Goal: Transaction & Acquisition: Purchase product/service

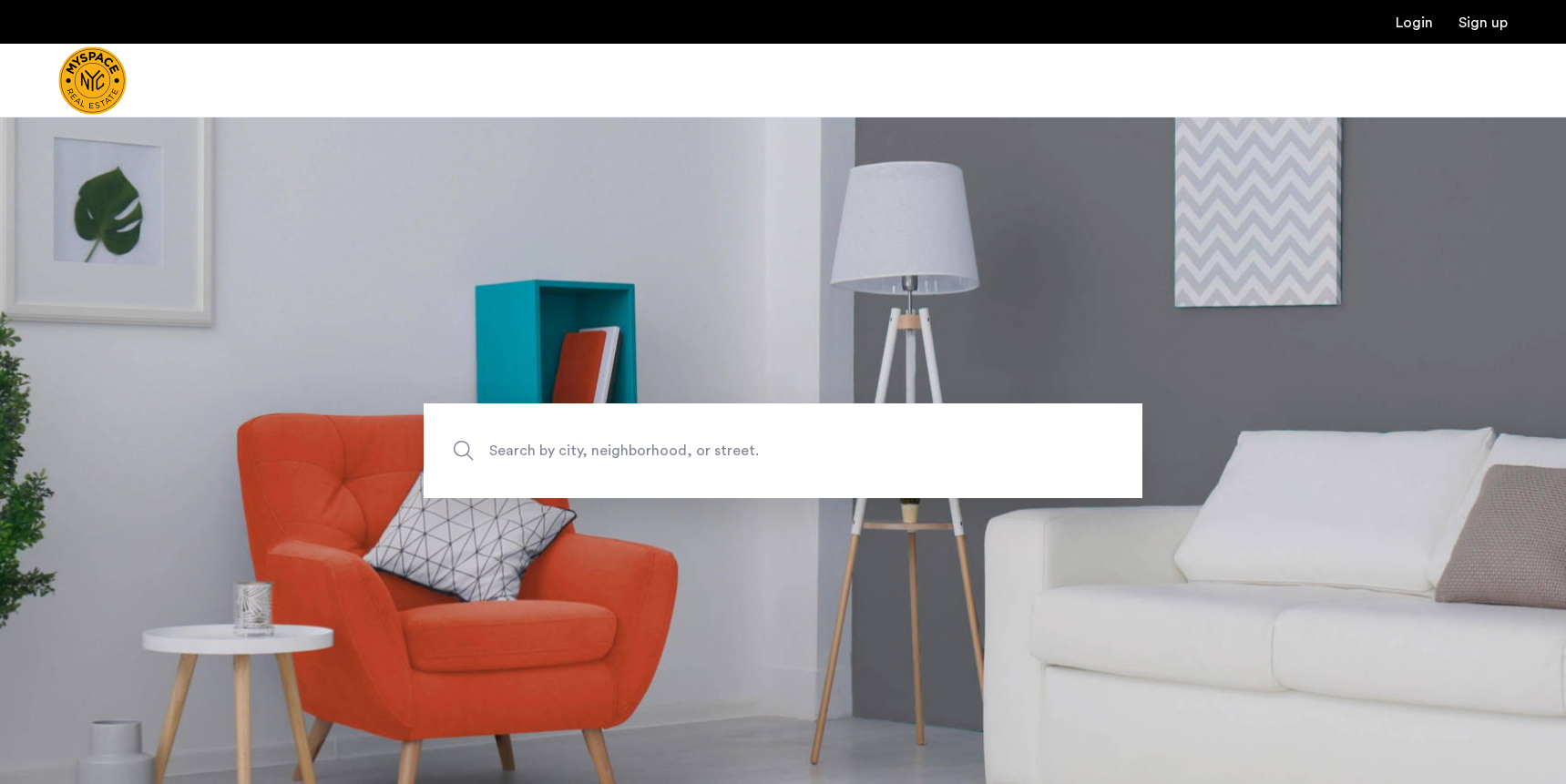
click at [729, 458] on span "Search by city, neighborhood, or street." at bounding box center [741, 450] width 503 height 24
click at [729, 458] on input "Search by city, neighborhood, or street." at bounding box center [783, 451] width 718 height 95
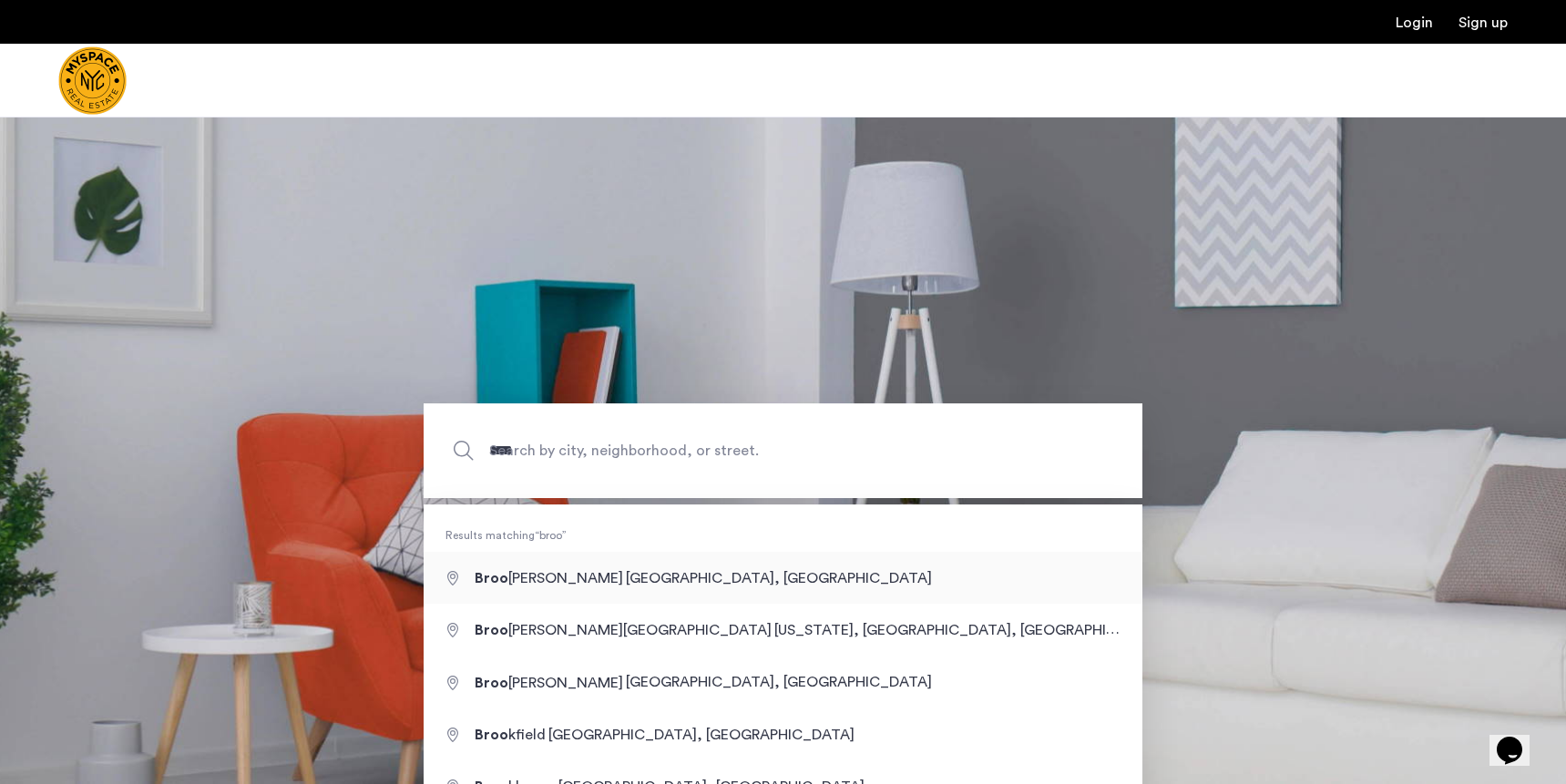
type input "**********"
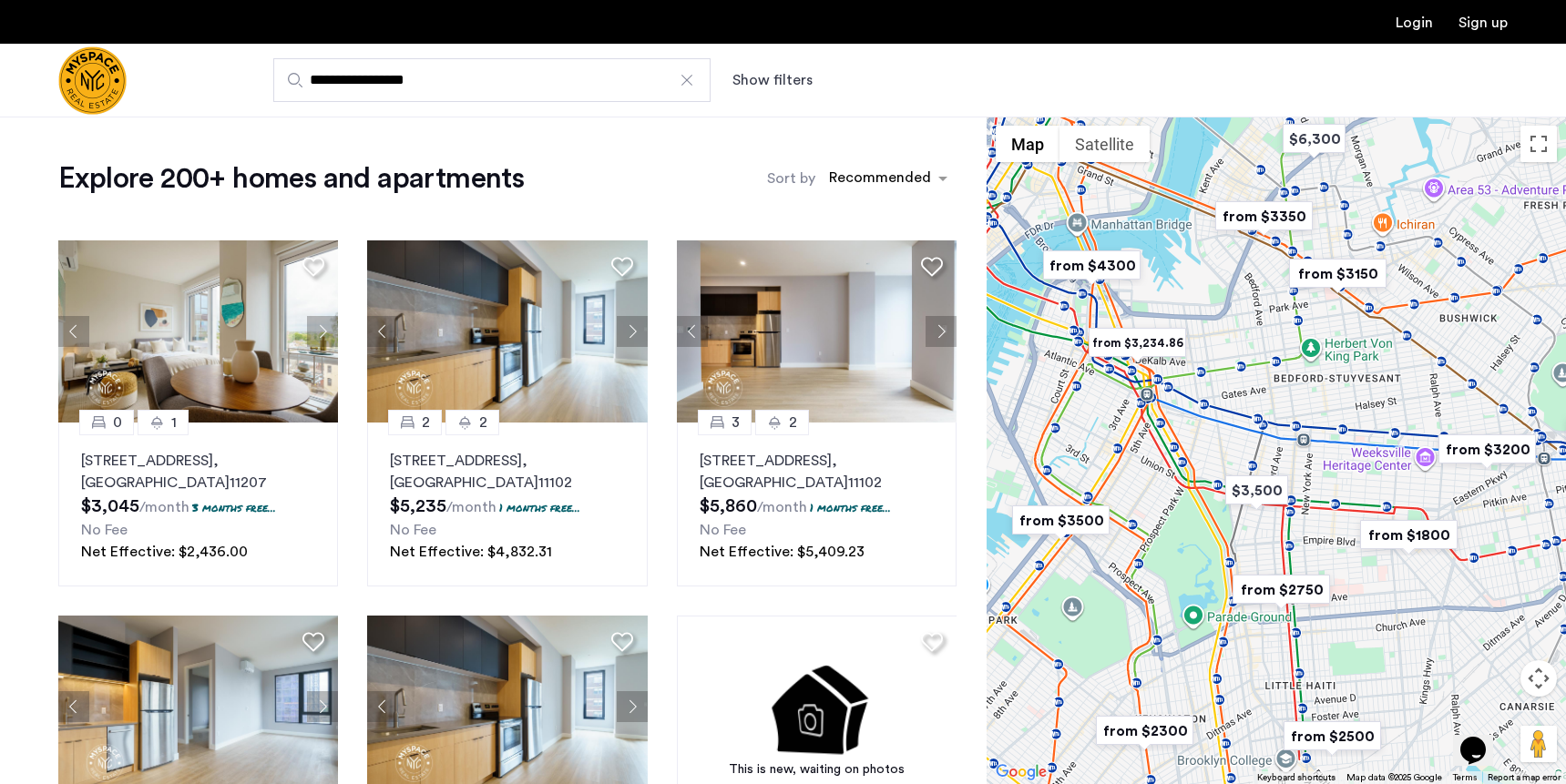
drag, startPoint x: 1198, startPoint y: 501, endPoint x: 1355, endPoint y: 487, distance: 157.6
click at [1355, 488] on div at bounding box center [1276, 450] width 579 height 667
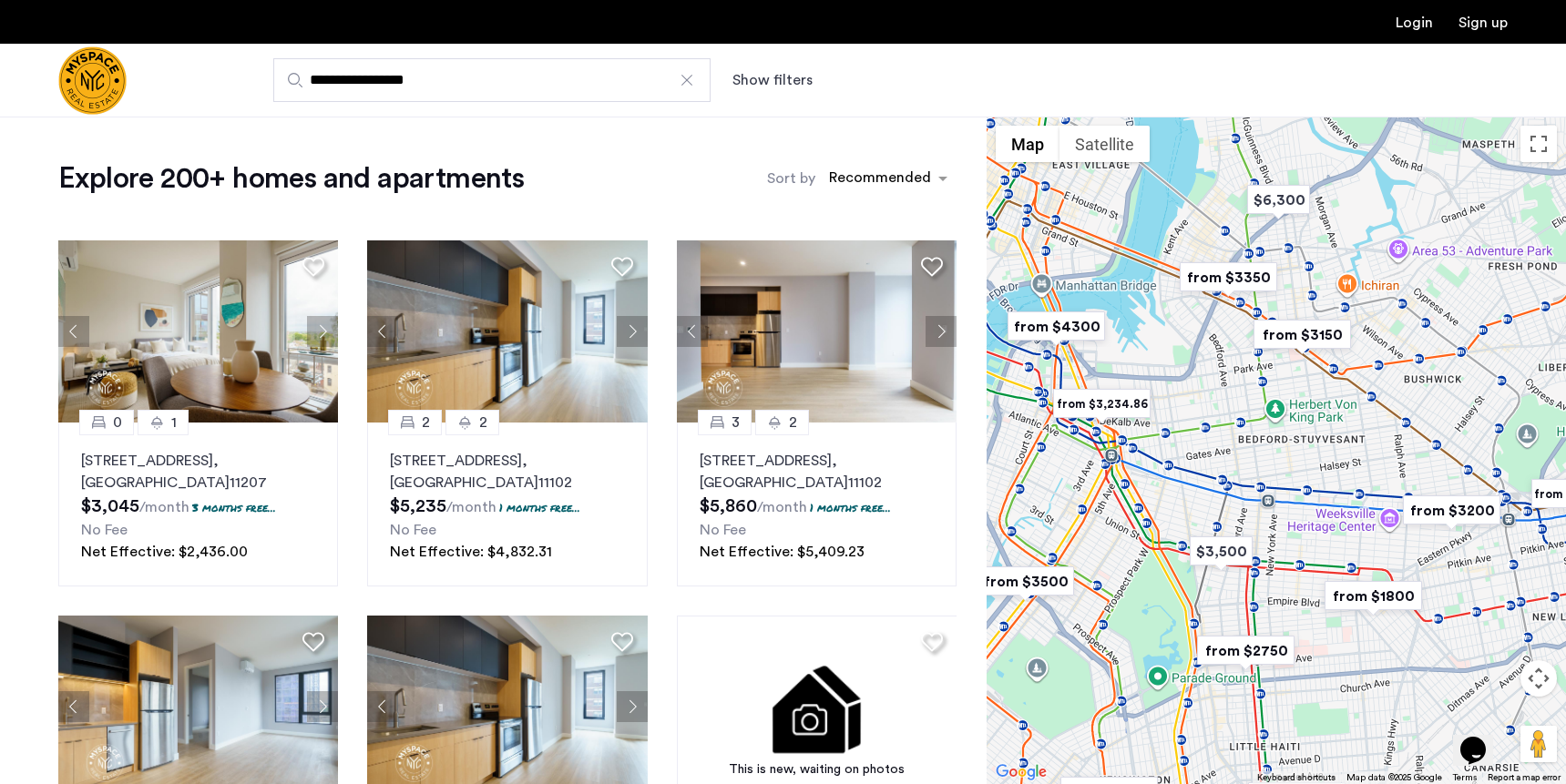
drag, startPoint x: 1299, startPoint y: 405, endPoint x: 1264, endPoint y: 469, distance: 72.9
click at [1264, 469] on div at bounding box center [1276, 450] width 579 height 667
click at [1309, 332] on img "from $3150" at bounding box center [1301, 335] width 112 height 41
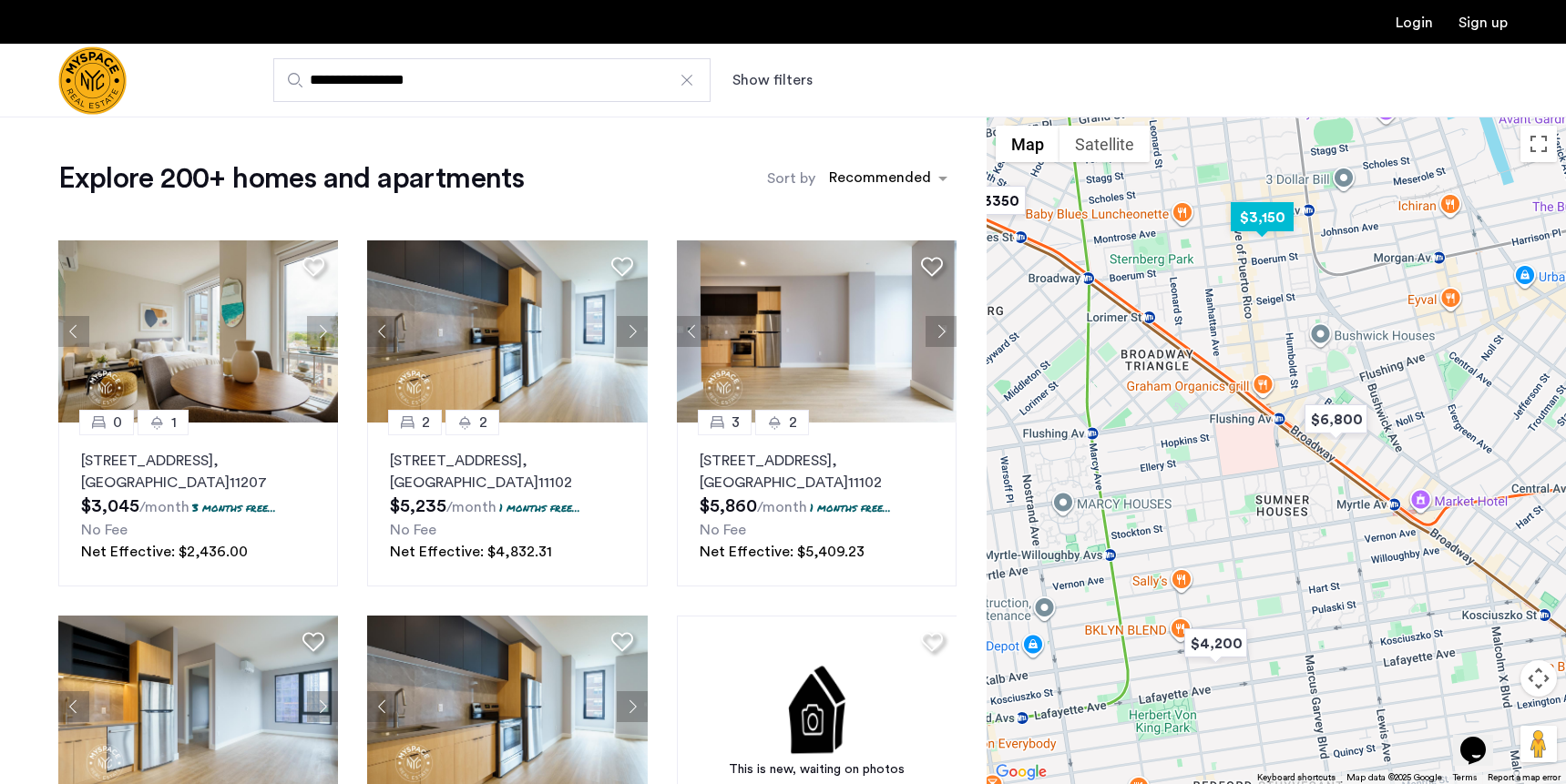
click at [1264, 220] on img "$3,150" at bounding box center [1262, 217] width 77 height 41
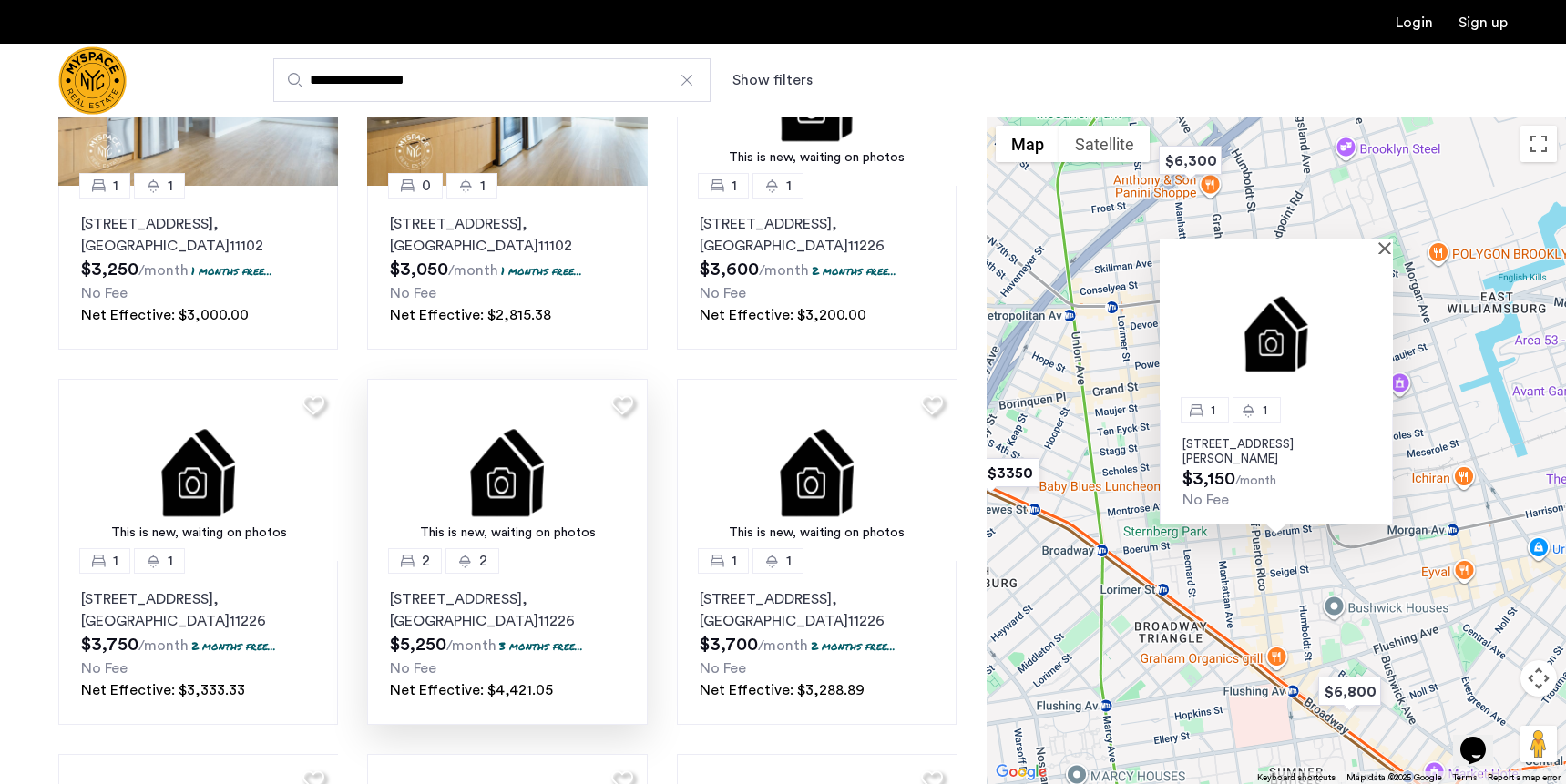
scroll to position [575, 0]
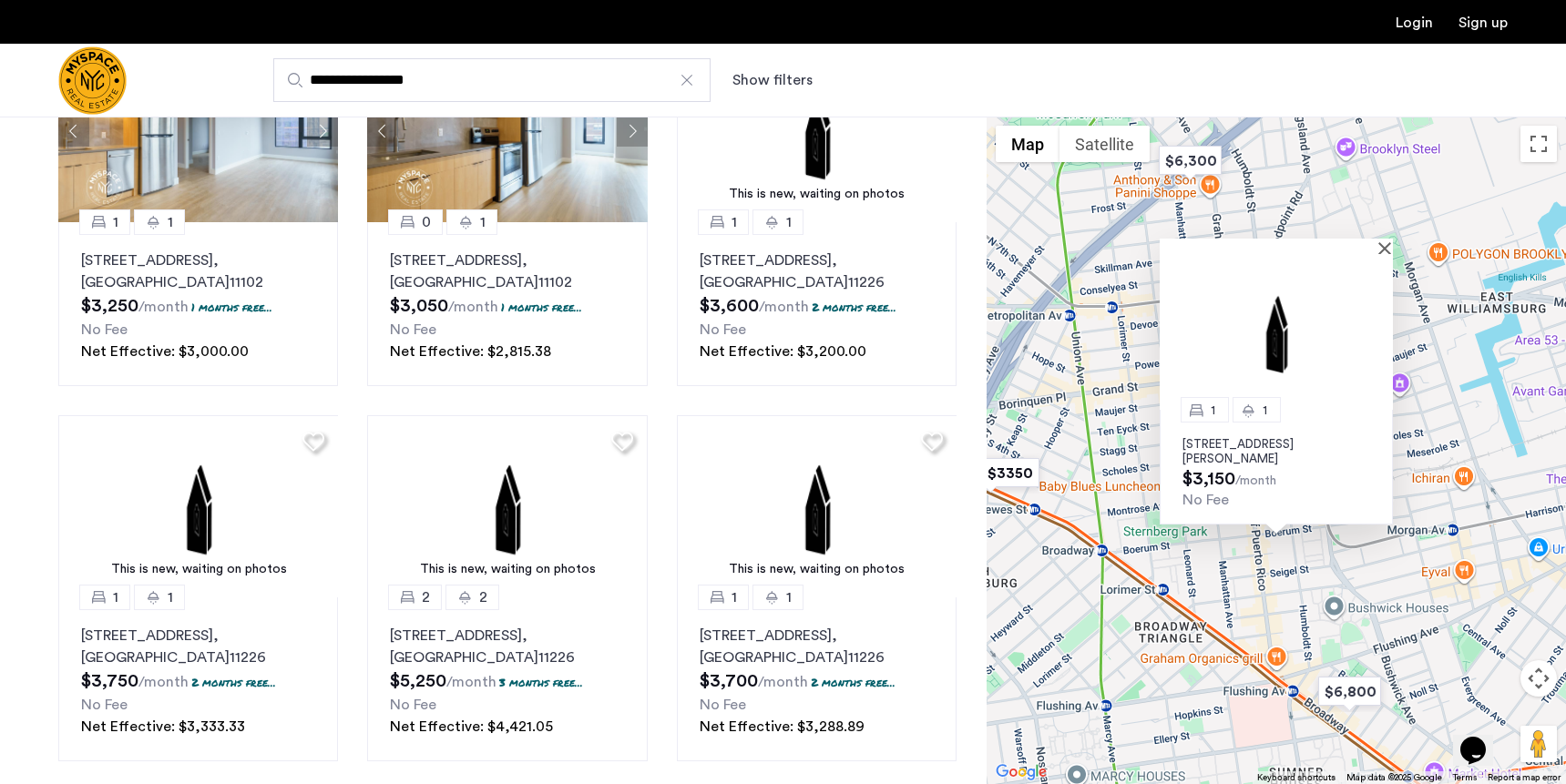
click at [1328, 611] on div "1 1 197 Johnson Ave, Unit 4A, Brooklyn, NY 11206 $3,150 /month No Fee" at bounding box center [1276, 450] width 579 height 667
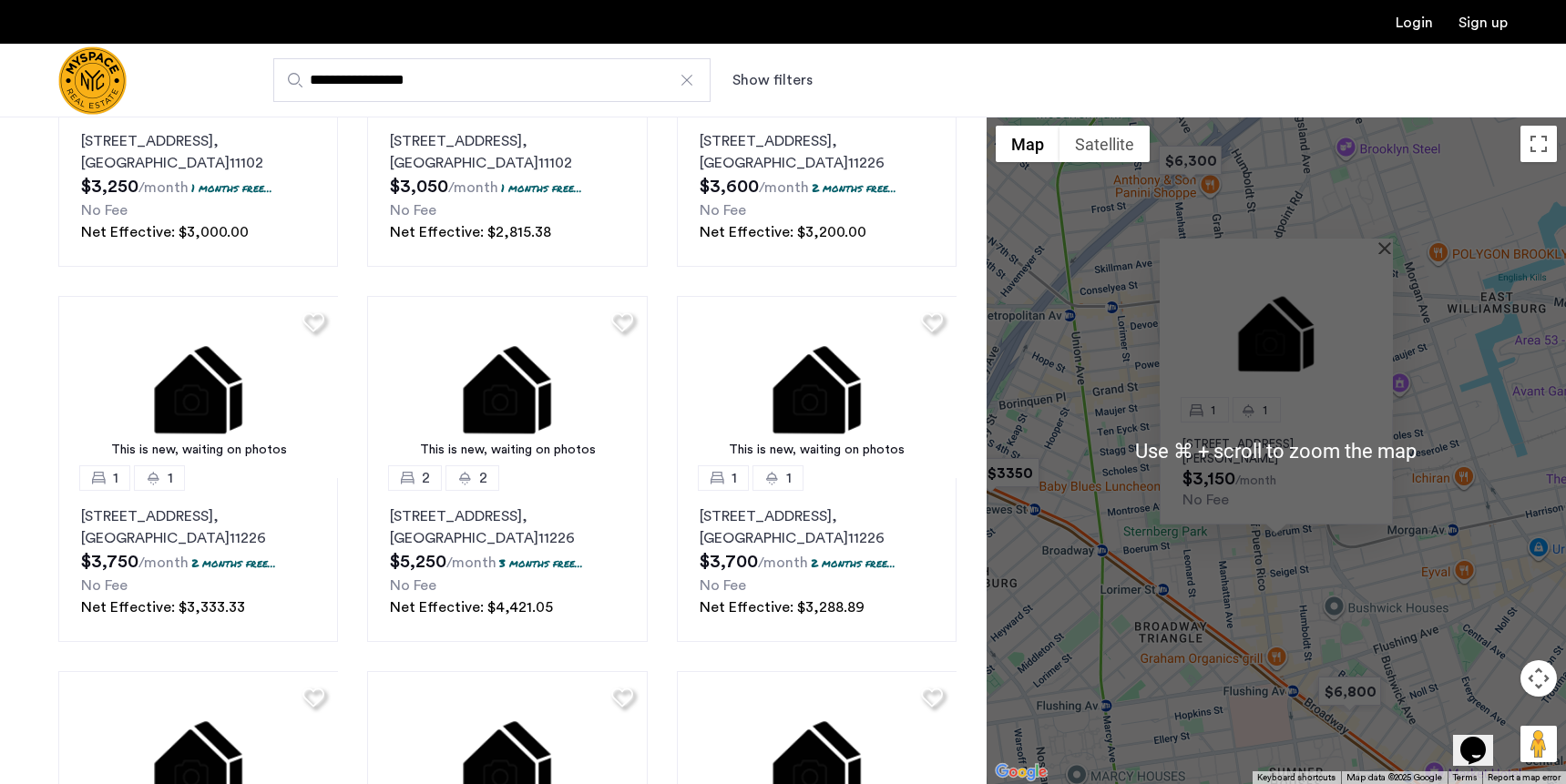
scroll to position [687, 0]
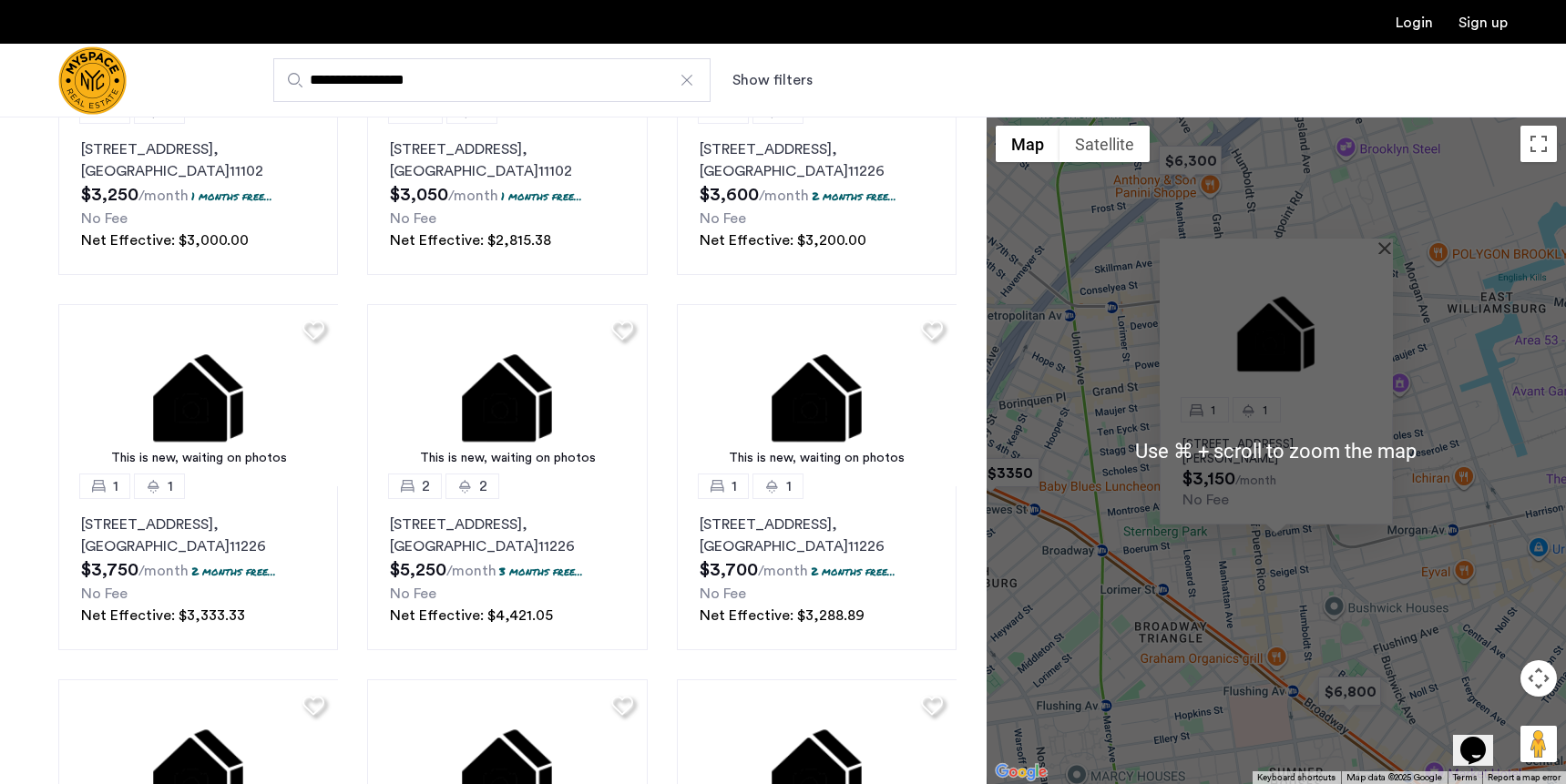
click at [1253, 588] on div "1 1 197 Johnson Ave, Unit 4A, Brooklyn, NY 11206 $3,150 /month No Fee" at bounding box center [1276, 450] width 579 height 667
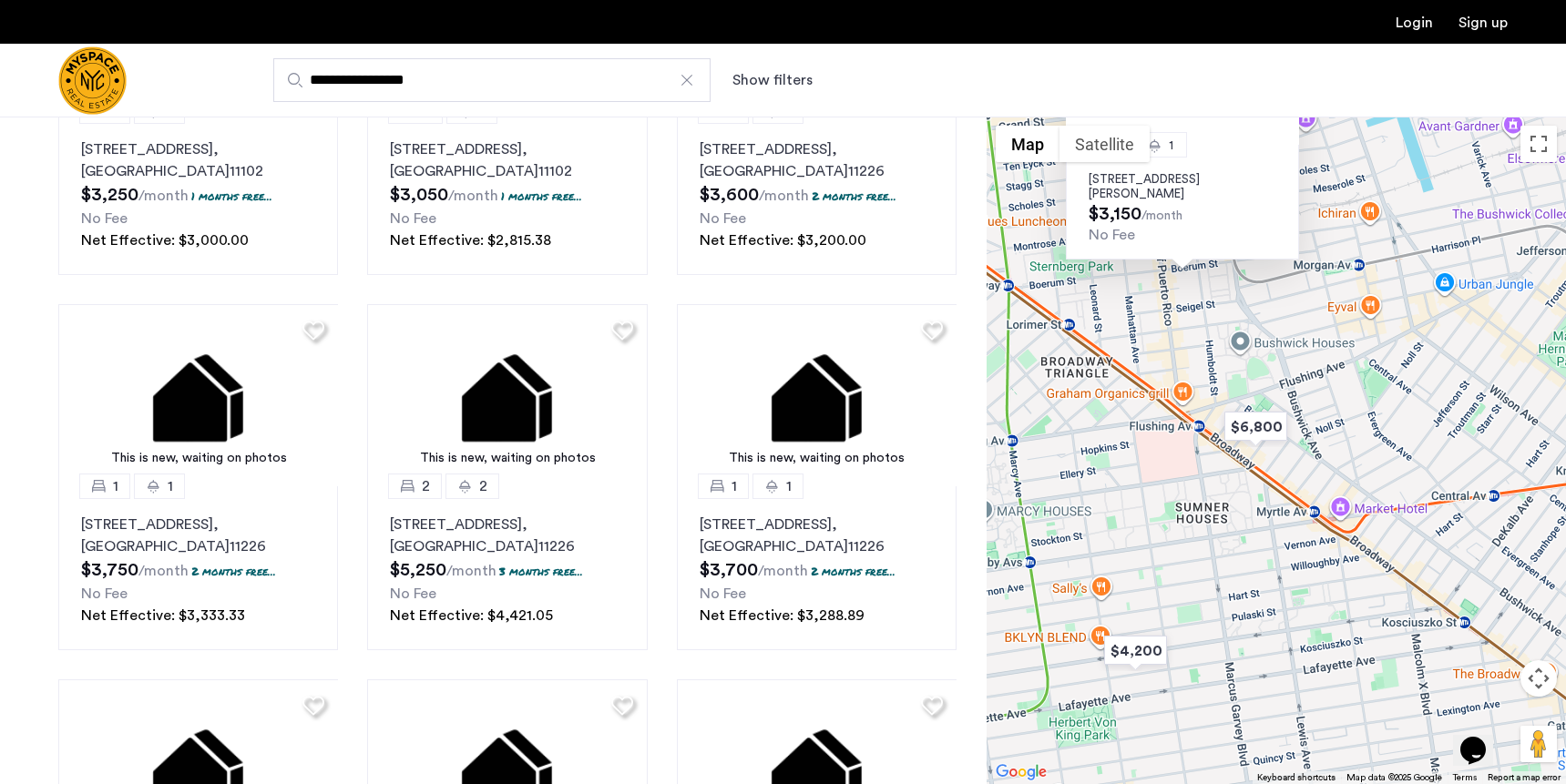
drag, startPoint x: 1372, startPoint y: 656, endPoint x: 1303, endPoint y: 389, distance: 275.8
click at [1302, 388] on div "1 1 197 Johnson Ave, Unit 4A, Brooklyn, NY 11206 $3,150 /month No Fee" at bounding box center [1276, 450] width 579 height 667
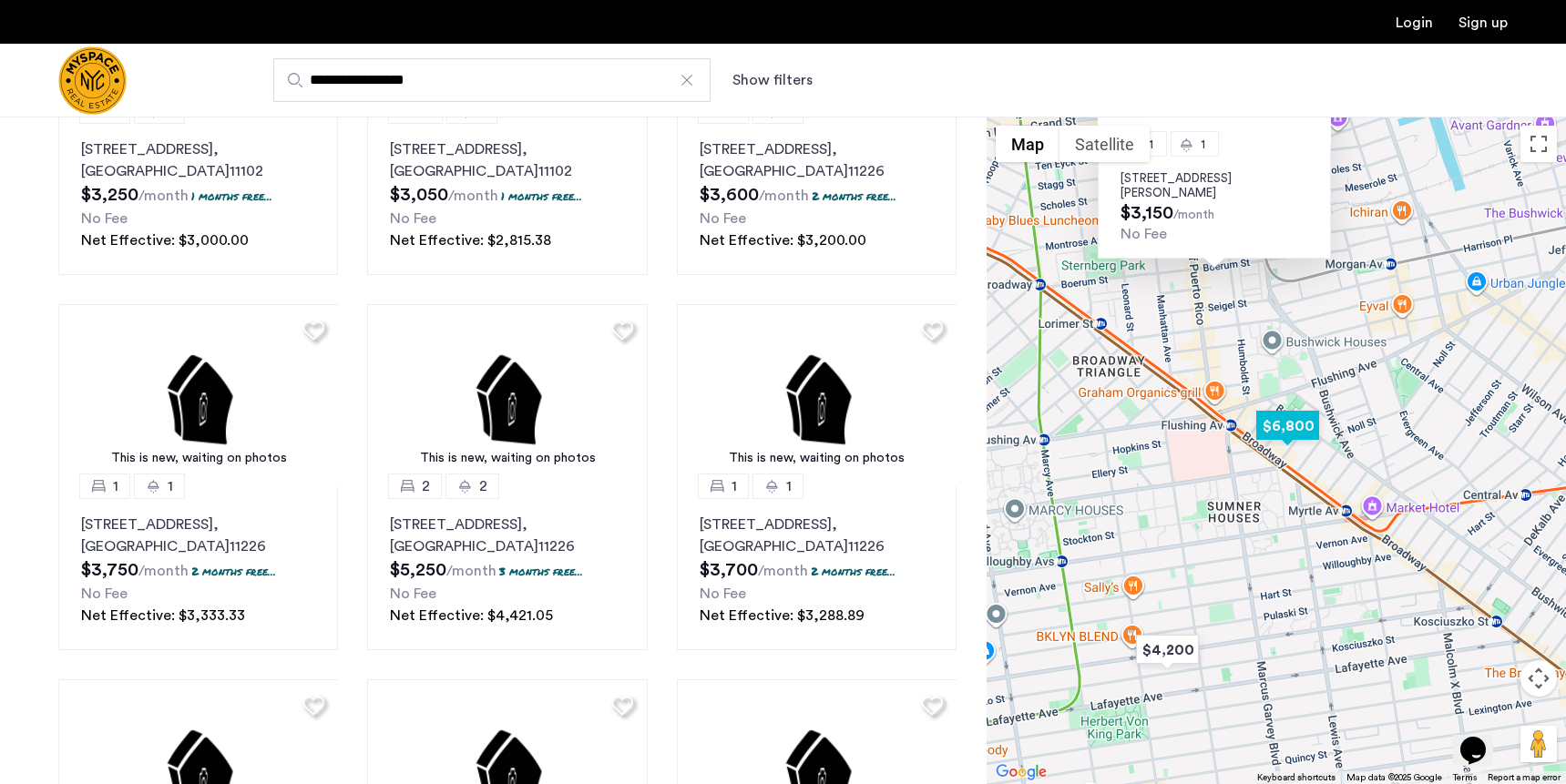
click at [1296, 436] on img "$6,800" at bounding box center [1287, 426] width 77 height 41
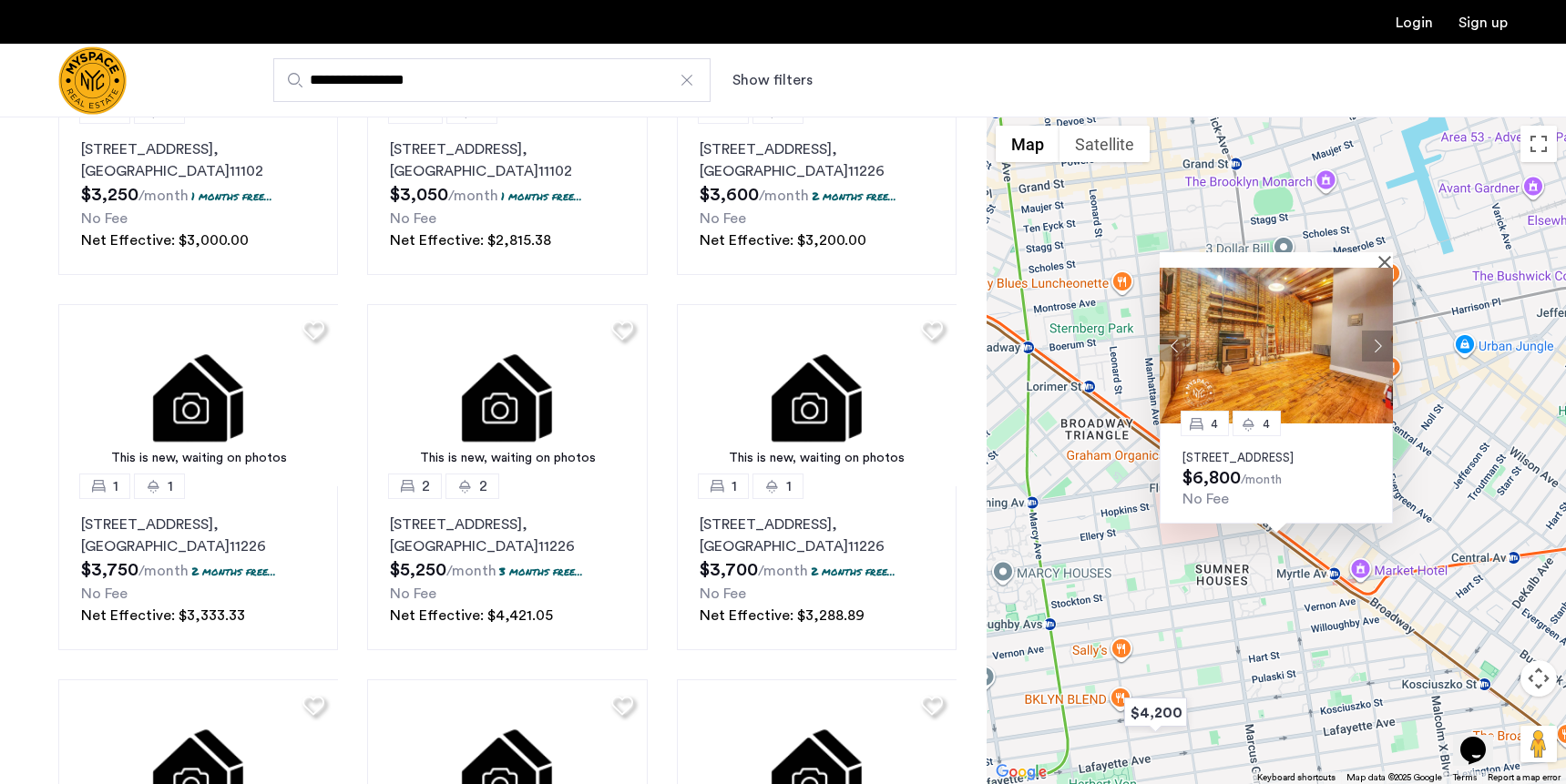
click at [1378, 334] on button "Next apartment" at bounding box center [1377, 344] width 31 height 31
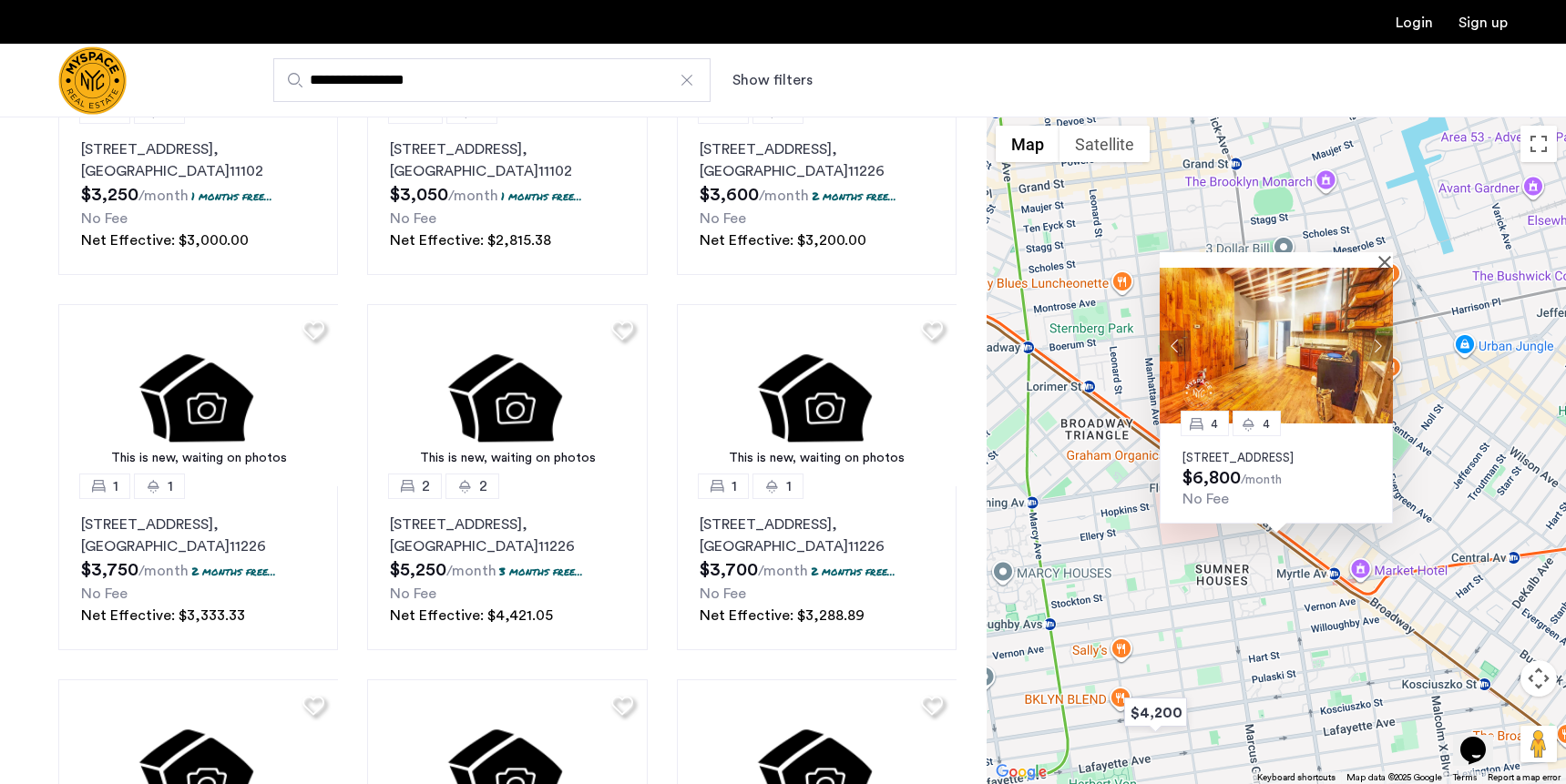
click at [1378, 334] on button "Next apartment" at bounding box center [1377, 344] width 31 height 31
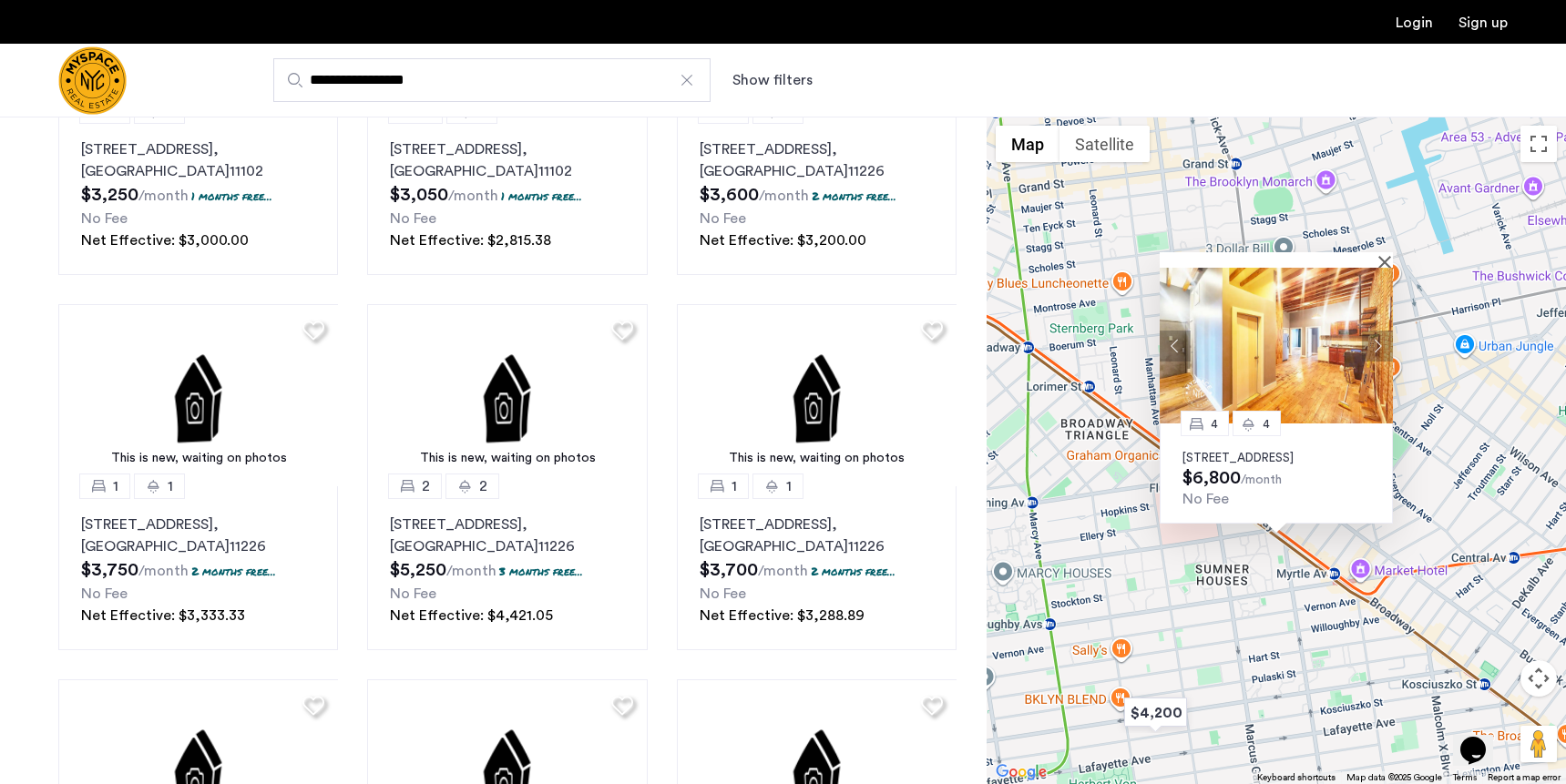
click at [1378, 334] on button "Next apartment" at bounding box center [1377, 344] width 31 height 31
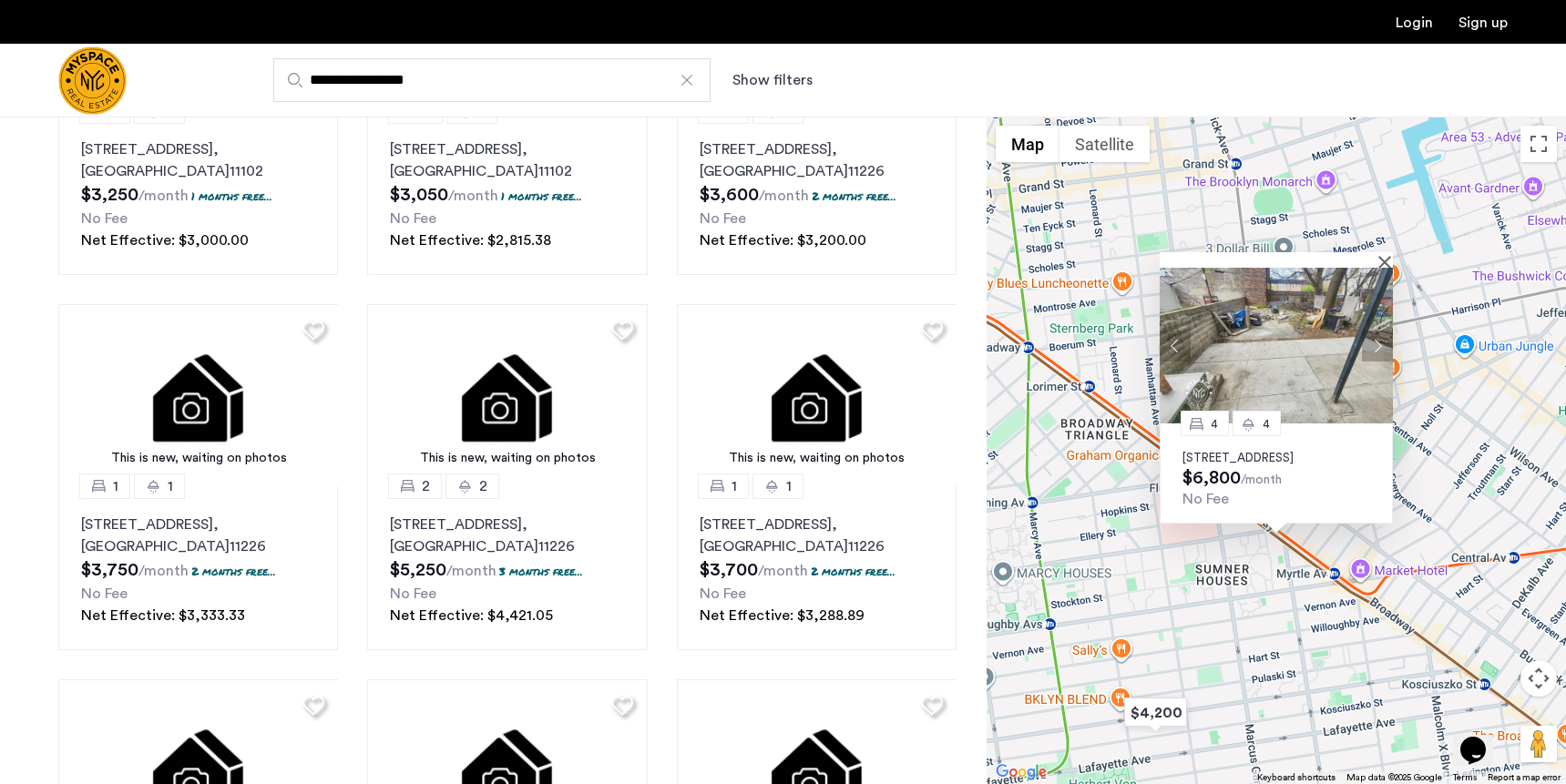
click at [1378, 334] on button "Next apartment" at bounding box center [1377, 344] width 31 height 31
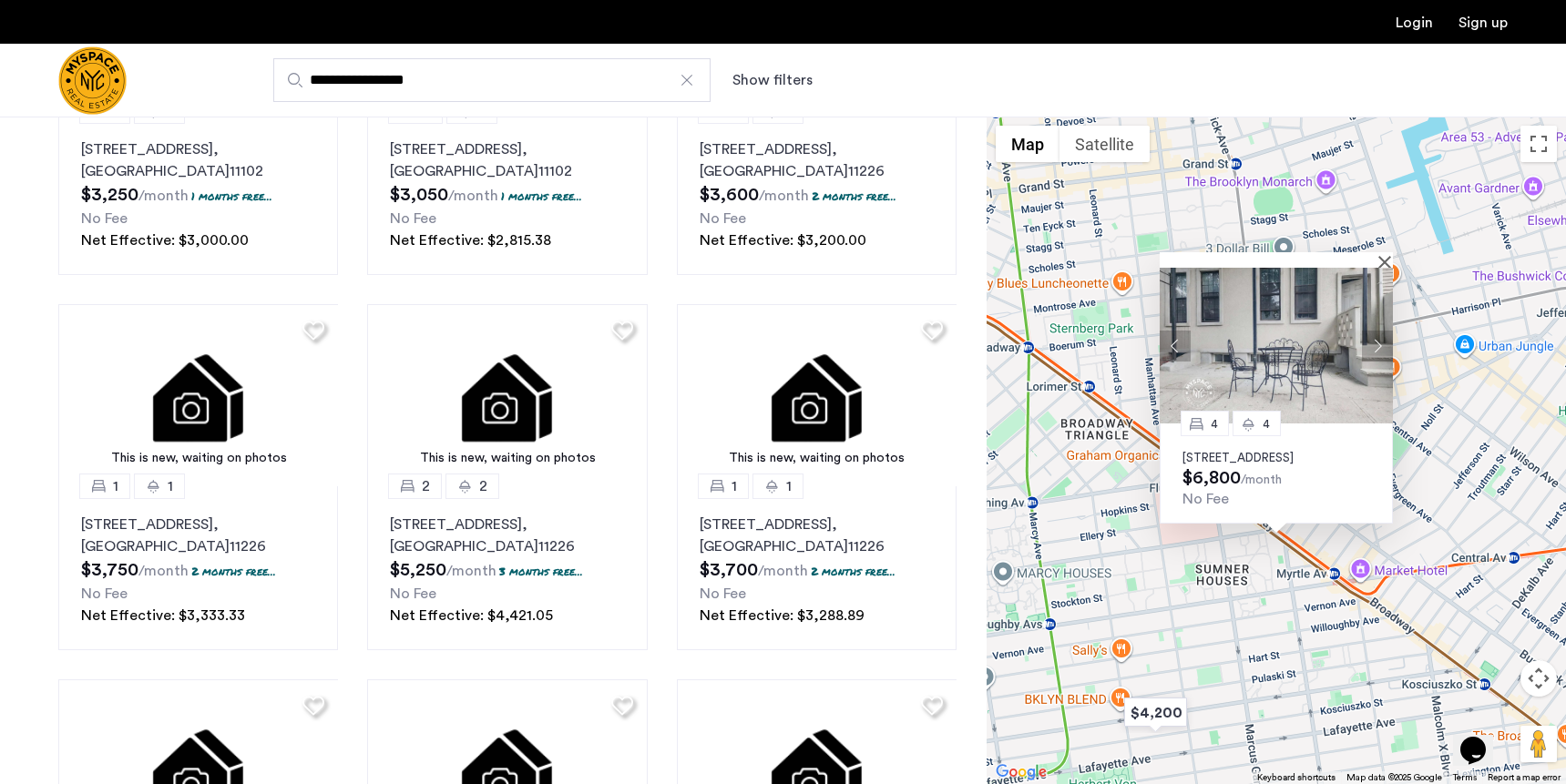
click at [1378, 334] on button "Next apartment" at bounding box center [1377, 344] width 31 height 31
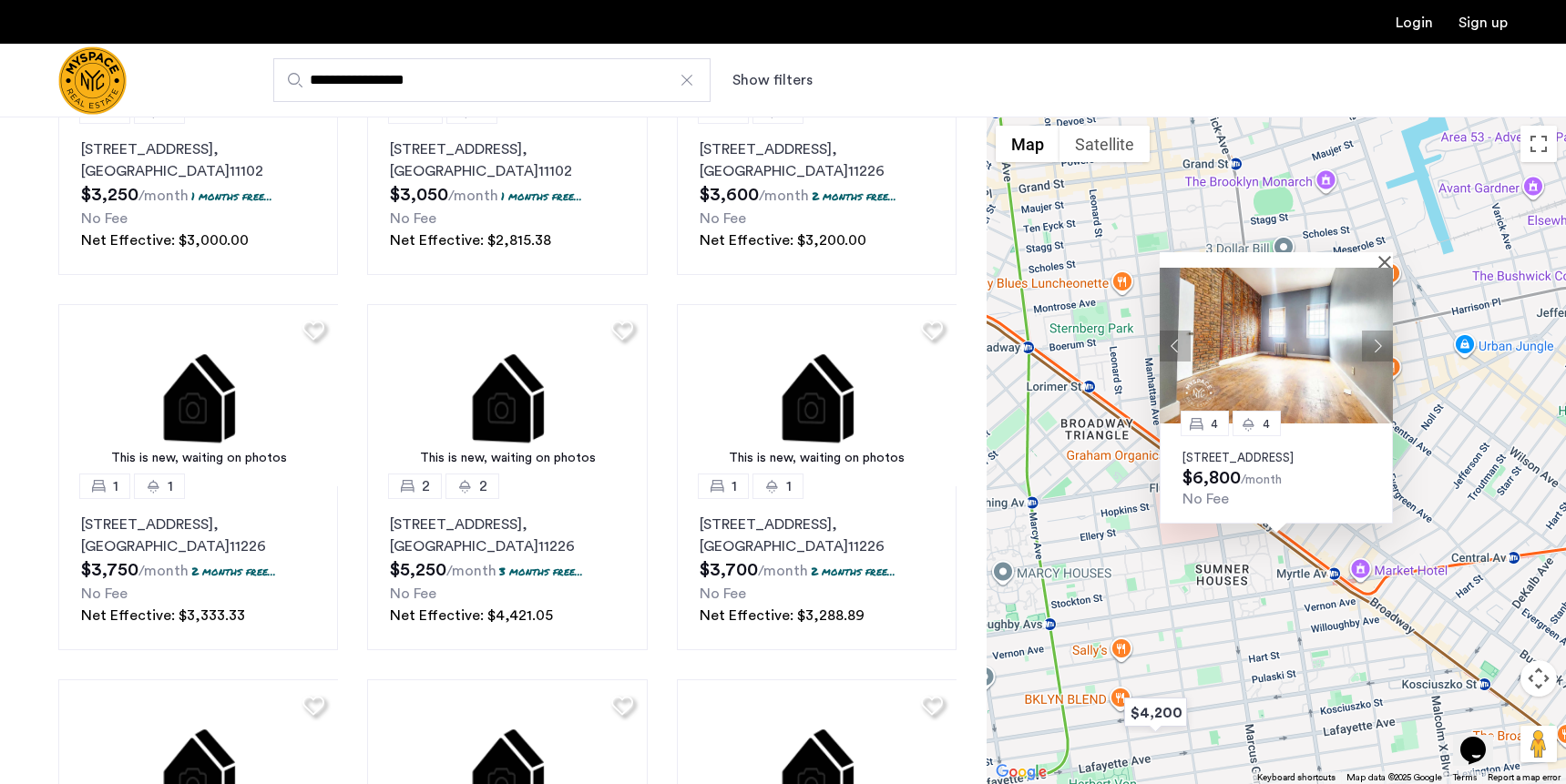
click at [1378, 334] on button "Next apartment" at bounding box center [1377, 344] width 31 height 31
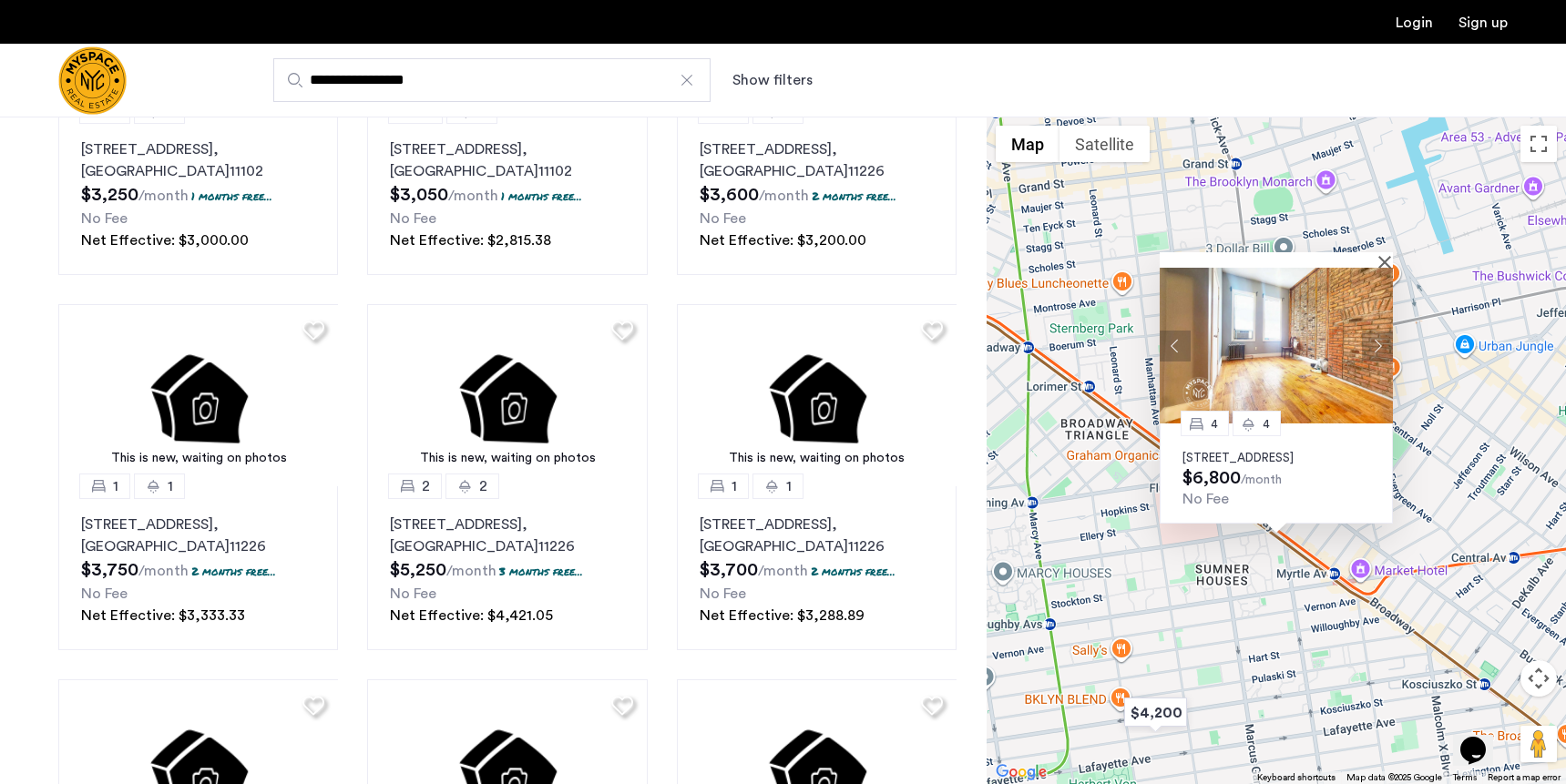
click at [1378, 334] on button "Next apartment" at bounding box center [1377, 344] width 31 height 31
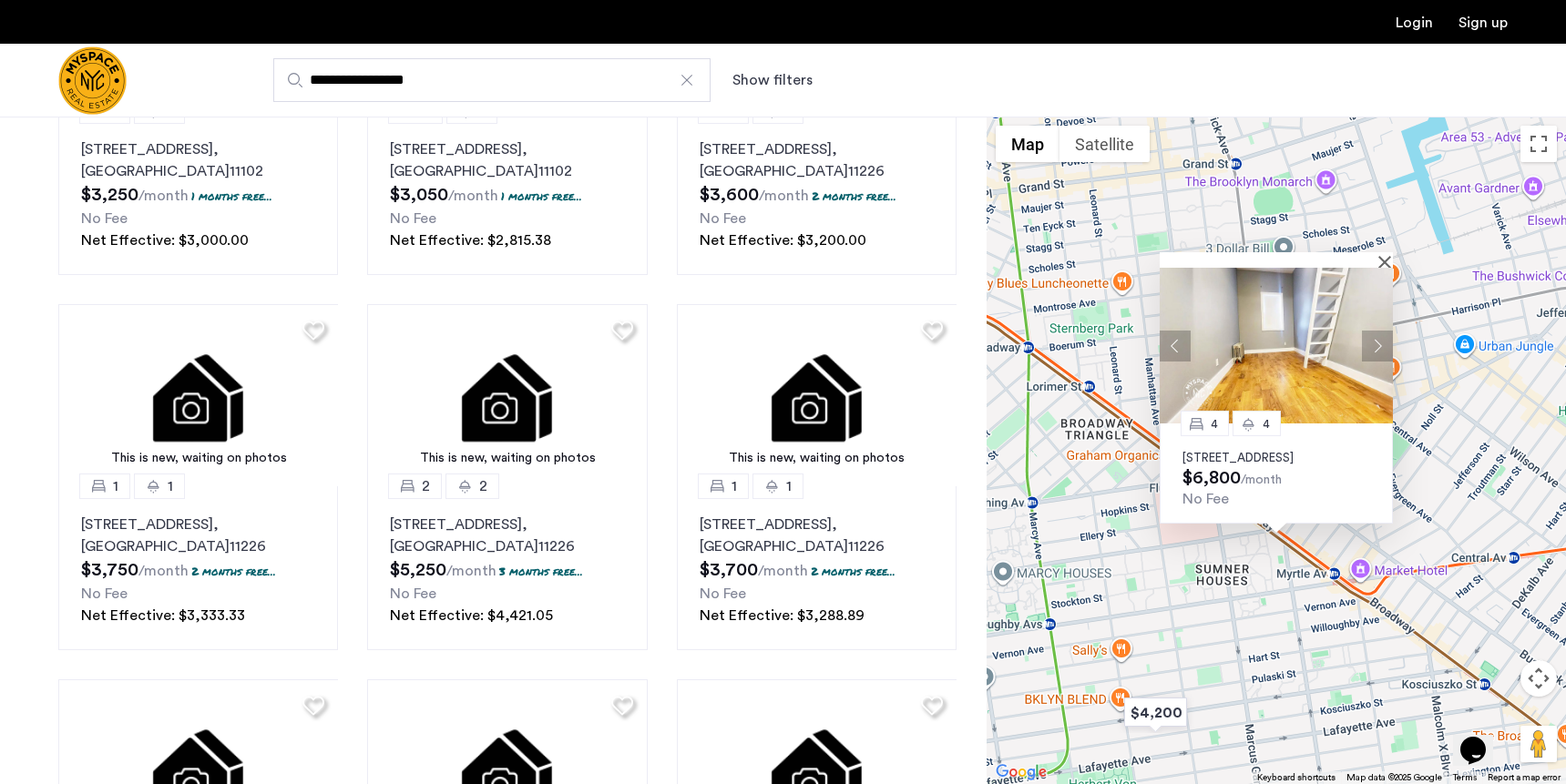
click at [1437, 506] on div "4 4 19 Park Street, Unit 1, Brooklyn, NY 11206 $6,800 /month No Fee" at bounding box center [1276, 450] width 579 height 667
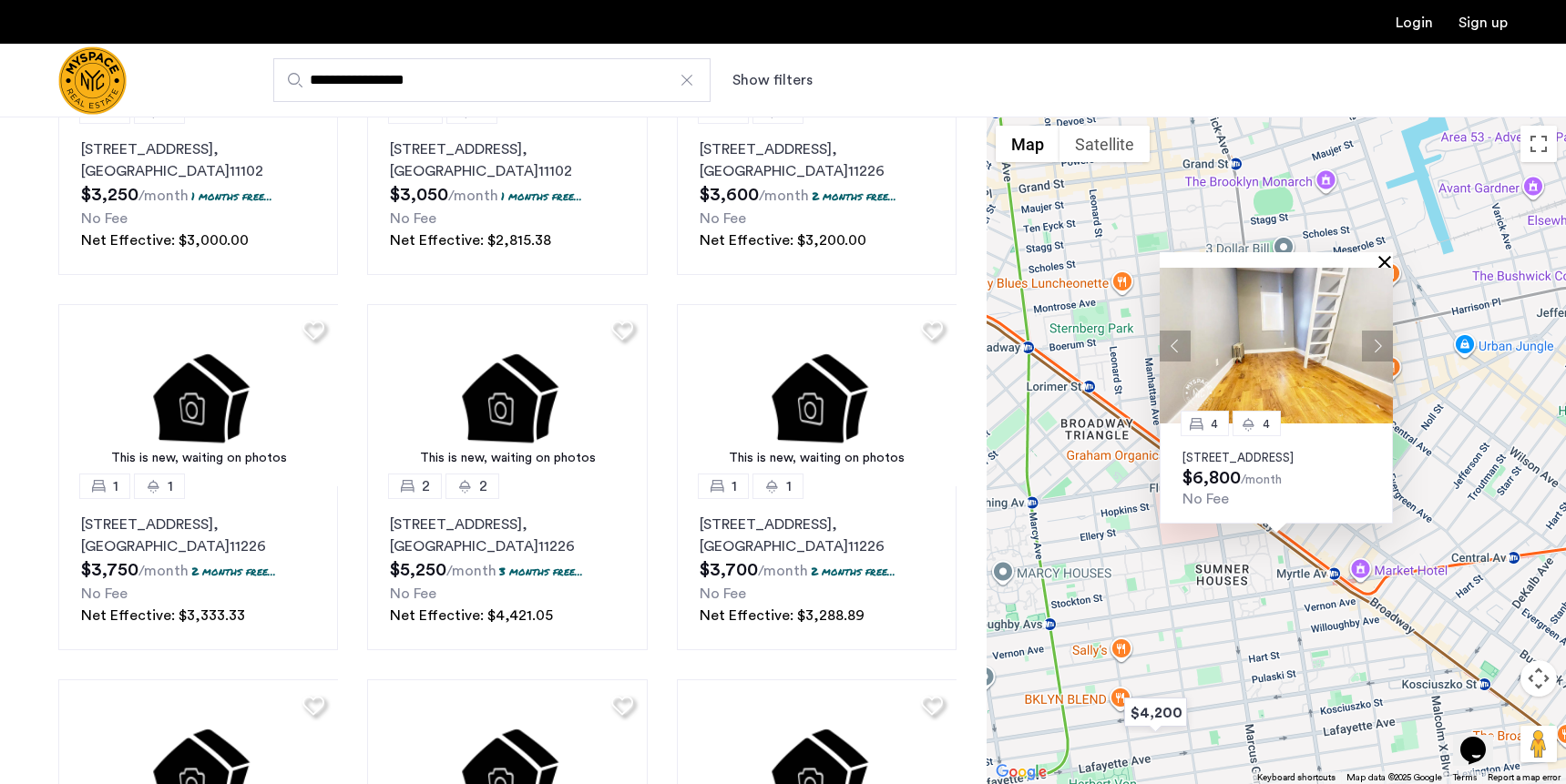
click at [1386, 255] on button "Close" at bounding box center [1389, 262] width 13 height 13
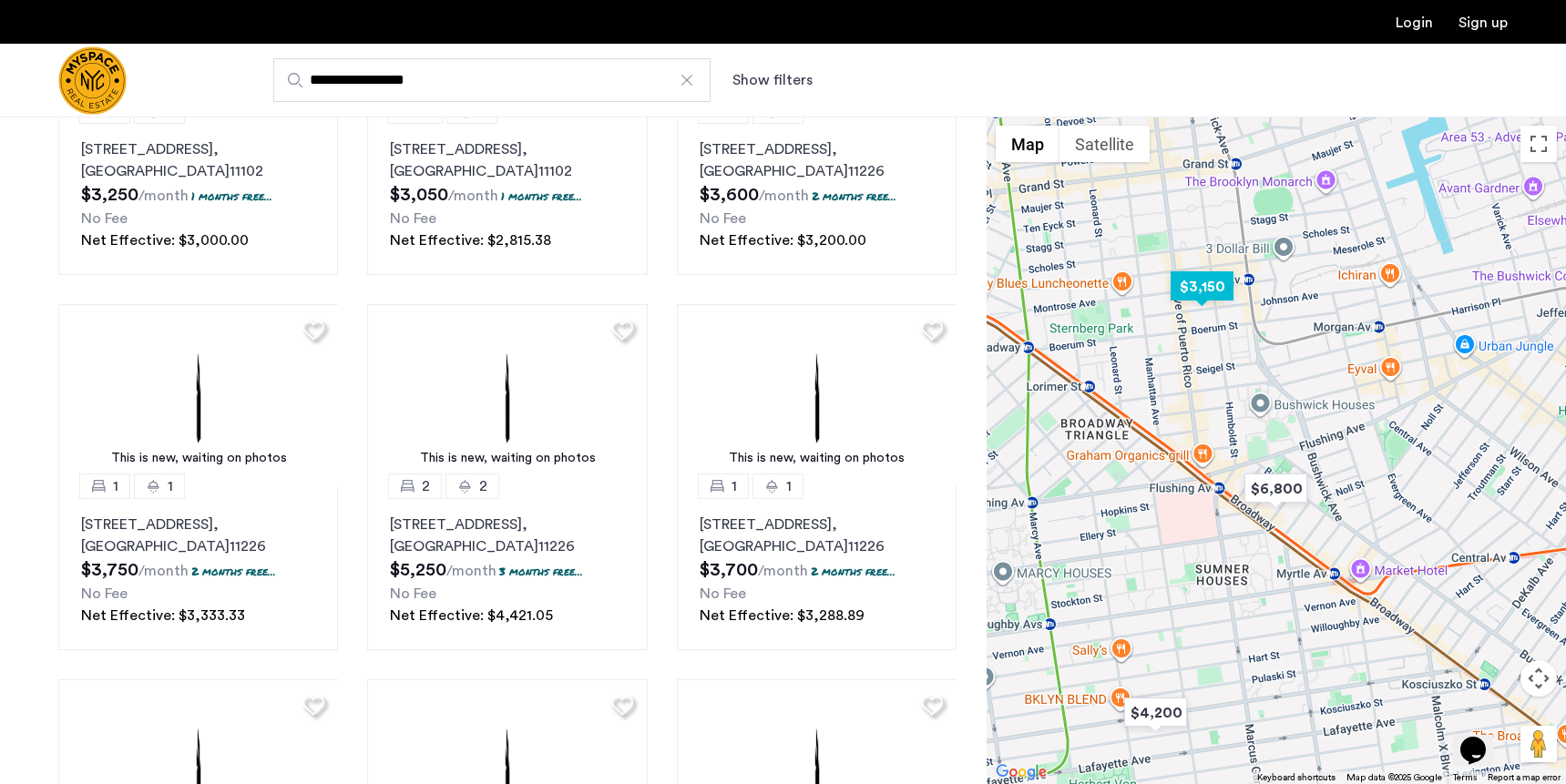
click at [1214, 297] on img "$3,150" at bounding box center [1201, 287] width 77 height 41
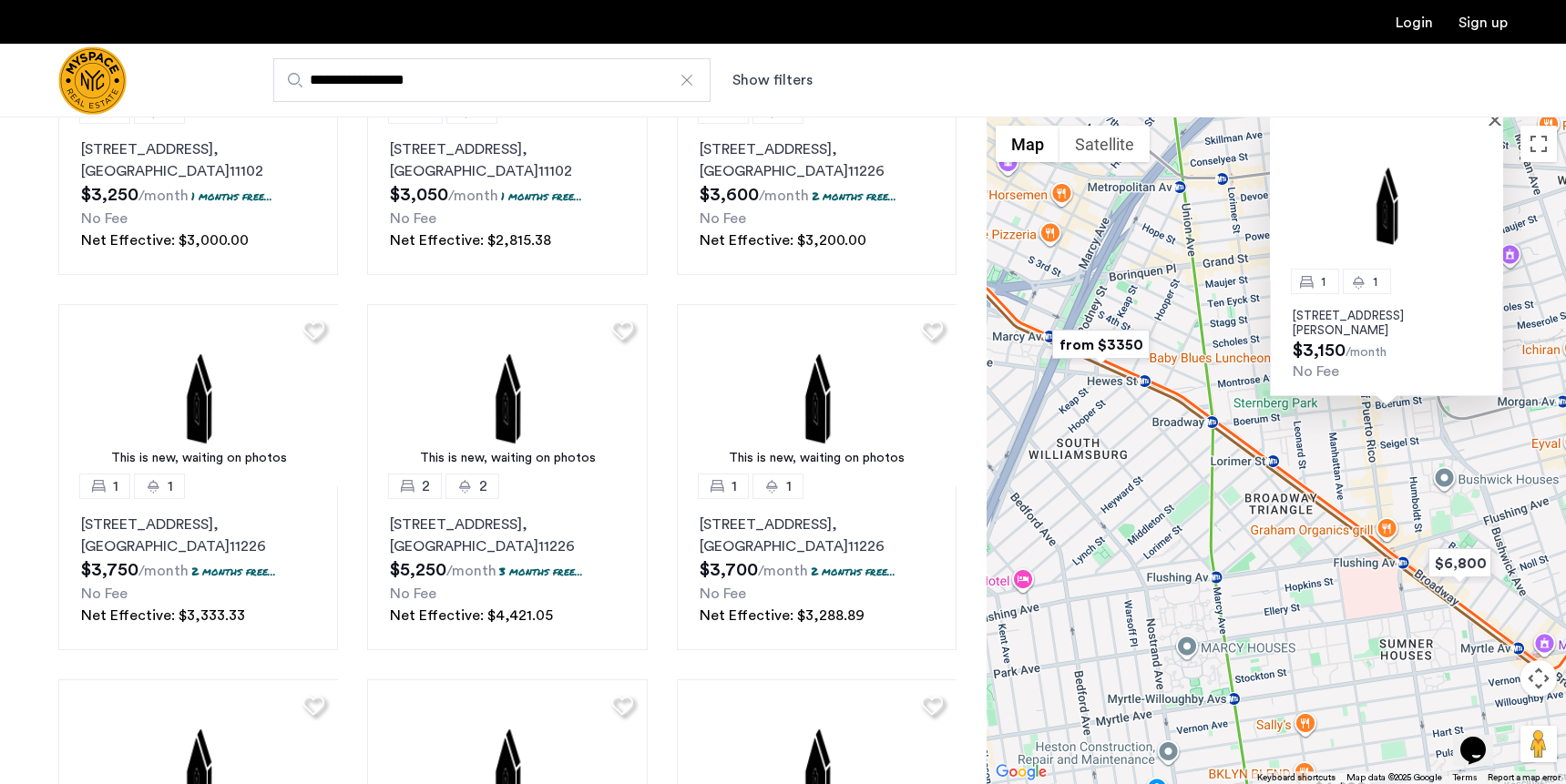
drag, startPoint x: 1152, startPoint y: 598, endPoint x: 1263, endPoint y: 466, distance: 172.5
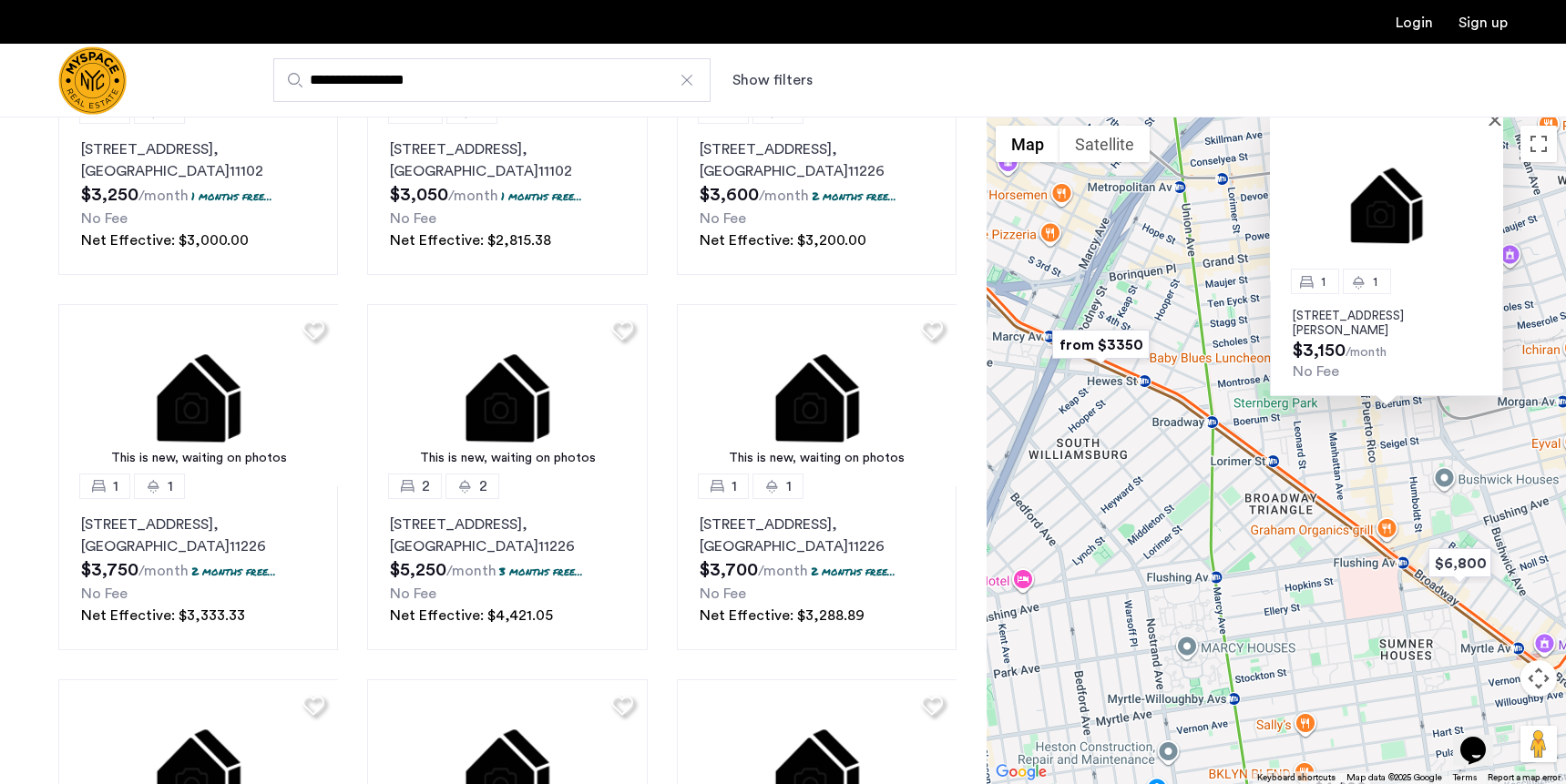
click at [1263, 466] on div "1 1 197 Johnson Ave, Unit 4A, Brooklyn, NY 11206 $3,150 /month No Fee" at bounding box center [1276, 450] width 579 height 667
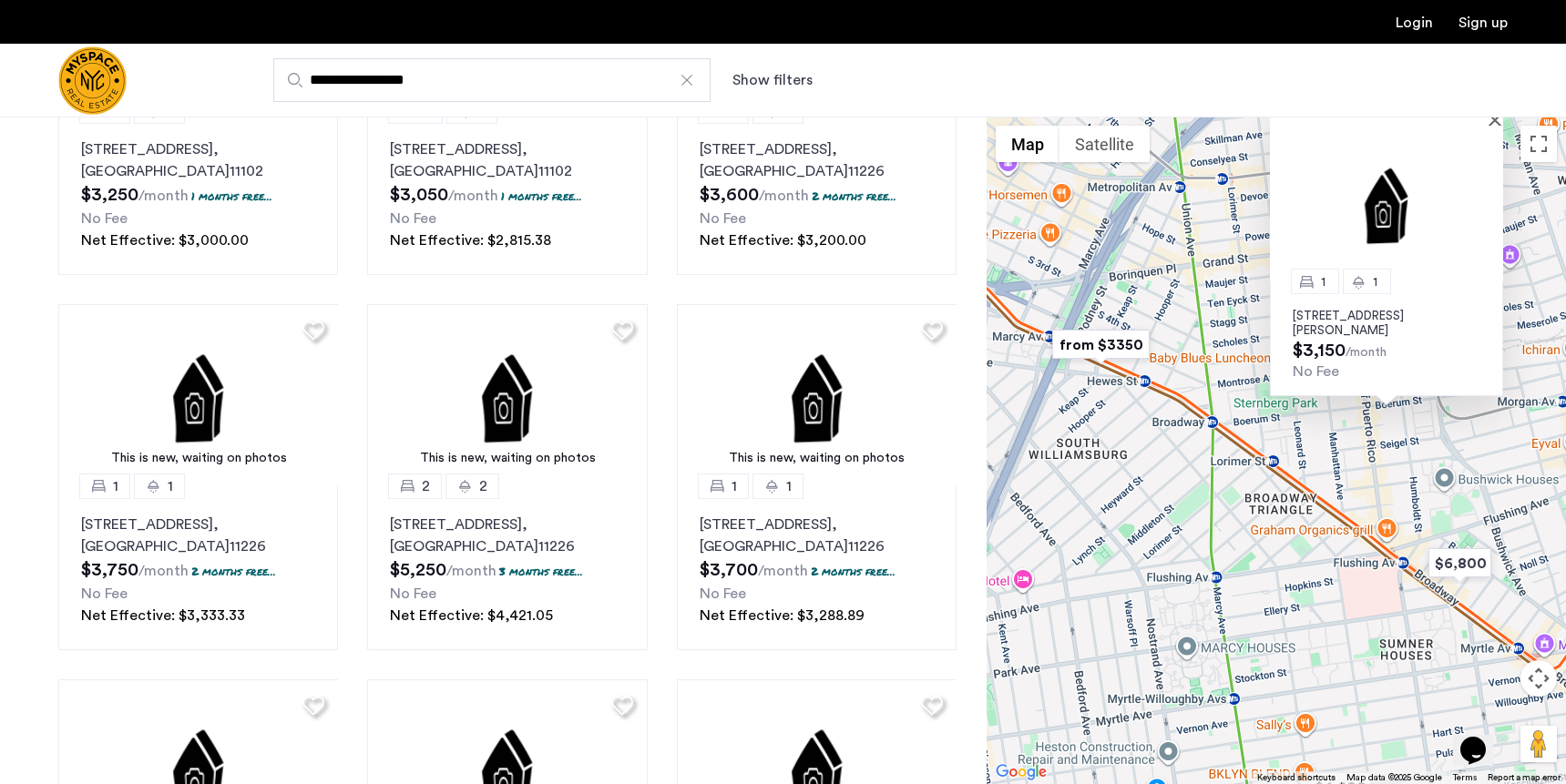
click at [1095, 346] on img "from $3350" at bounding box center [1101, 344] width 112 height 41
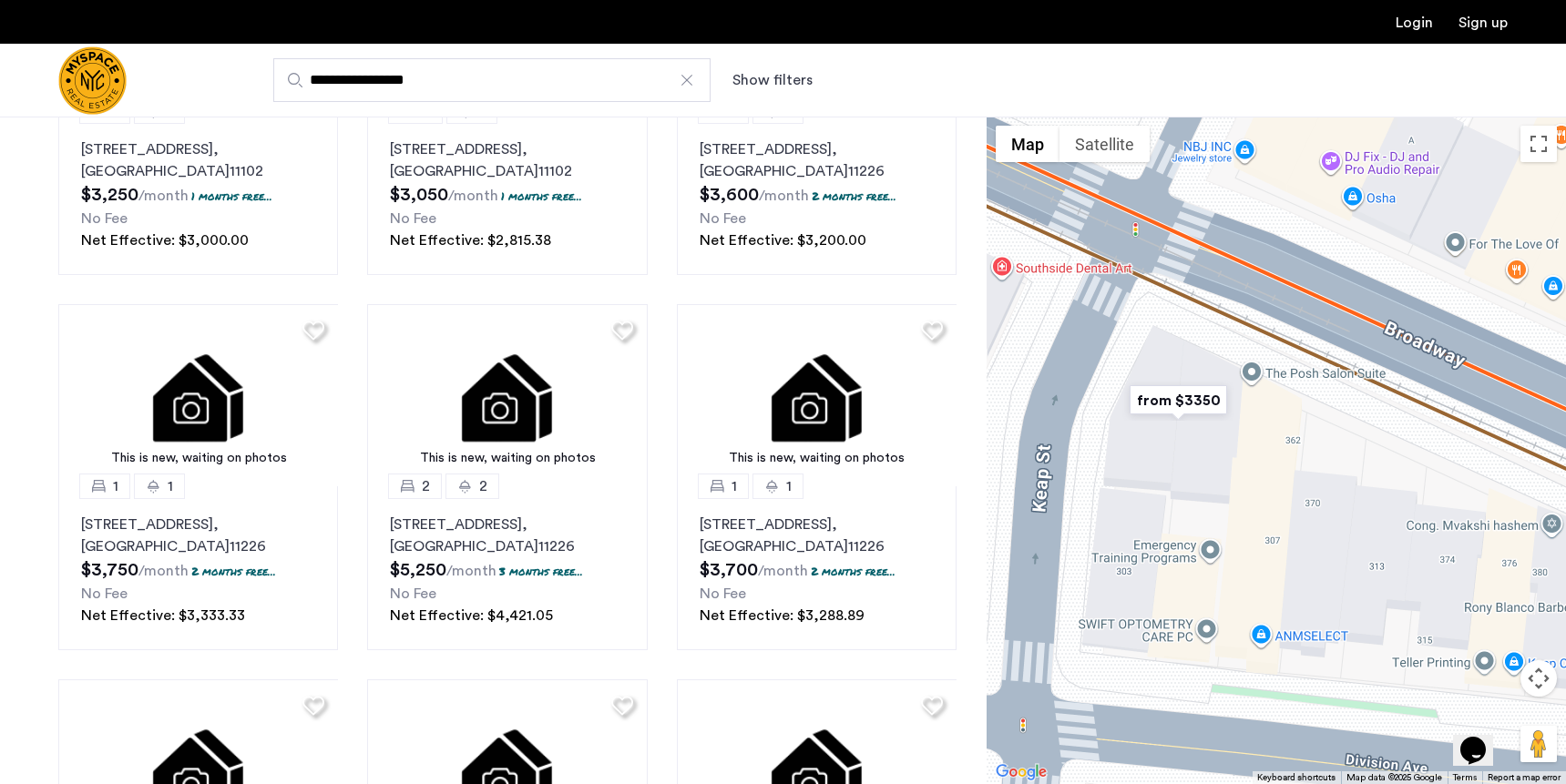
click at [1176, 397] on img "from $3350" at bounding box center [1178, 400] width 112 height 41
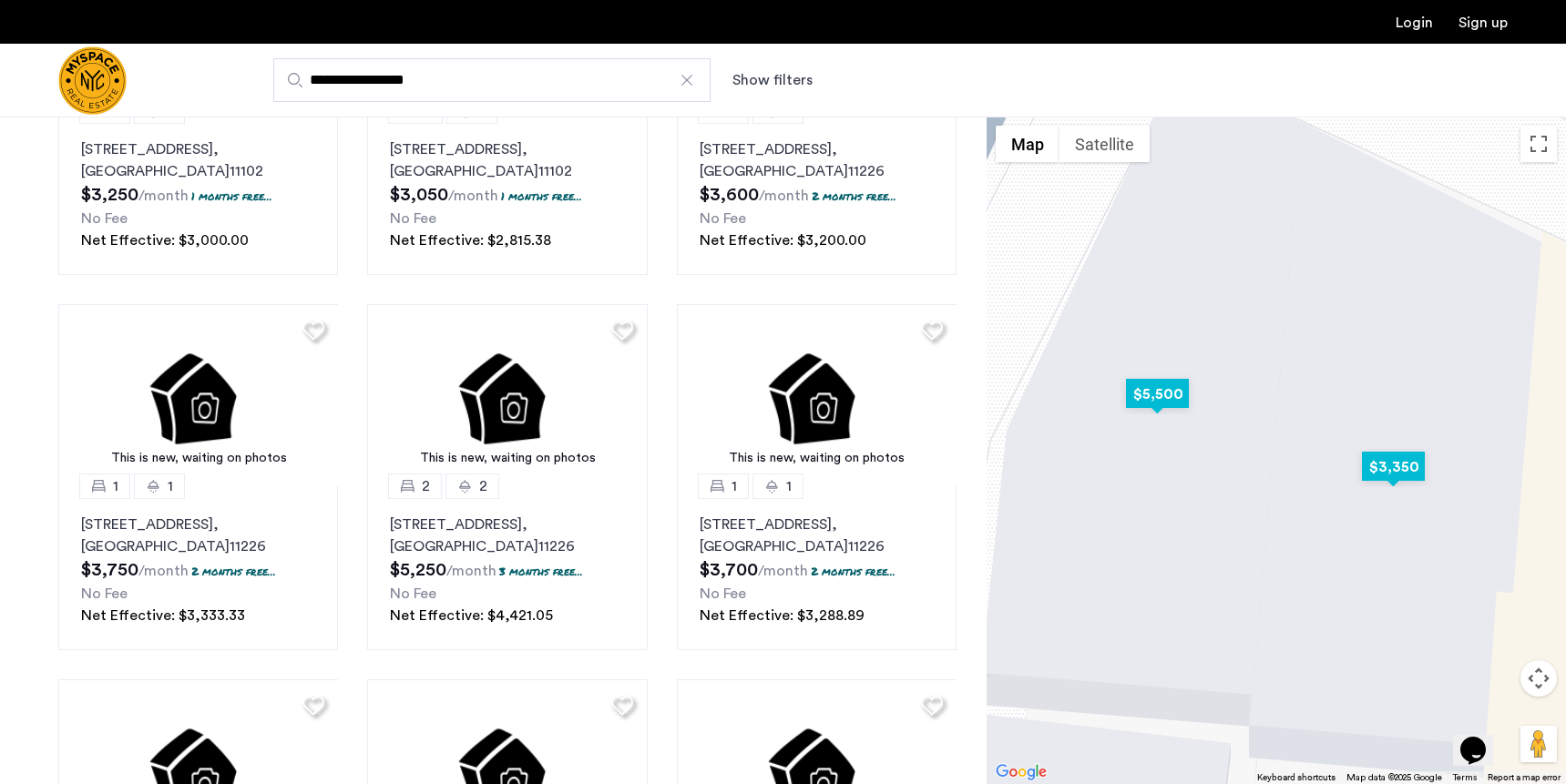
click at [1390, 458] on img "$3,350" at bounding box center [1392, 467] width 77 height 41
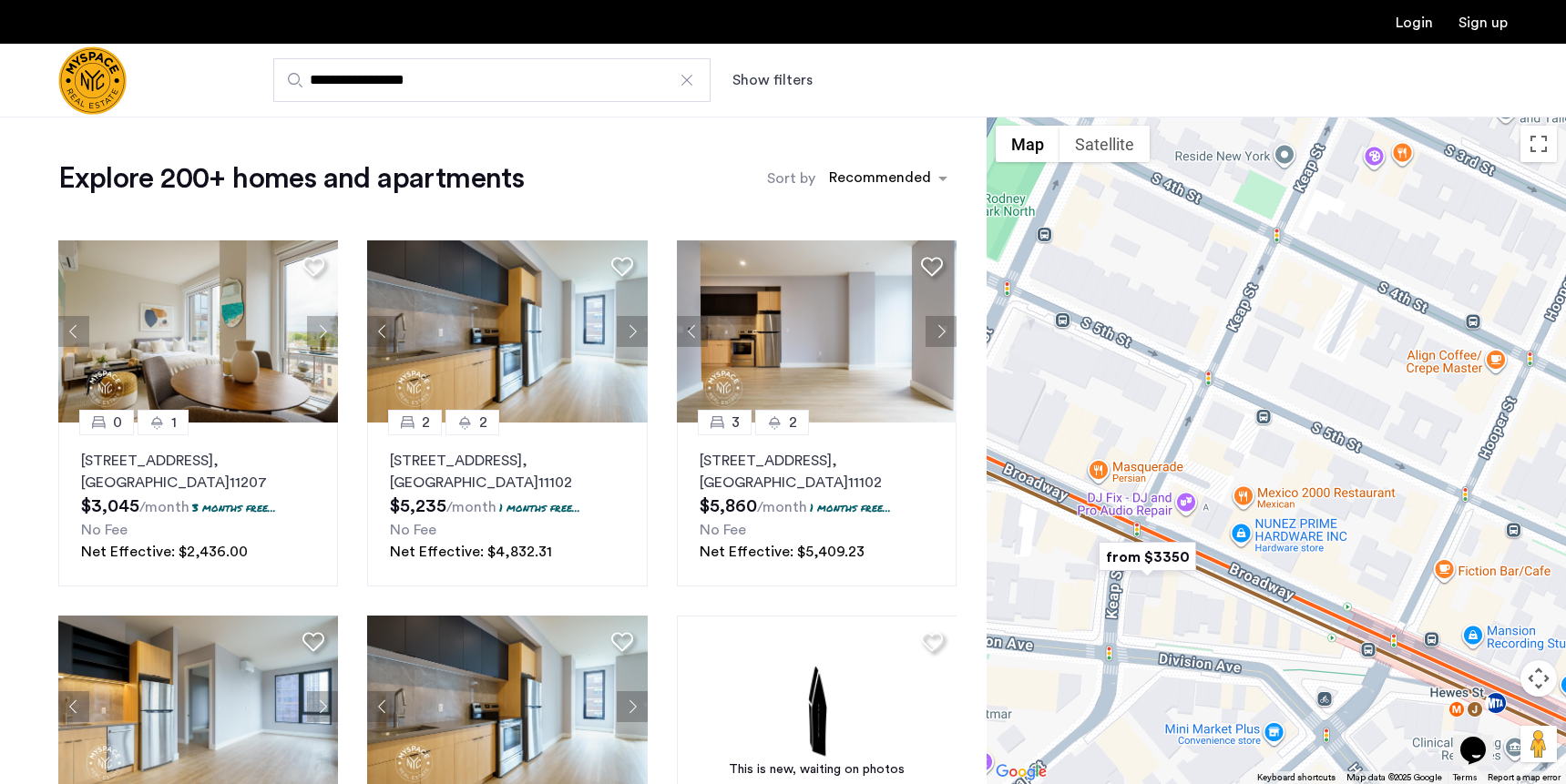
scroll to position [0, 0]
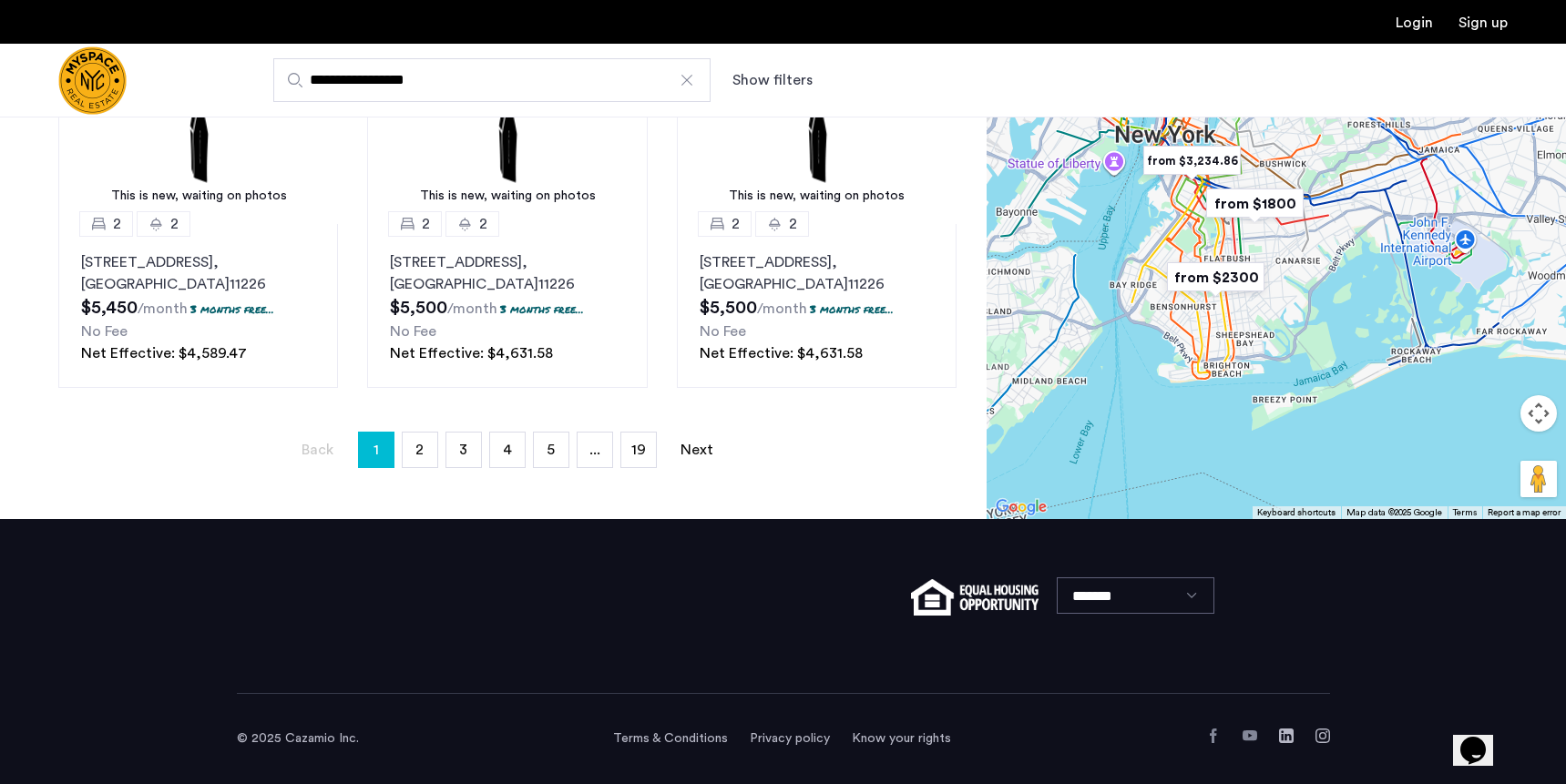
scroll to position [1309, 0]
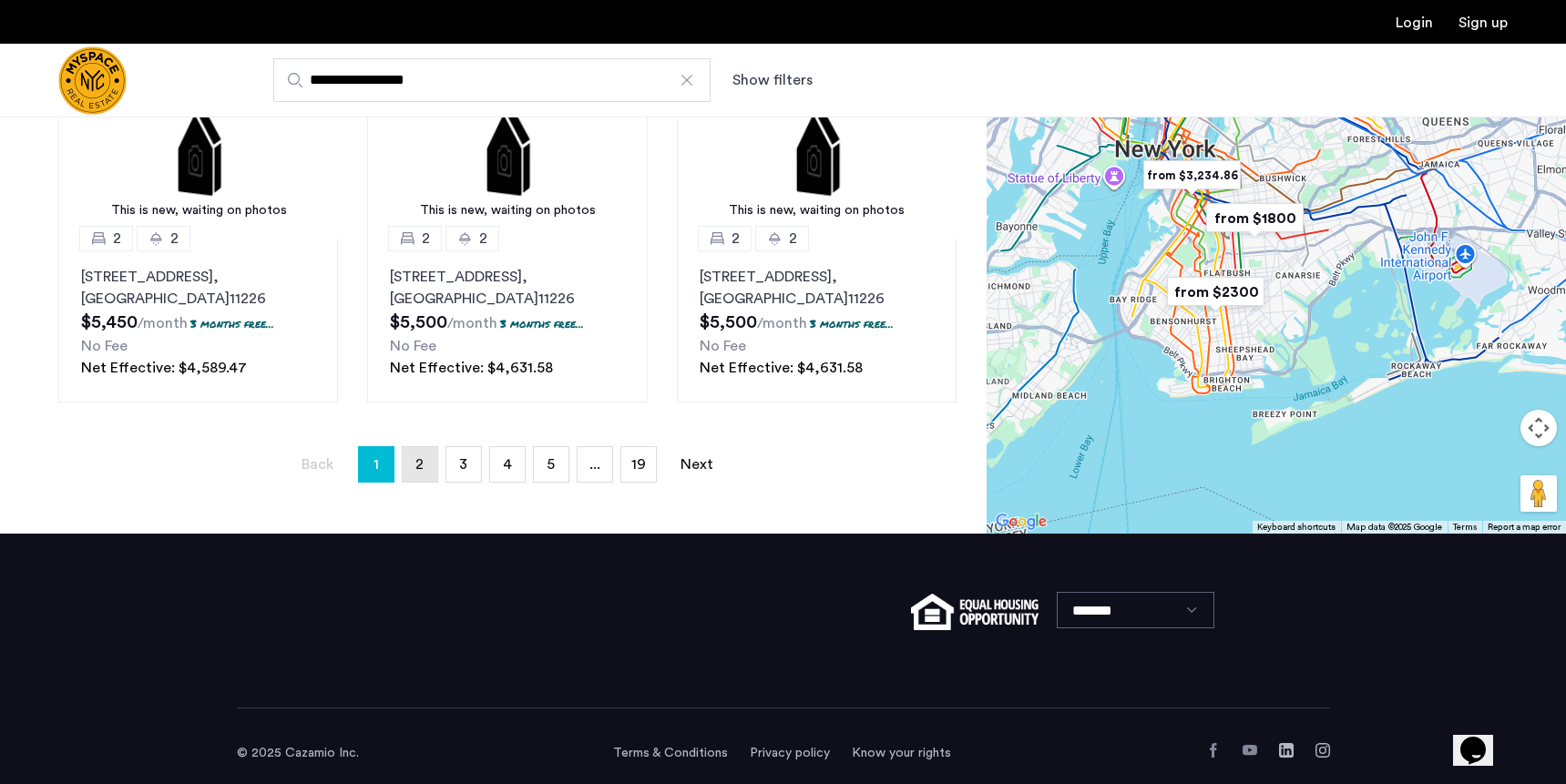
click at [412, 477] on link "page 2" at bounding box center [420, 464] width 34 height 34
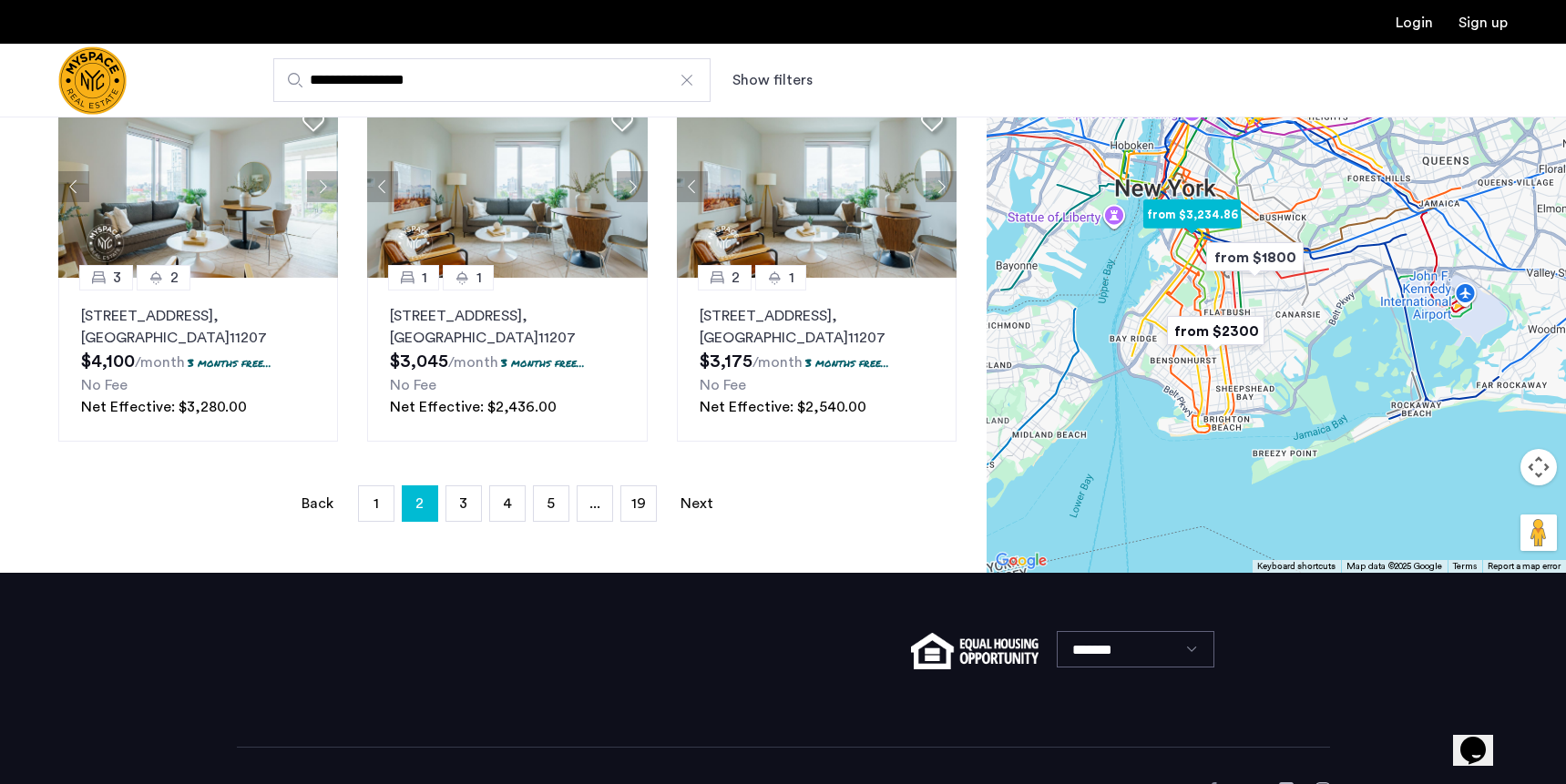
scroll to position [1276, 0]
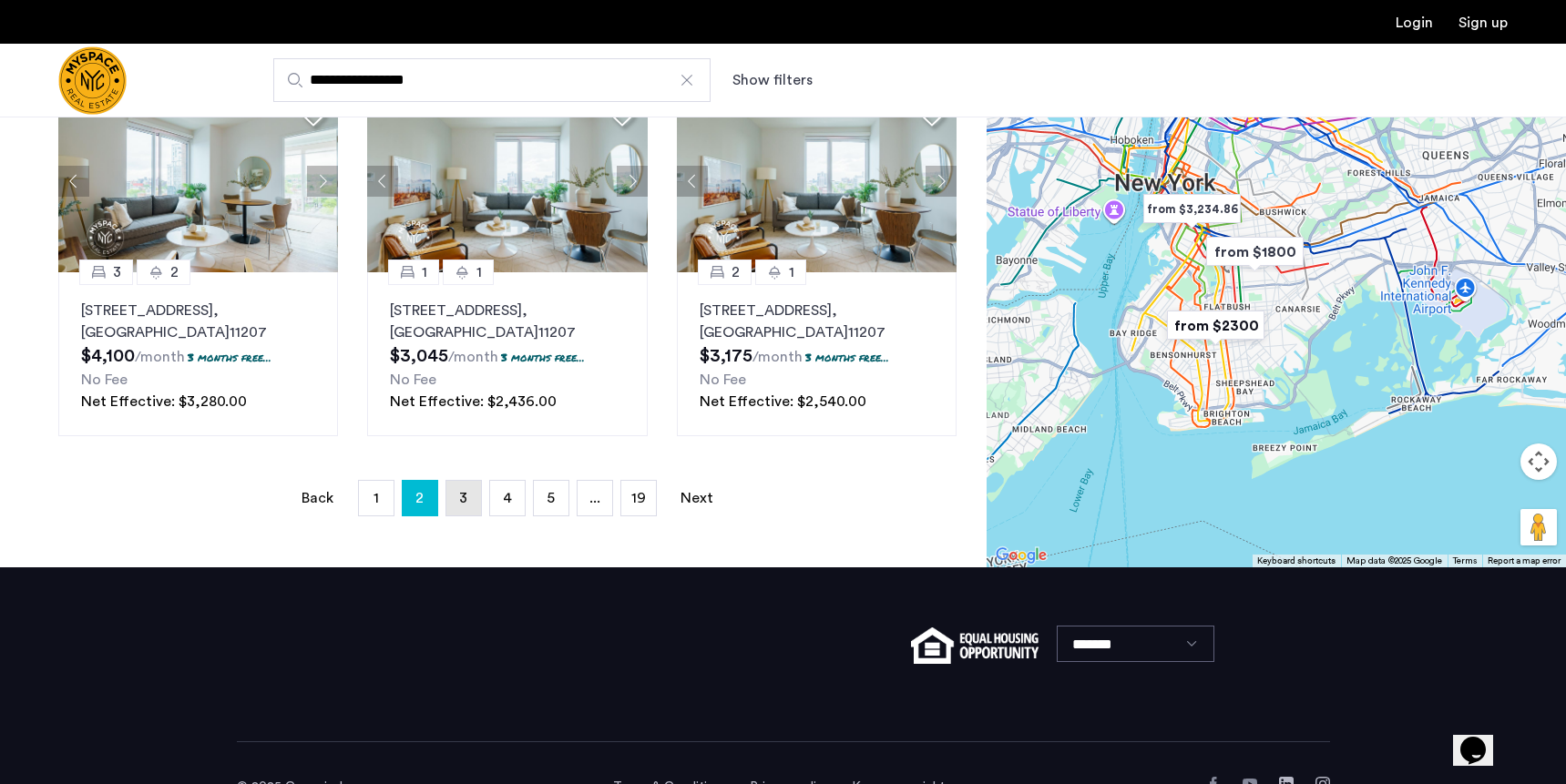
click at [468, 506] on link "page 3" at bounding box center [463, 497] width 34 height 34
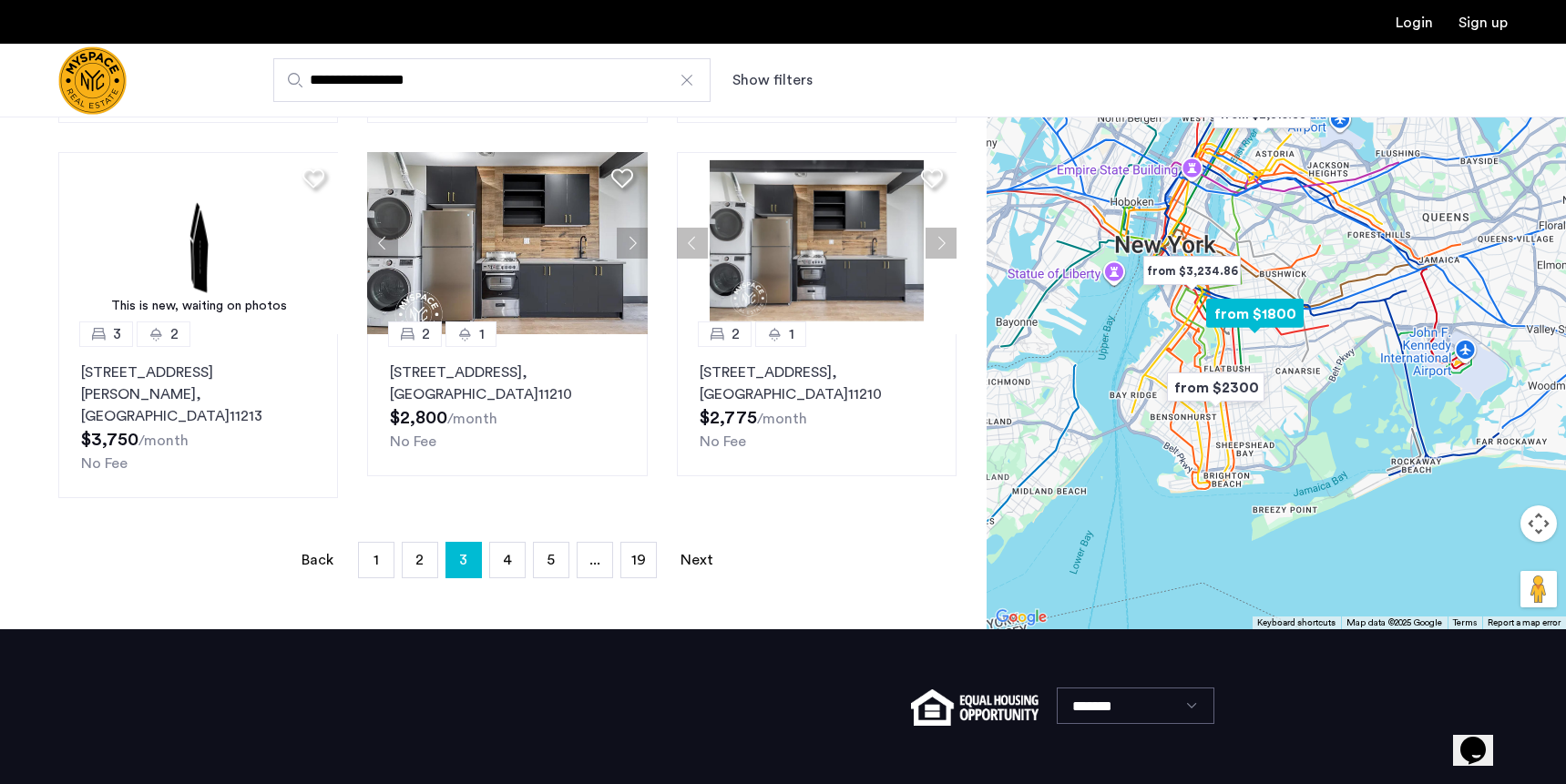
scroll to position [1174, 0]
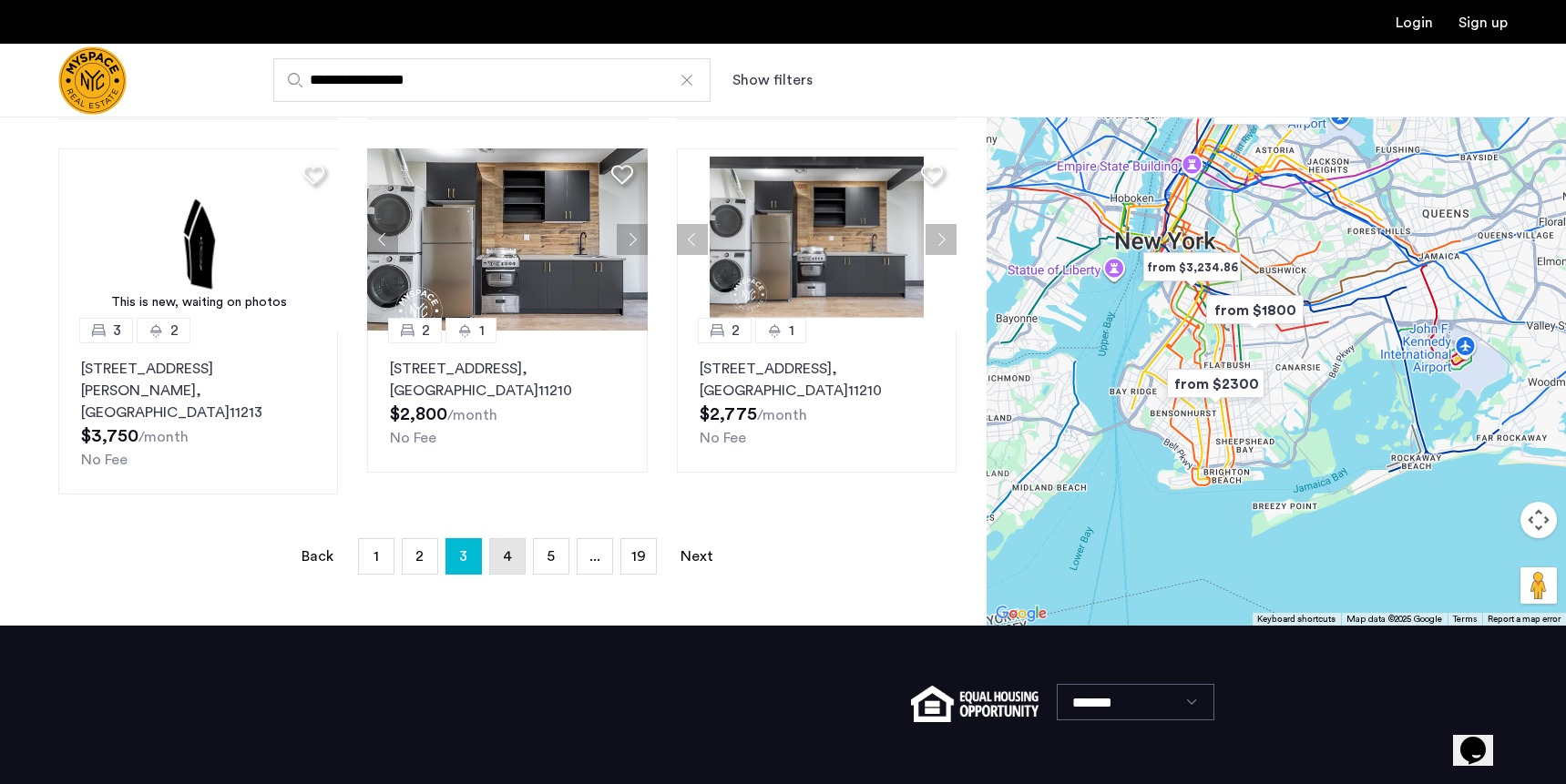
click at [506, 549] on span "4" at bounding box center [508, 557] width 9 height 15
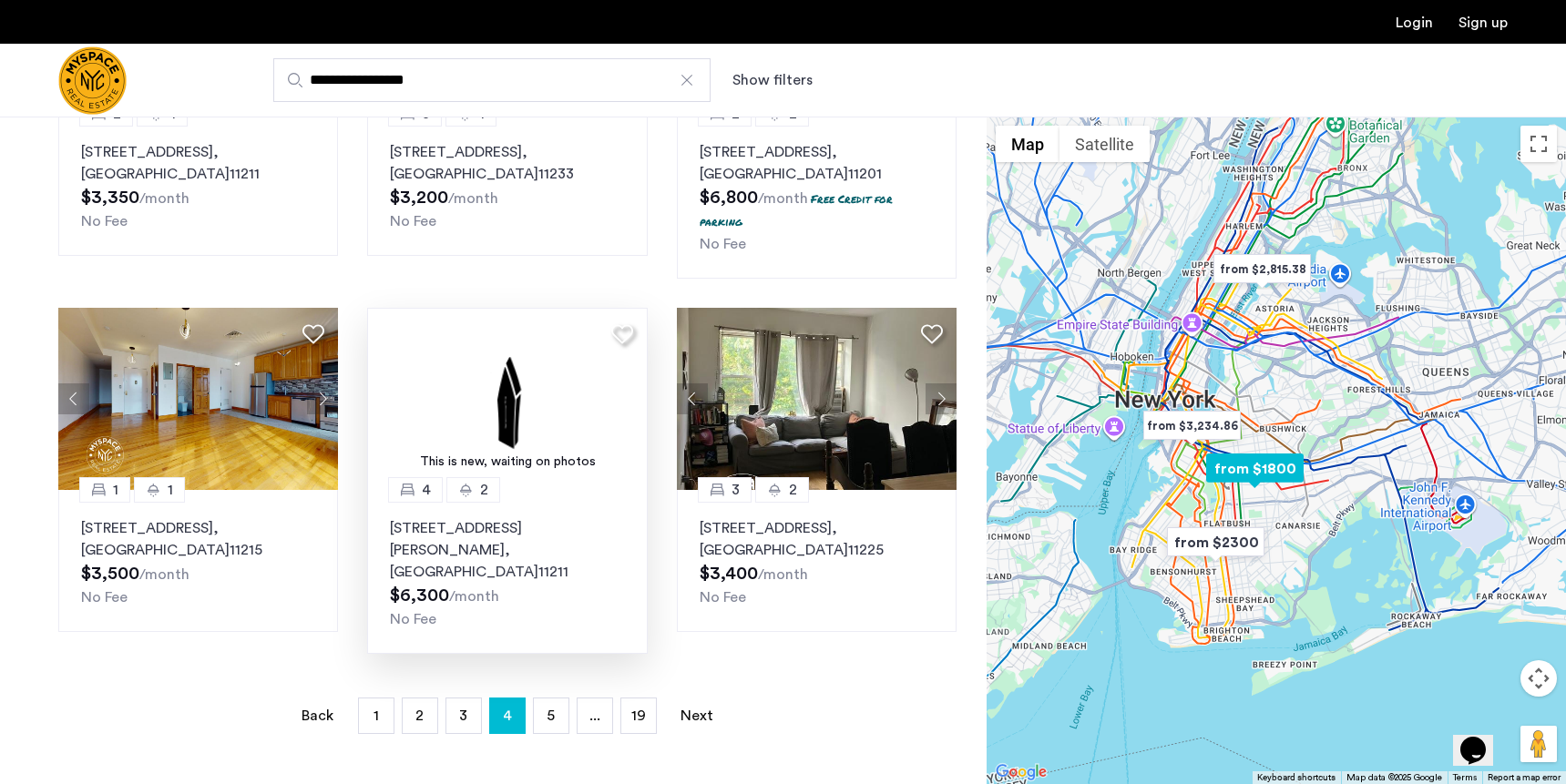
scroll to position [1022, 0]
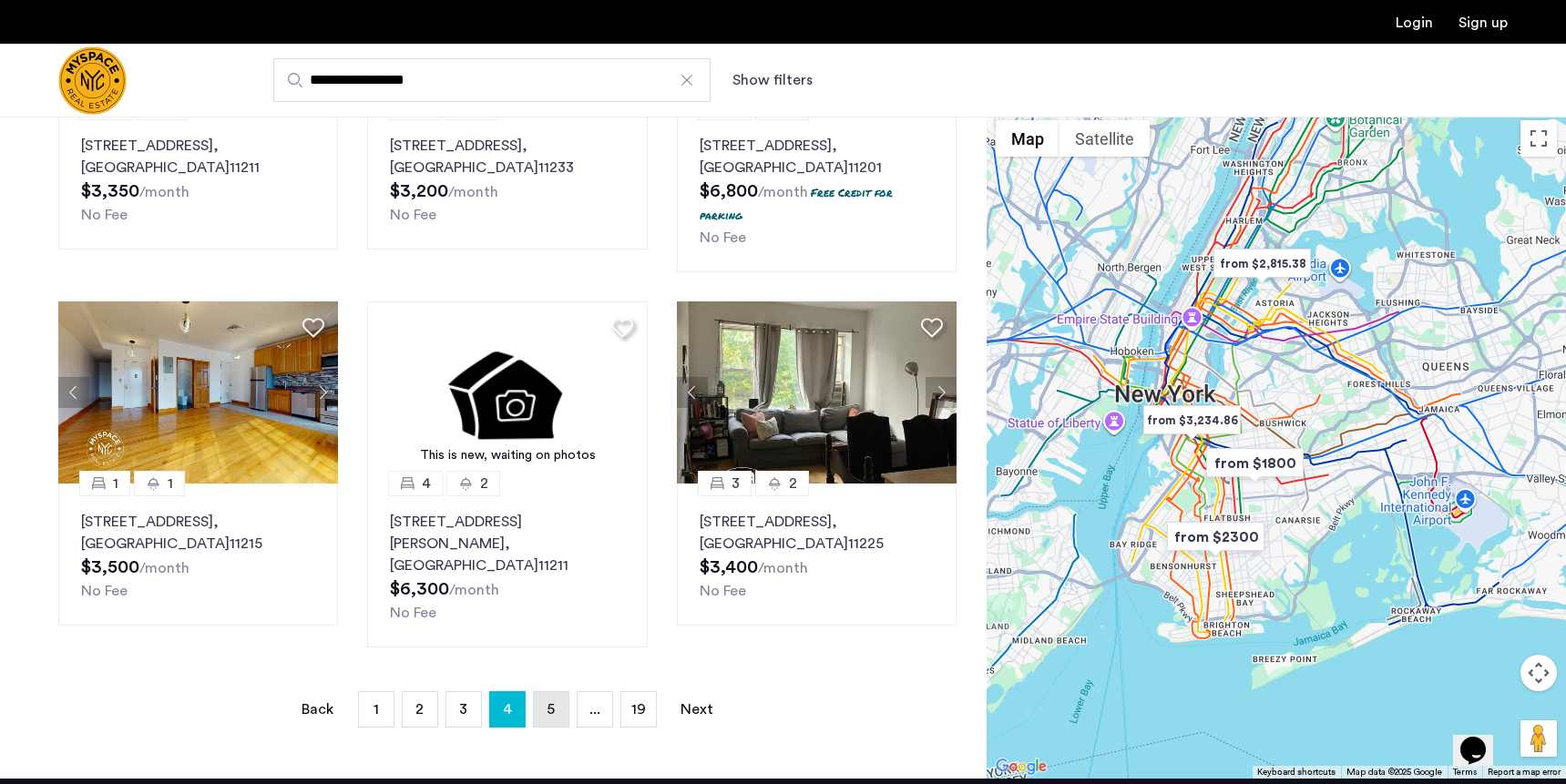
click at [546, 692] on link "page 5" at bounding box center [550, 709] width 34 height 34
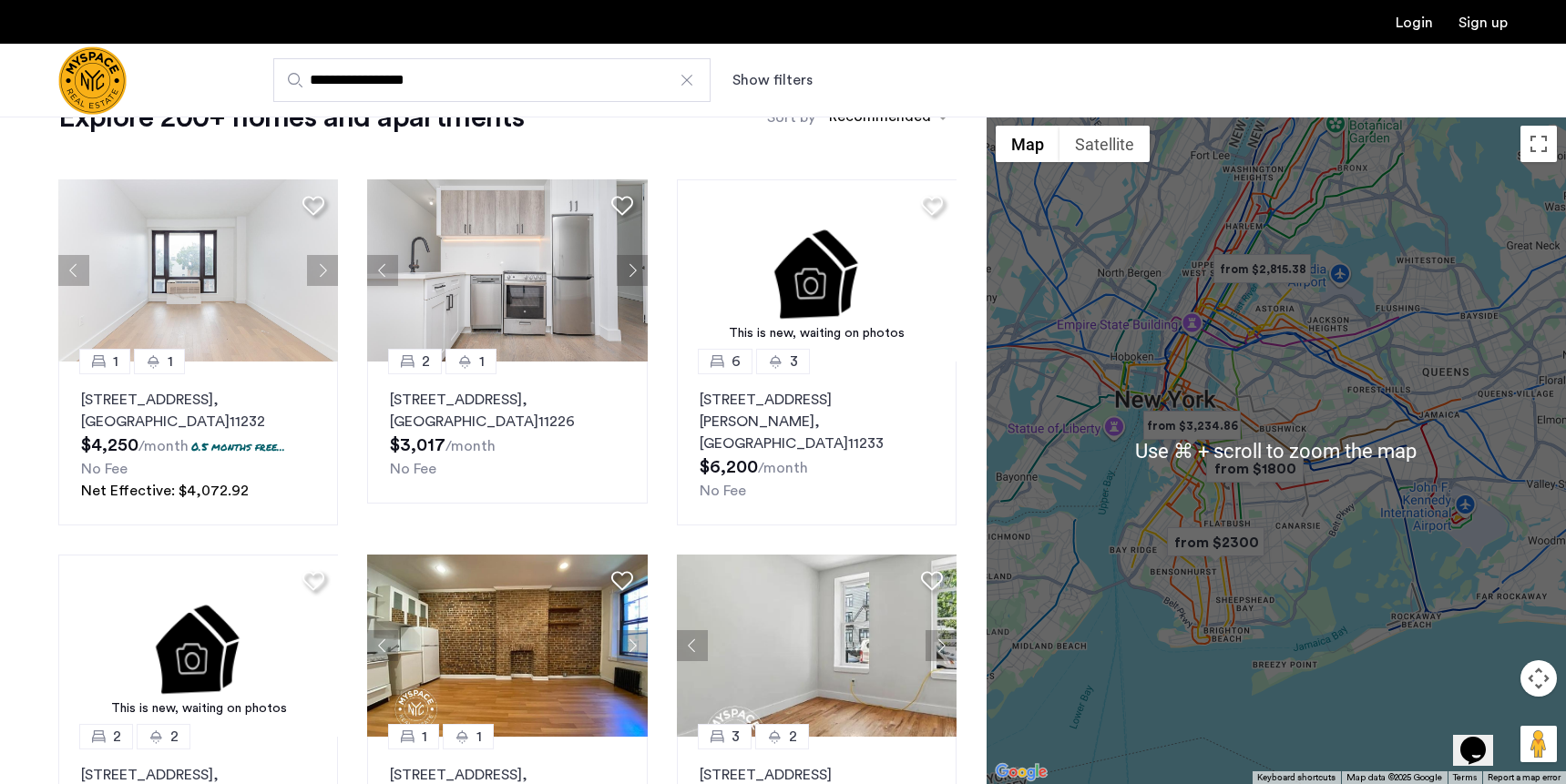
scroll to position [67, 0]
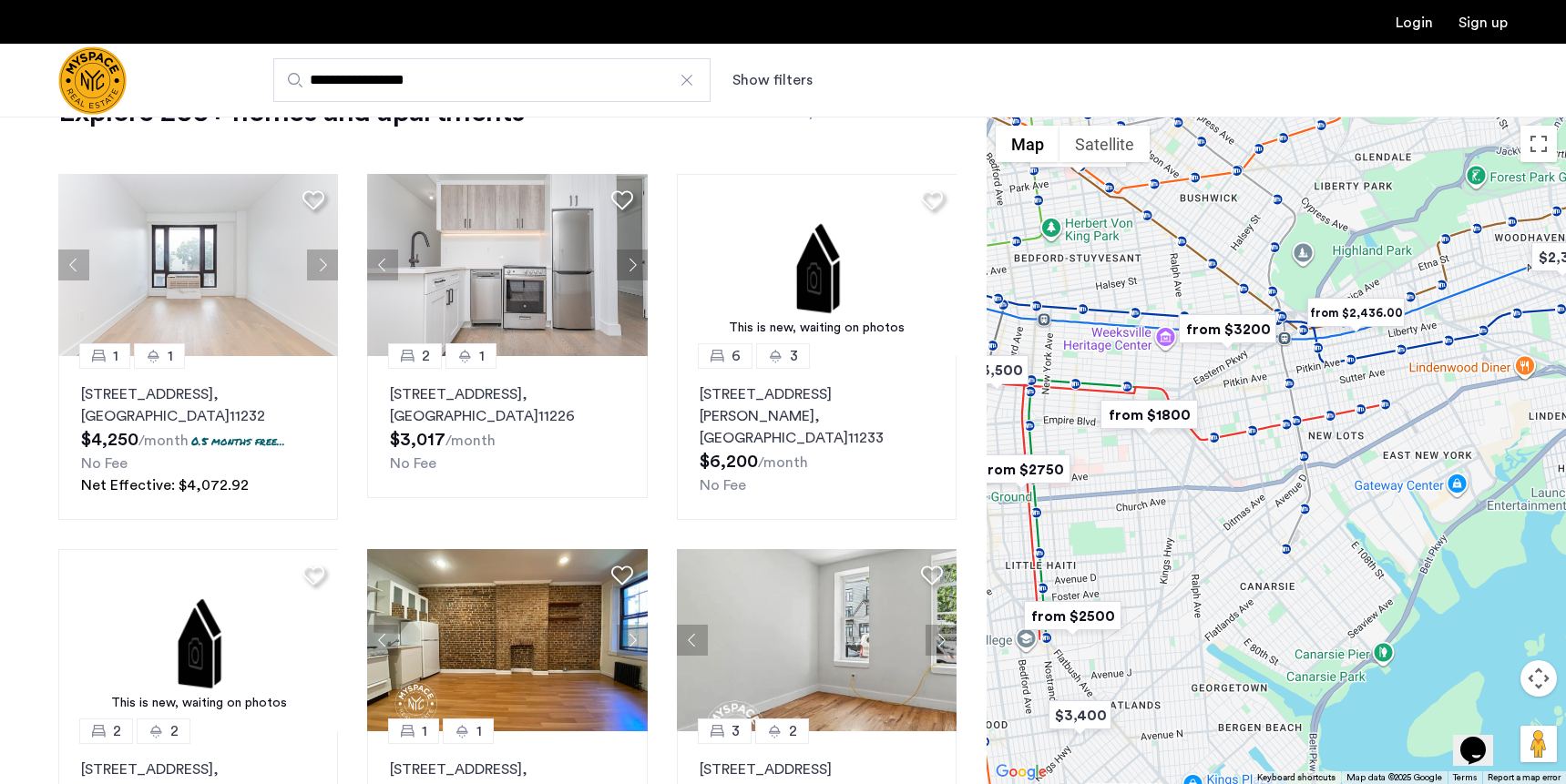
drag, startPoint x: 1455, startPoint y: 418, endPoint x: 1140, endPoint y: 448, distance: 316.4
click at [1140, 449] on div at bounding box center [1276, 450] width 579 height 667
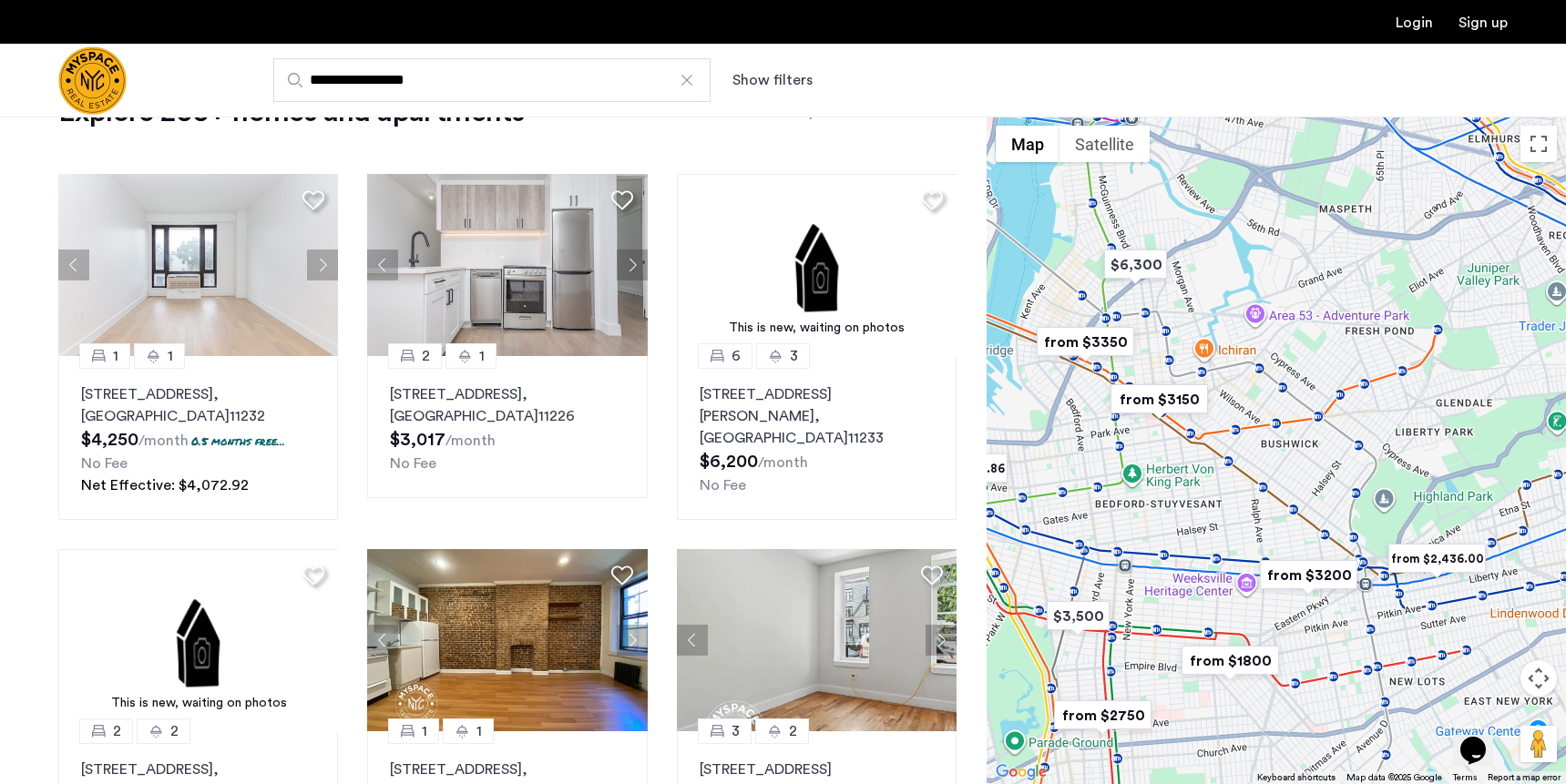
drag, startPoint x: 1283, startPoint y: 380, endPoint x: 1379, endPoint y: 632, distance: 269.7
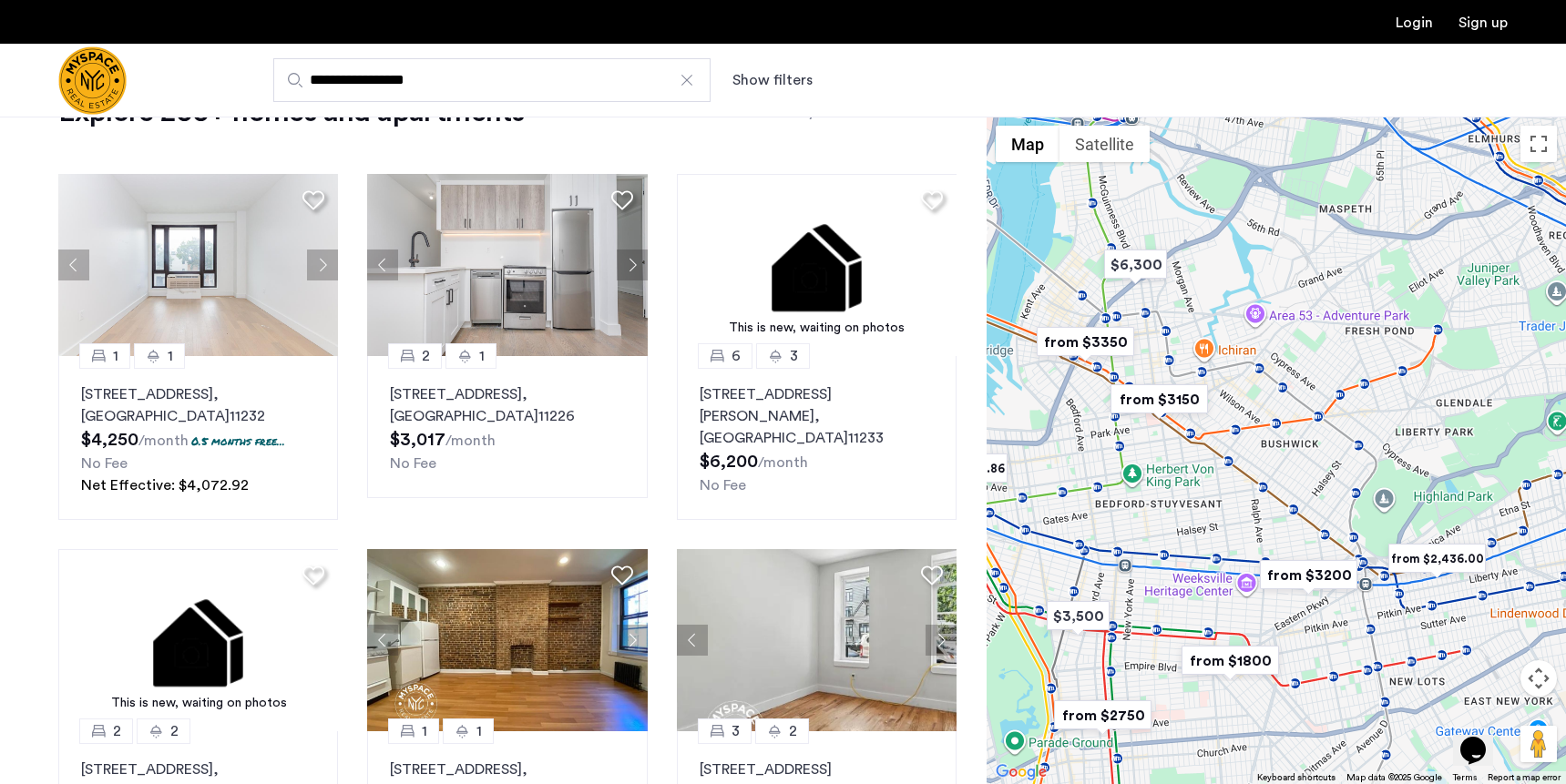
click at [1385, 636] on div at bounding box center [1276, 450] width 579 height 667
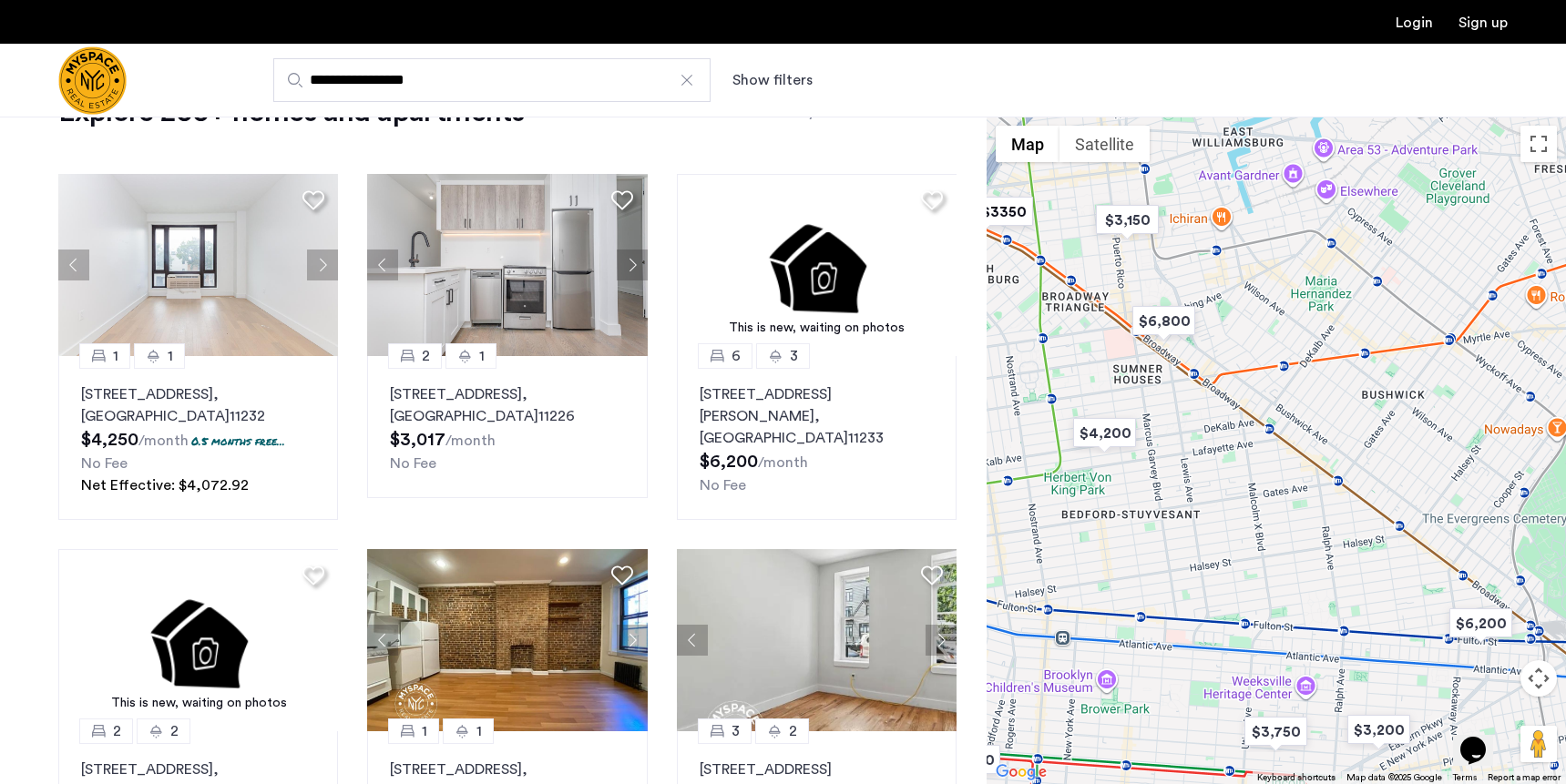
drag, startPoint x: 1238, startPoint y: 497, endPoint x: 1305, endPoint y: 496, distance: 67.0
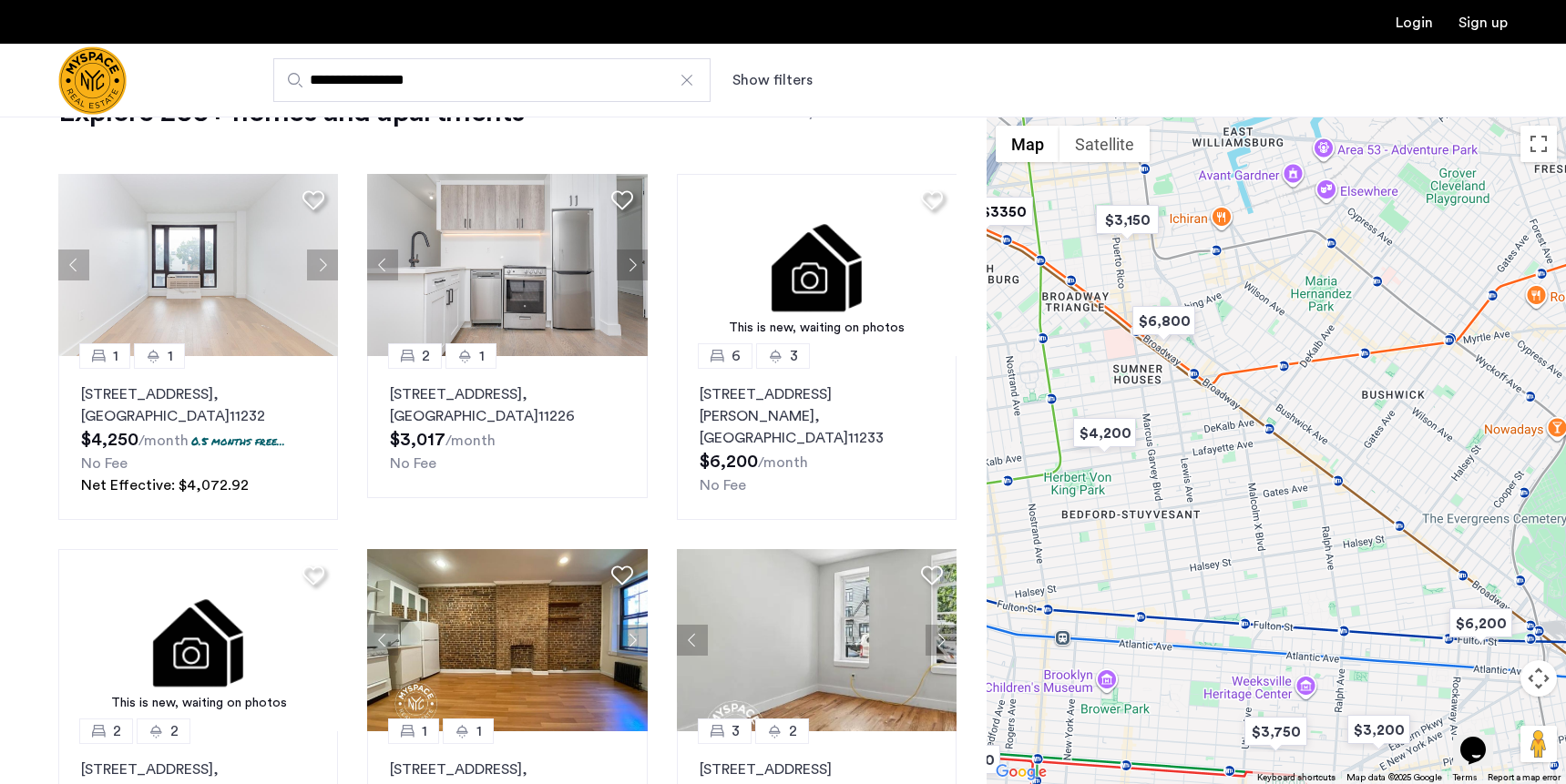
click at [1307, 496] on div at bounding box center [1276, 450] width 579 height 667
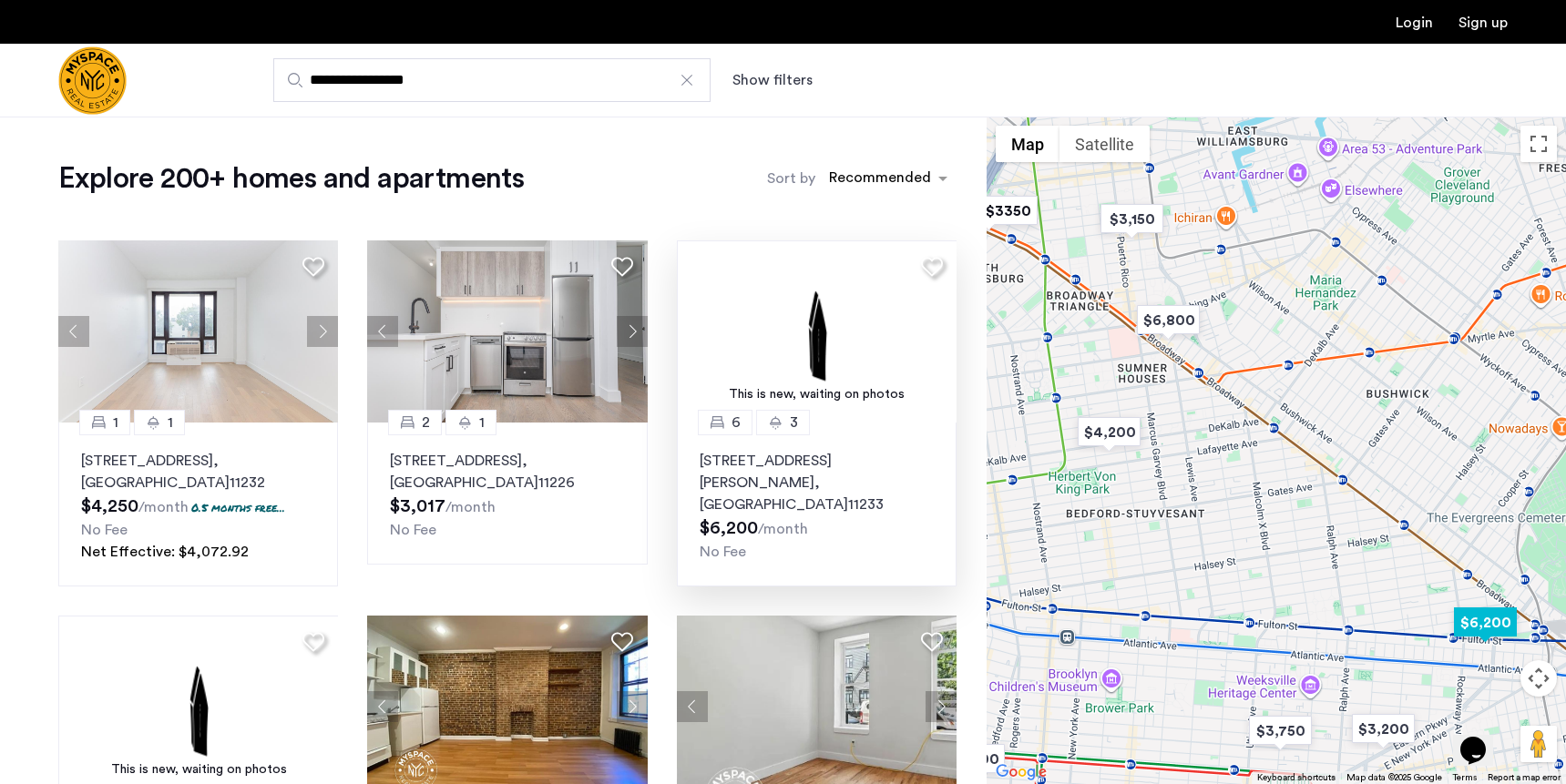
scroll to position [0, 0]
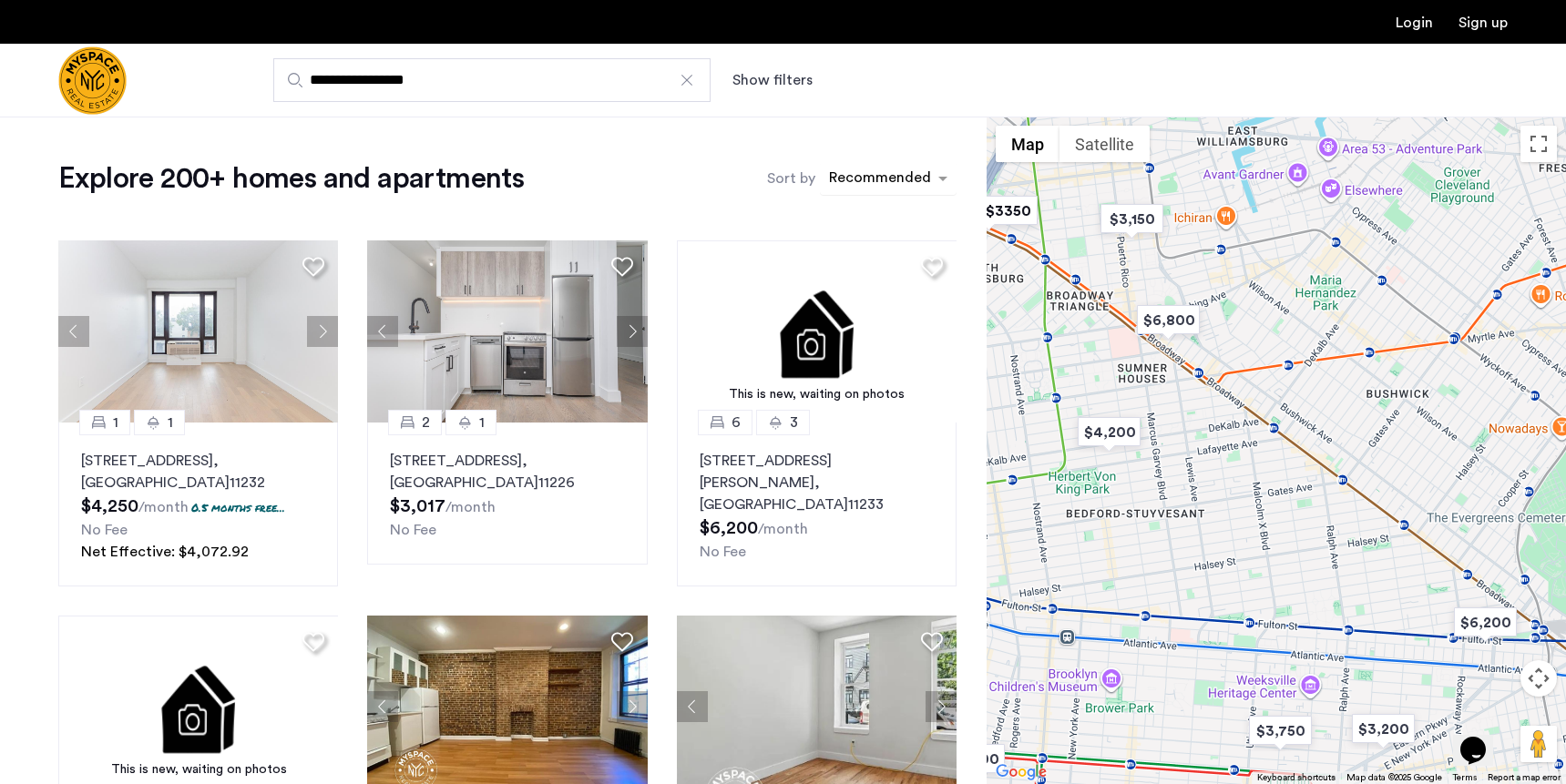
click at [901, 176] on div "sort-apartment" at bounding box center [880, 181] width 108 height 24
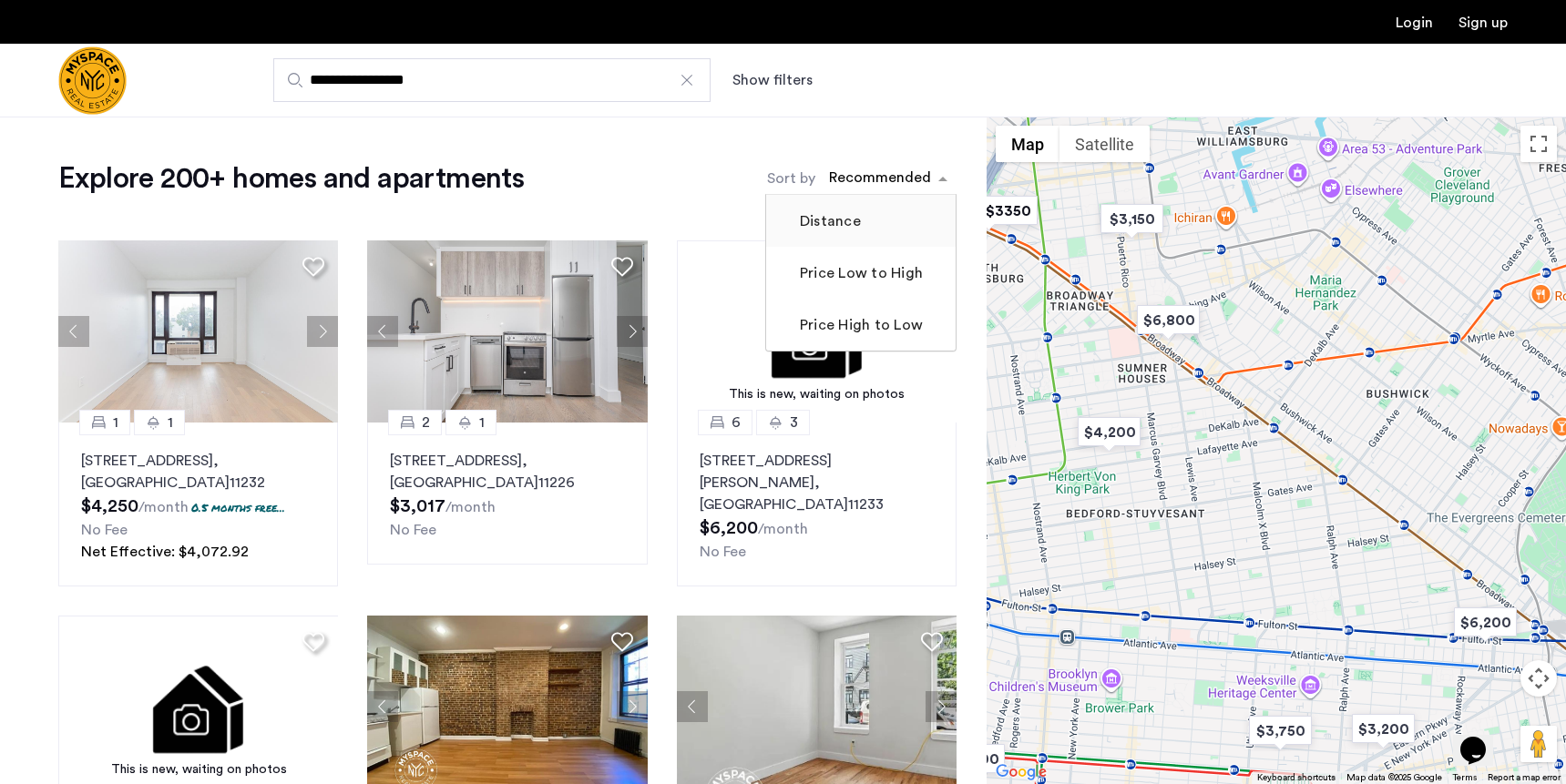
click at [862, 219] on mat-checkbox "Distance" at bounding box center [861, 221] width 189 height 52
click at [622, 86] on input "**********" at bounding box center [491, 80] width 437 height 44
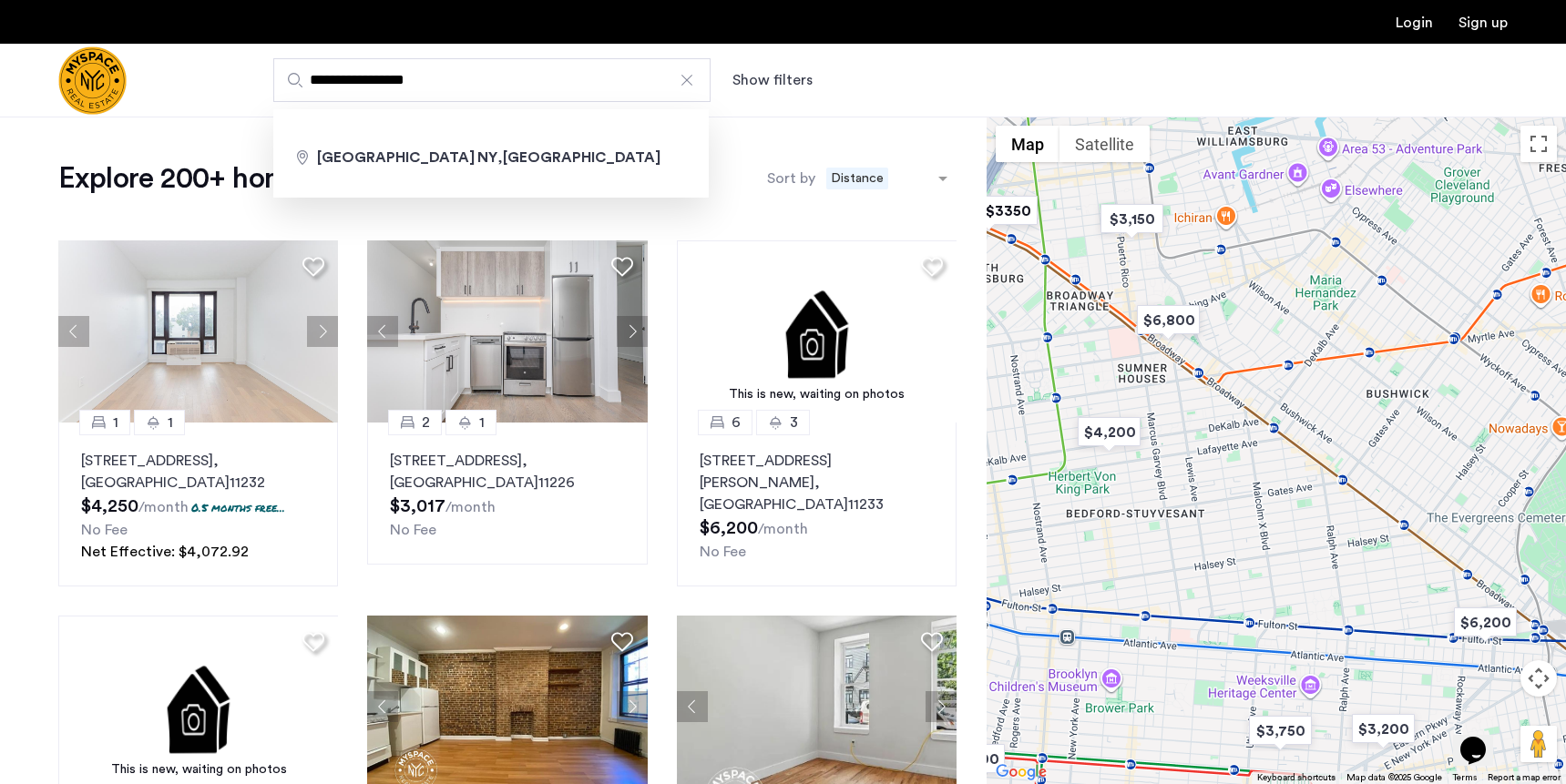
type input "**********"
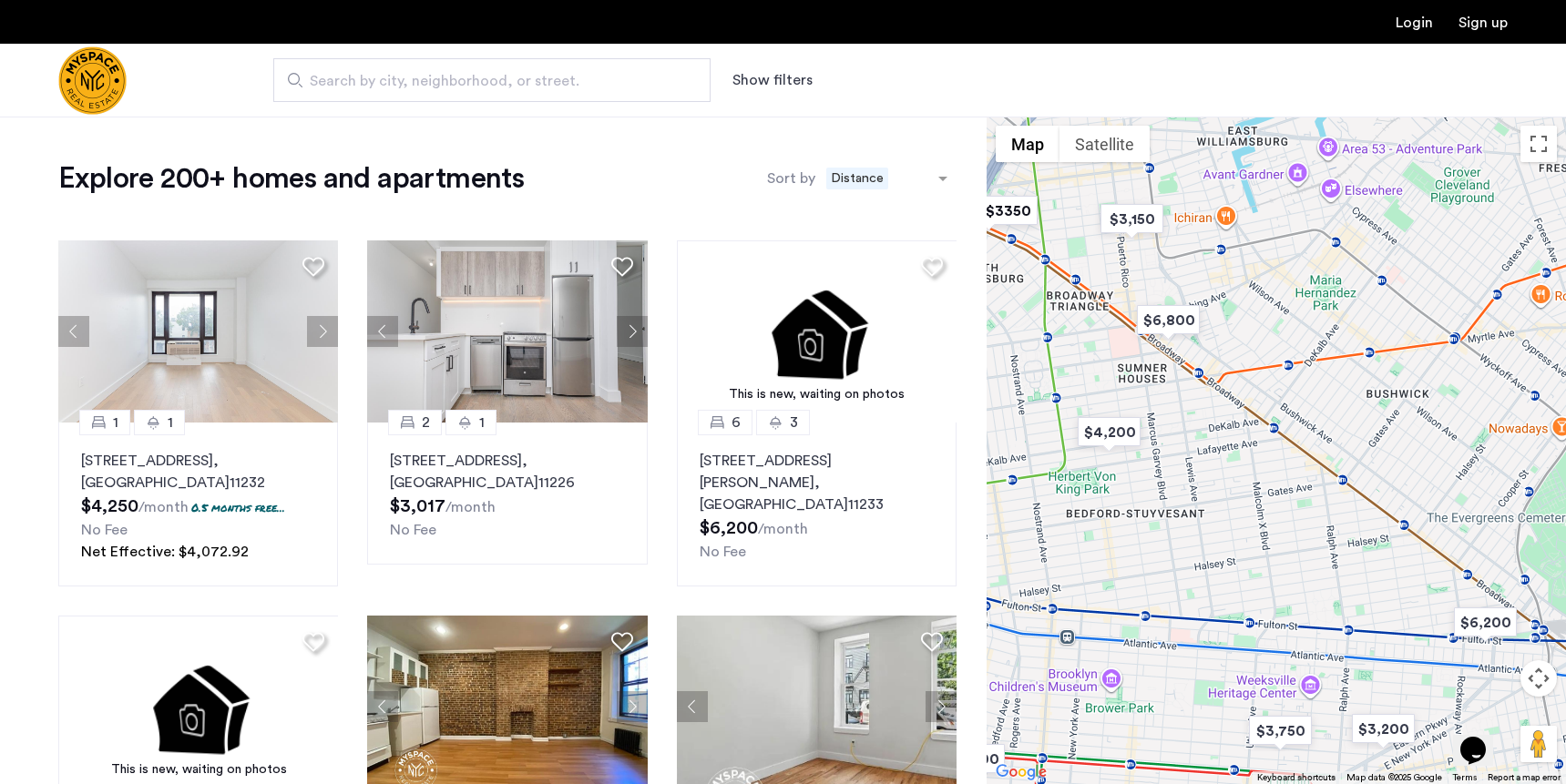
click at [1199, 374] on div at bounding box center [1276, 450] width 579 height 667
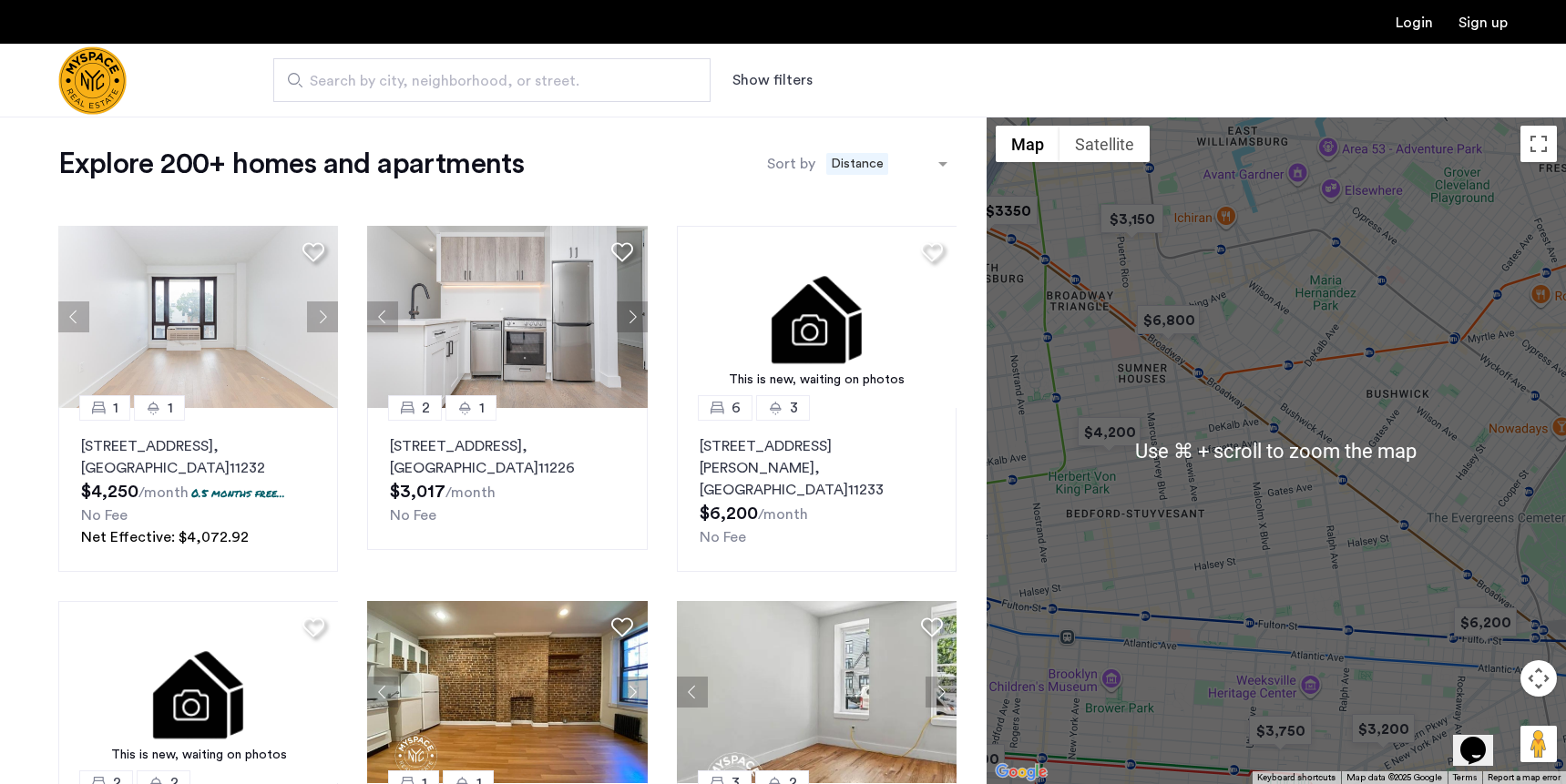
scroll to position [18, 0]
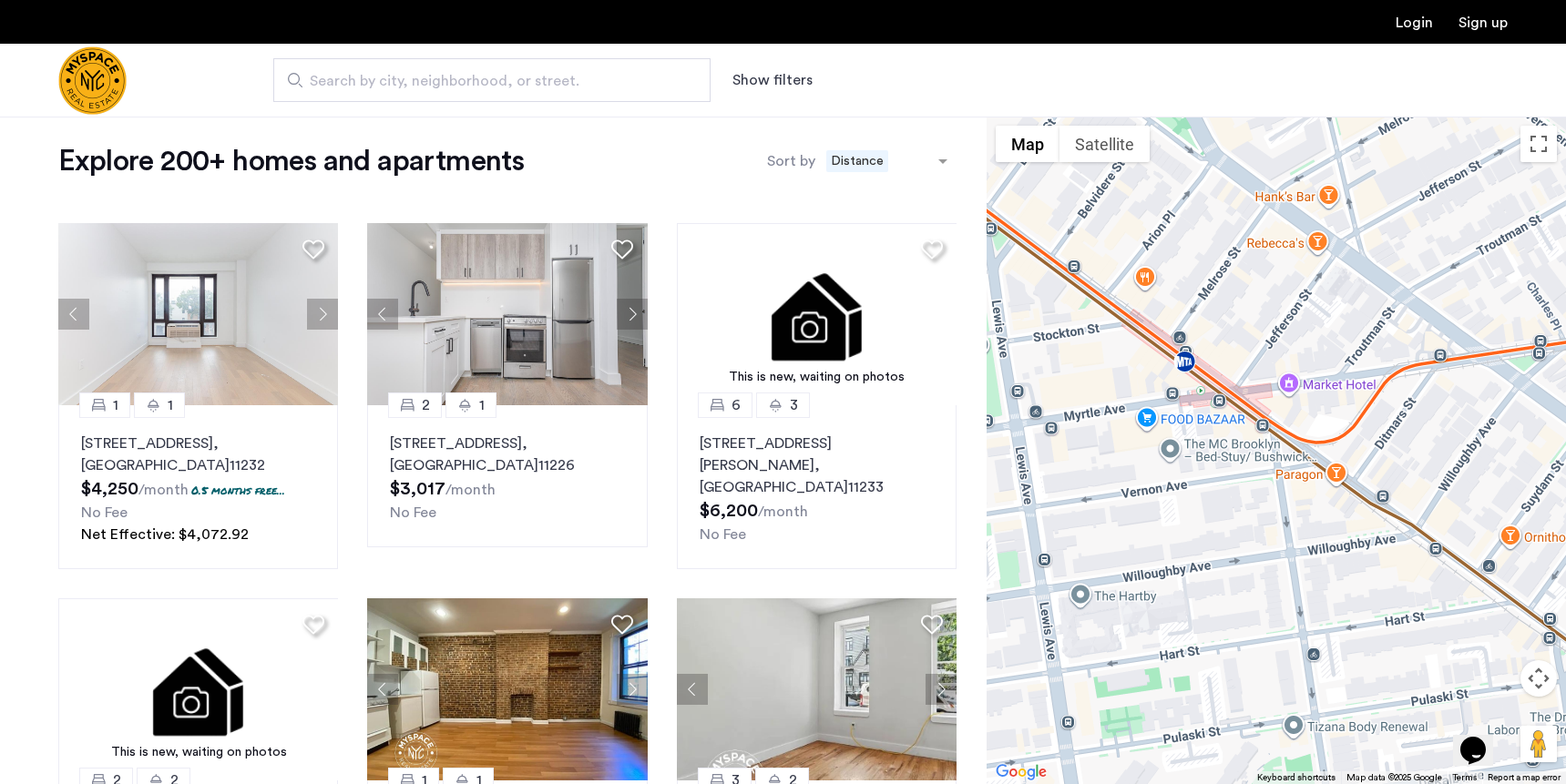
click at [371, 92] on input "Search by city, neighborhood, or street." at bounding box center [491, 80] width 437 height 44
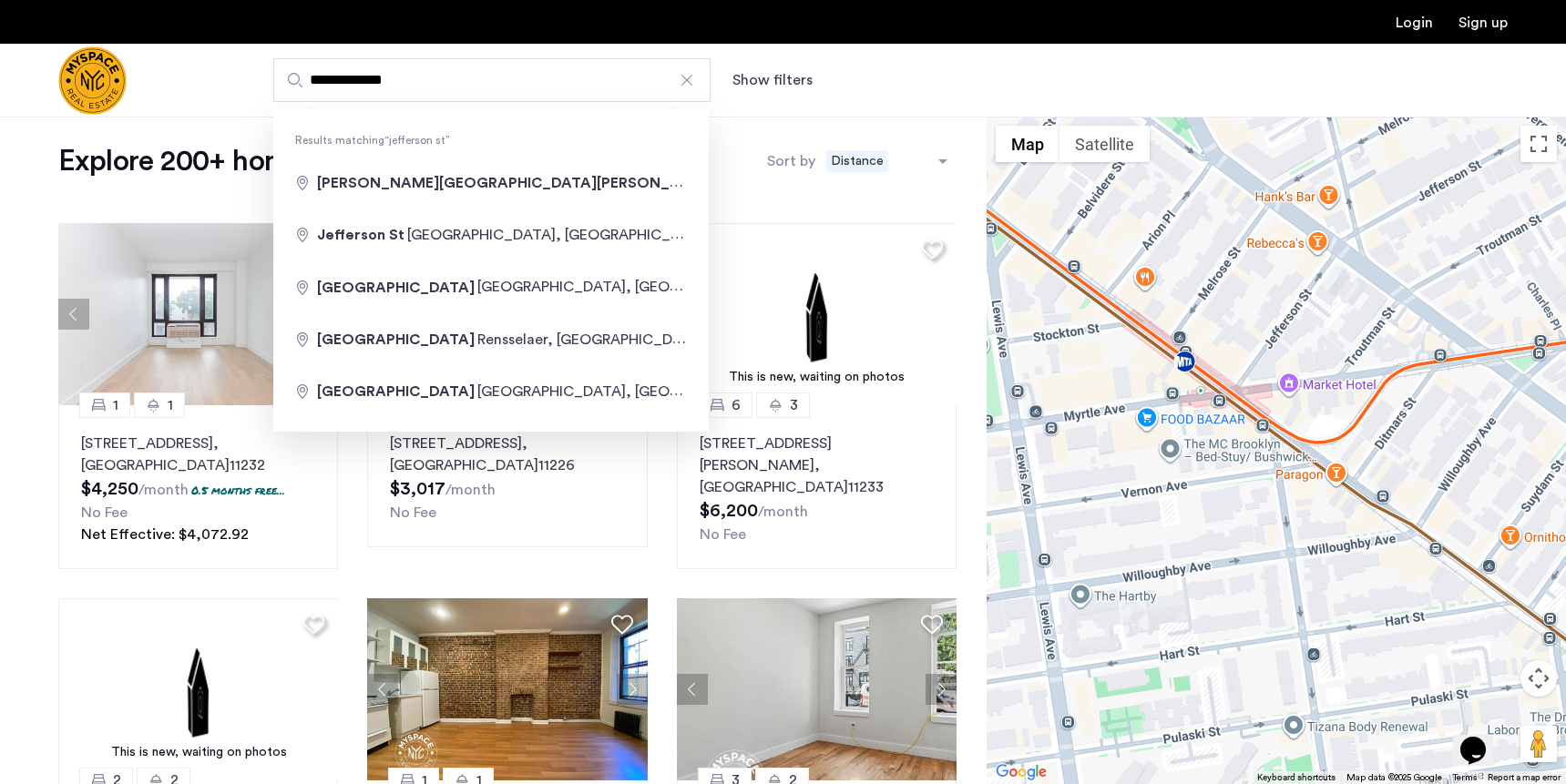
click at [1185, 363] on div at bounding box center [1276, 450] width 579 height 667
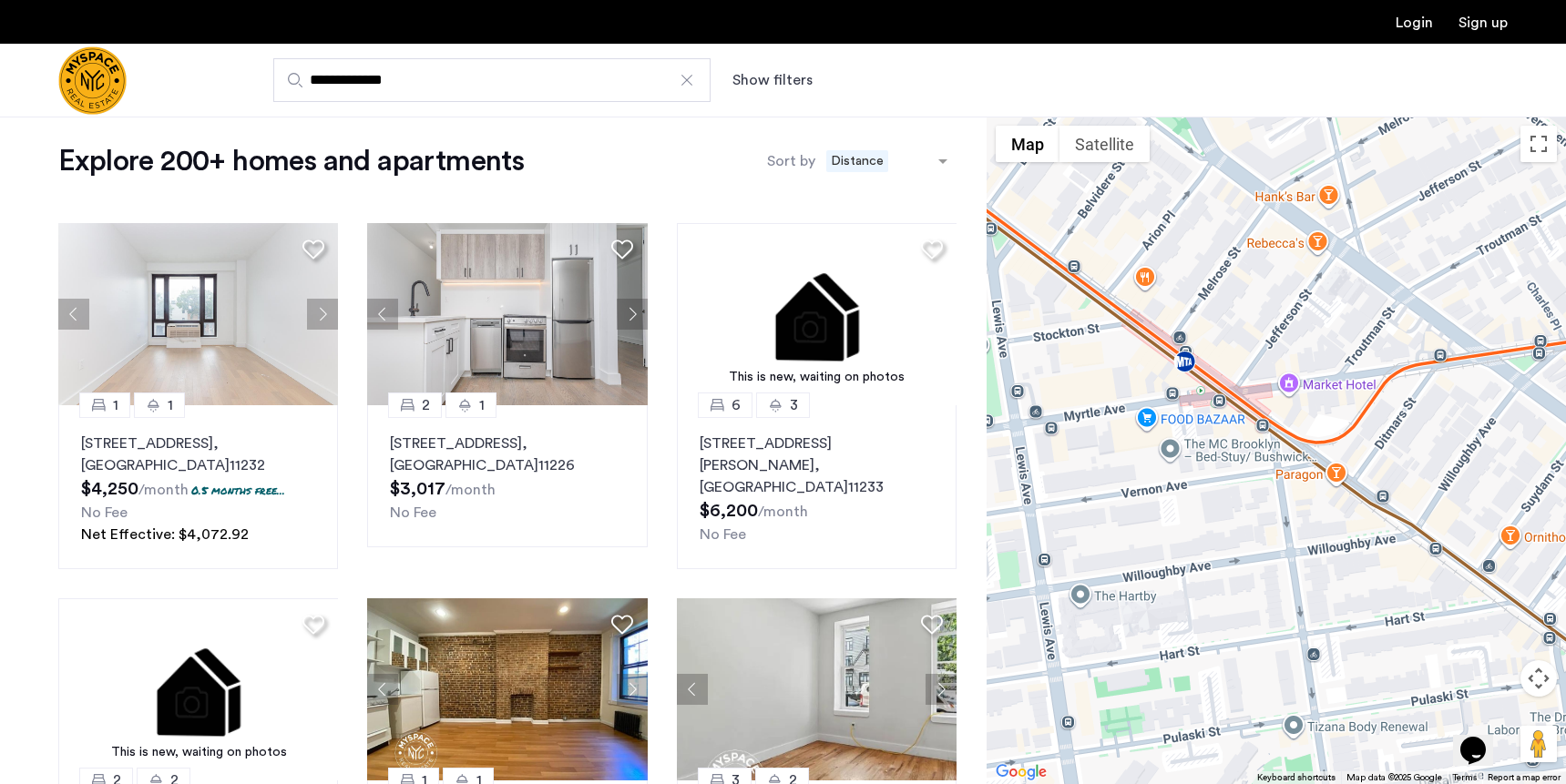
click at [447, 75] on input "**********" at bounding box center [491, 80] width 437 height 44
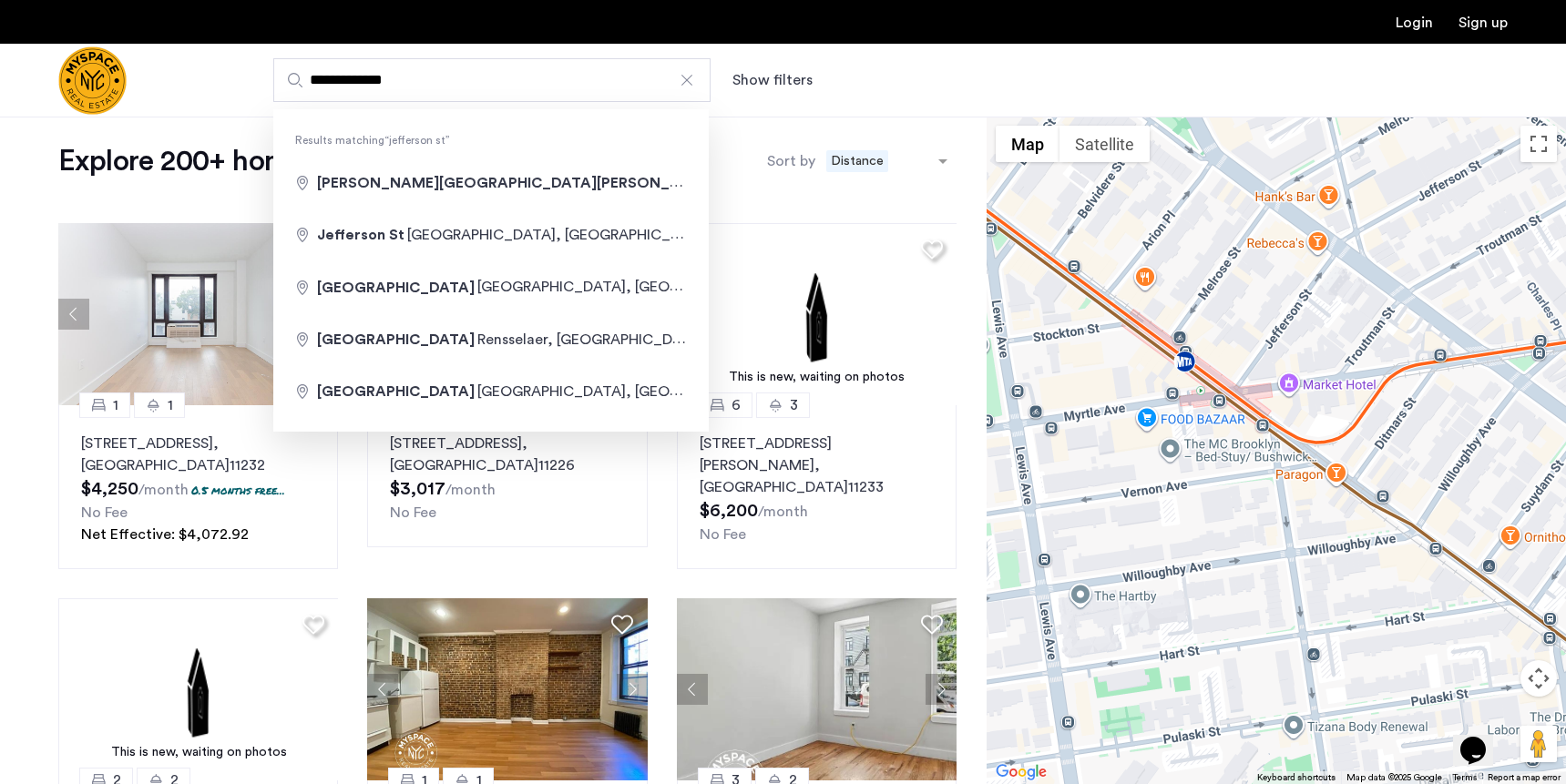
click at [447, 75] on input "**********" at bounding box center [491, 80] width 437 height 44
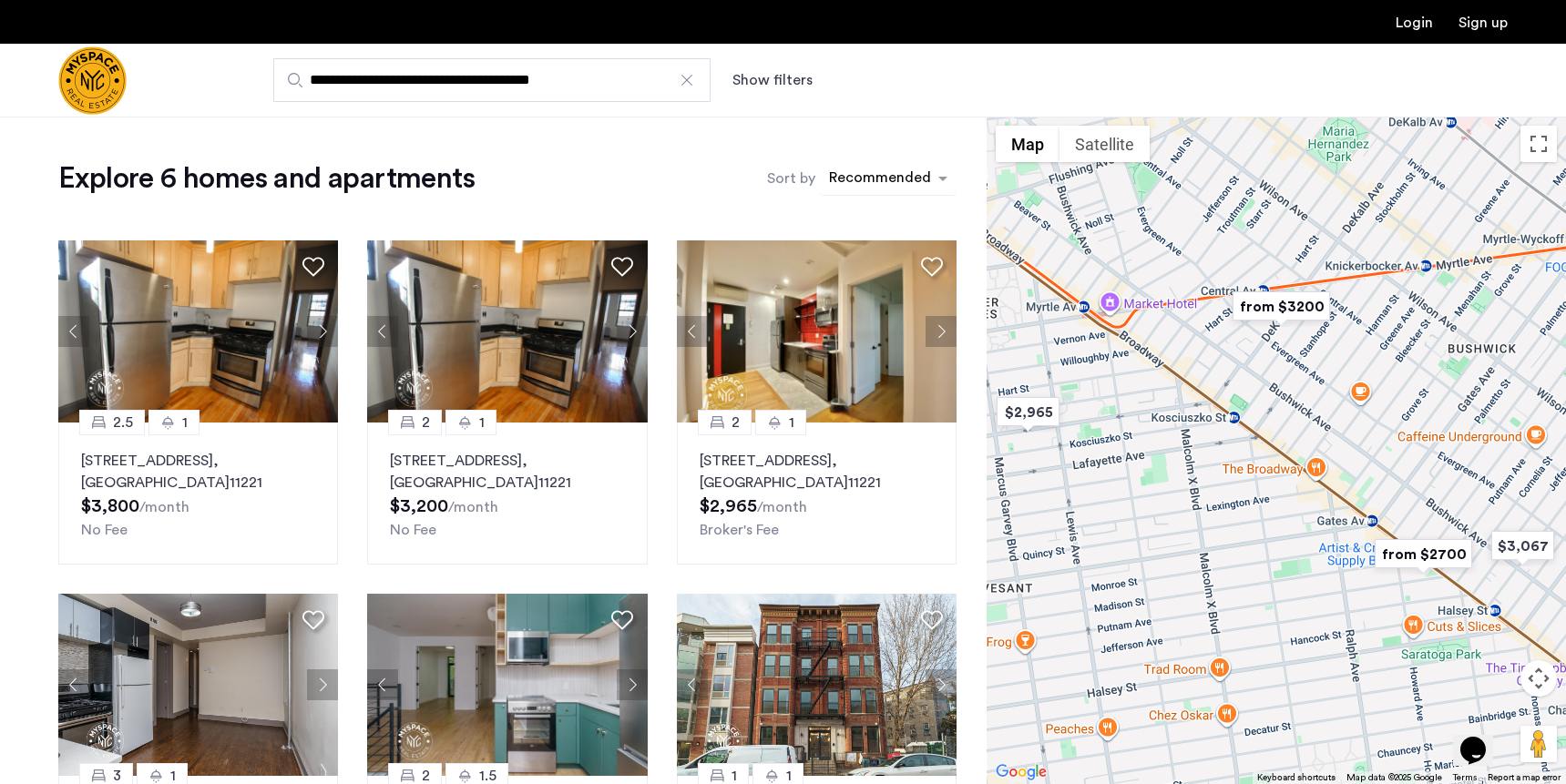
click at [901, 182] on div "sort-apartment" at bounding box center [880, 181] width 108 height 24
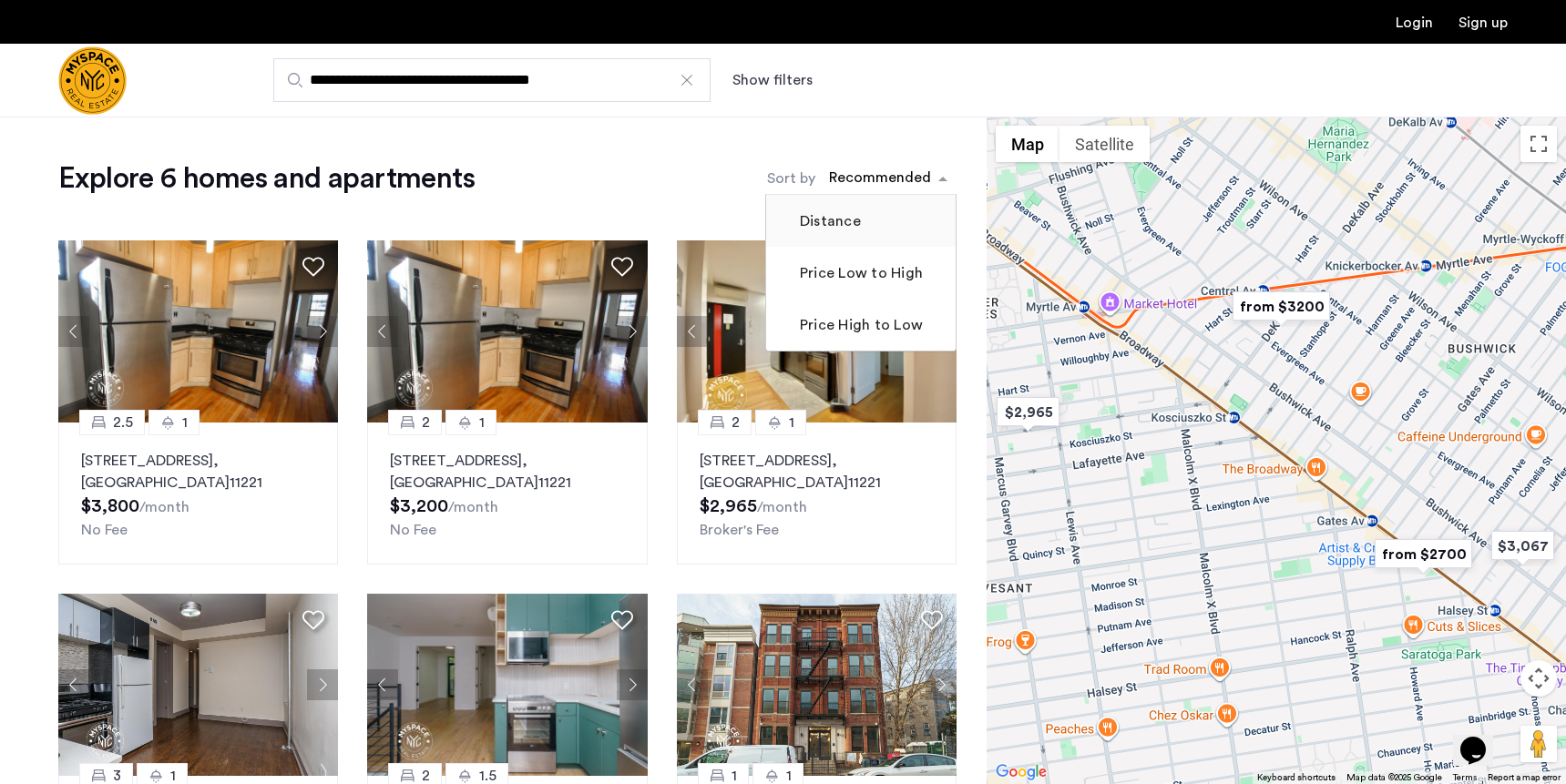
click at [858, 224] on label "Distance" at bounding box center [829, 222] width 65 height 22
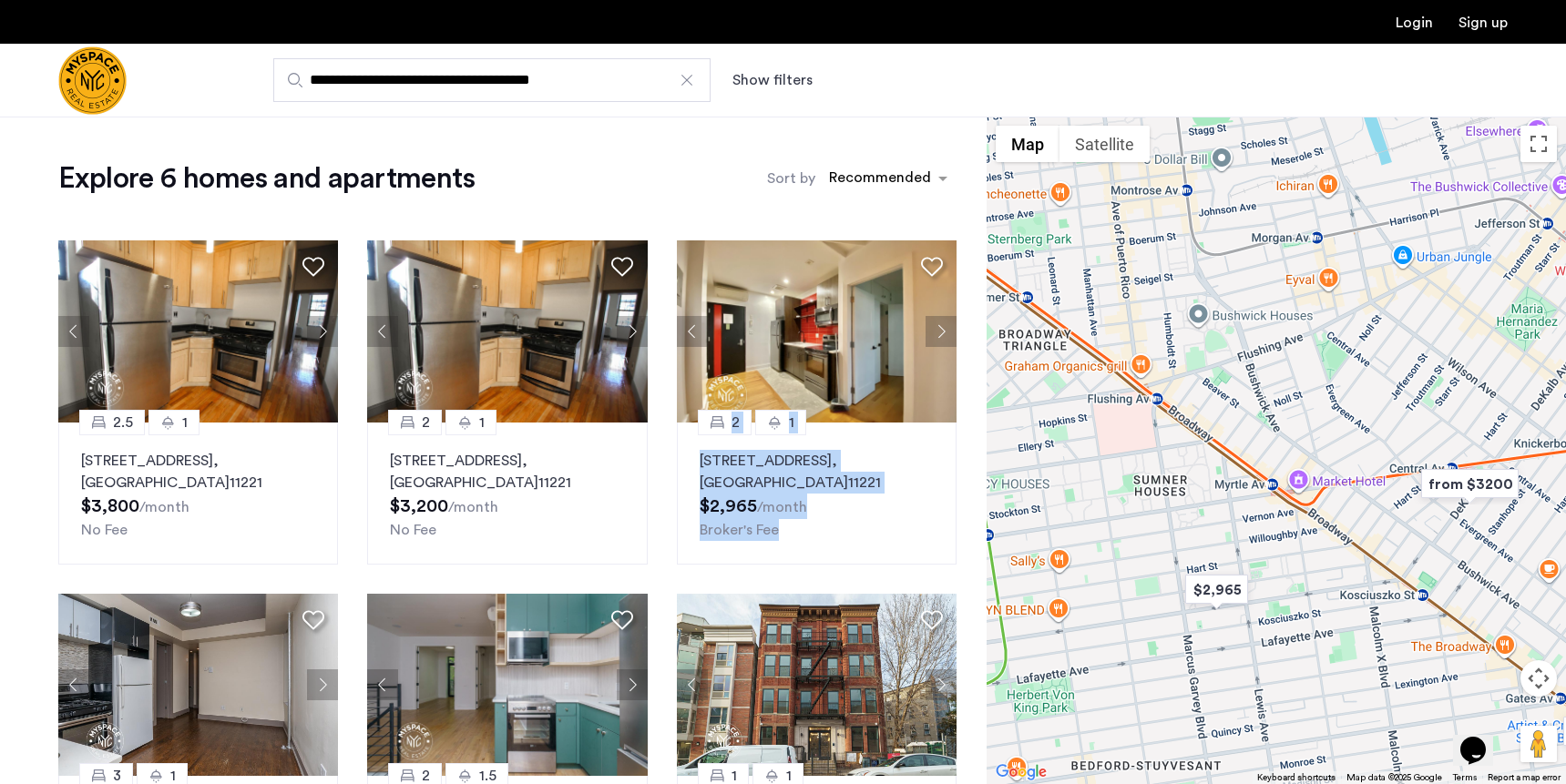
drag, startPoint x: 1192, startPoint y: 445, endPoint x: 1386, endPoint y: 626, distance: 265.3
click at [1386, 626] on div at bounding box center [1276, 450] width 579 height 667
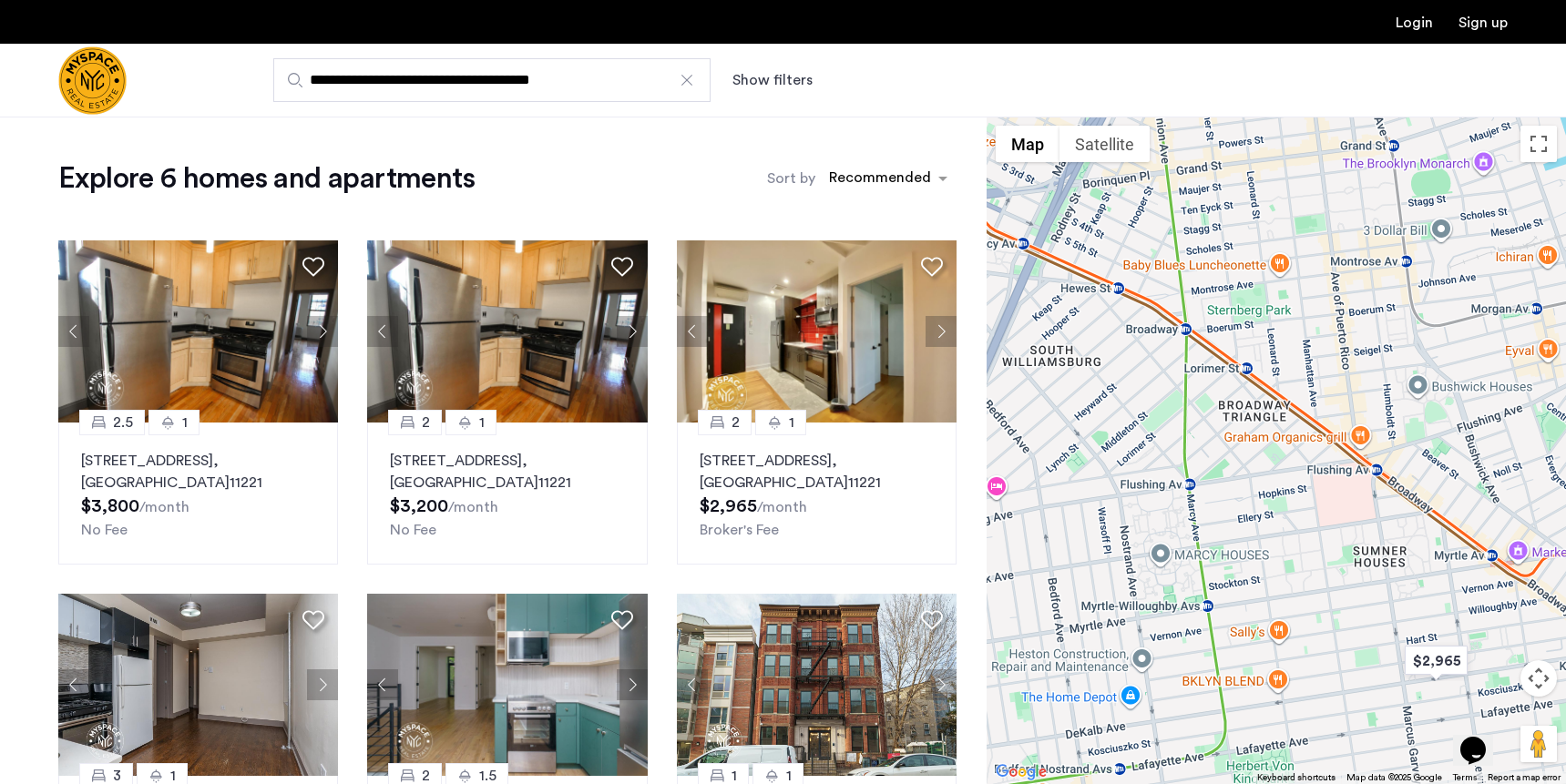
drag, startPoint x: 1143, startPoint y: 424, endPoint x: 1352, endPoint y: 492, distance: 219.8
click at [1353, 492] on div at bounding box center [1276, 450] width 579 height 667
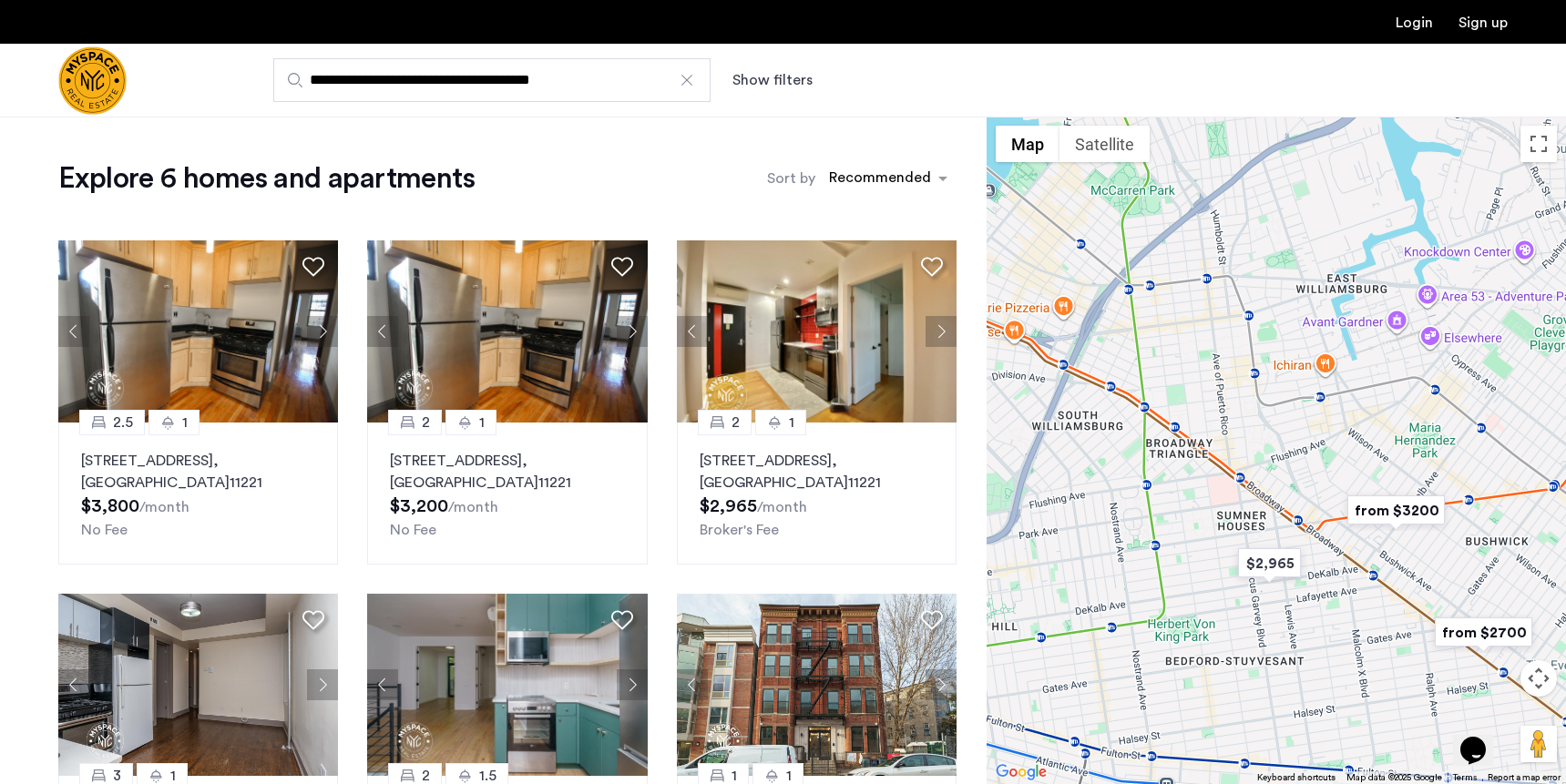
drag, startPoint x: 1352, startPoint y: 495, endPoint x: 1223, endPoint y: 490, distance: 129.1
click at [1223, 490] on div at bounding box center [1276, 450] width 579 height 667
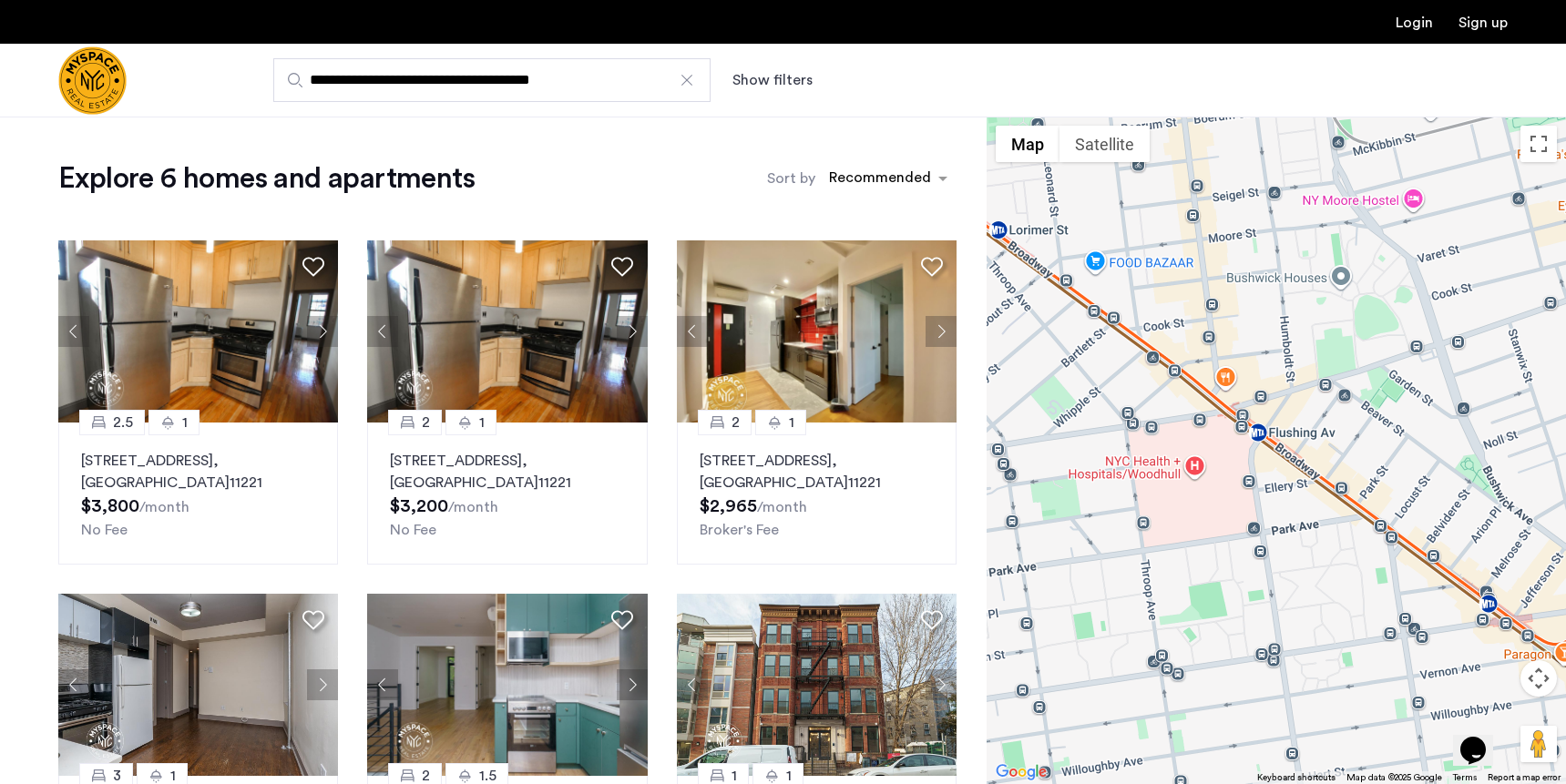
click at [519, 64] on input "**********" at bounding box center [491, 80] width 437 height 44
click at [519, 68] on input "**********" at bounding box center [491, 80] width 437 height 44
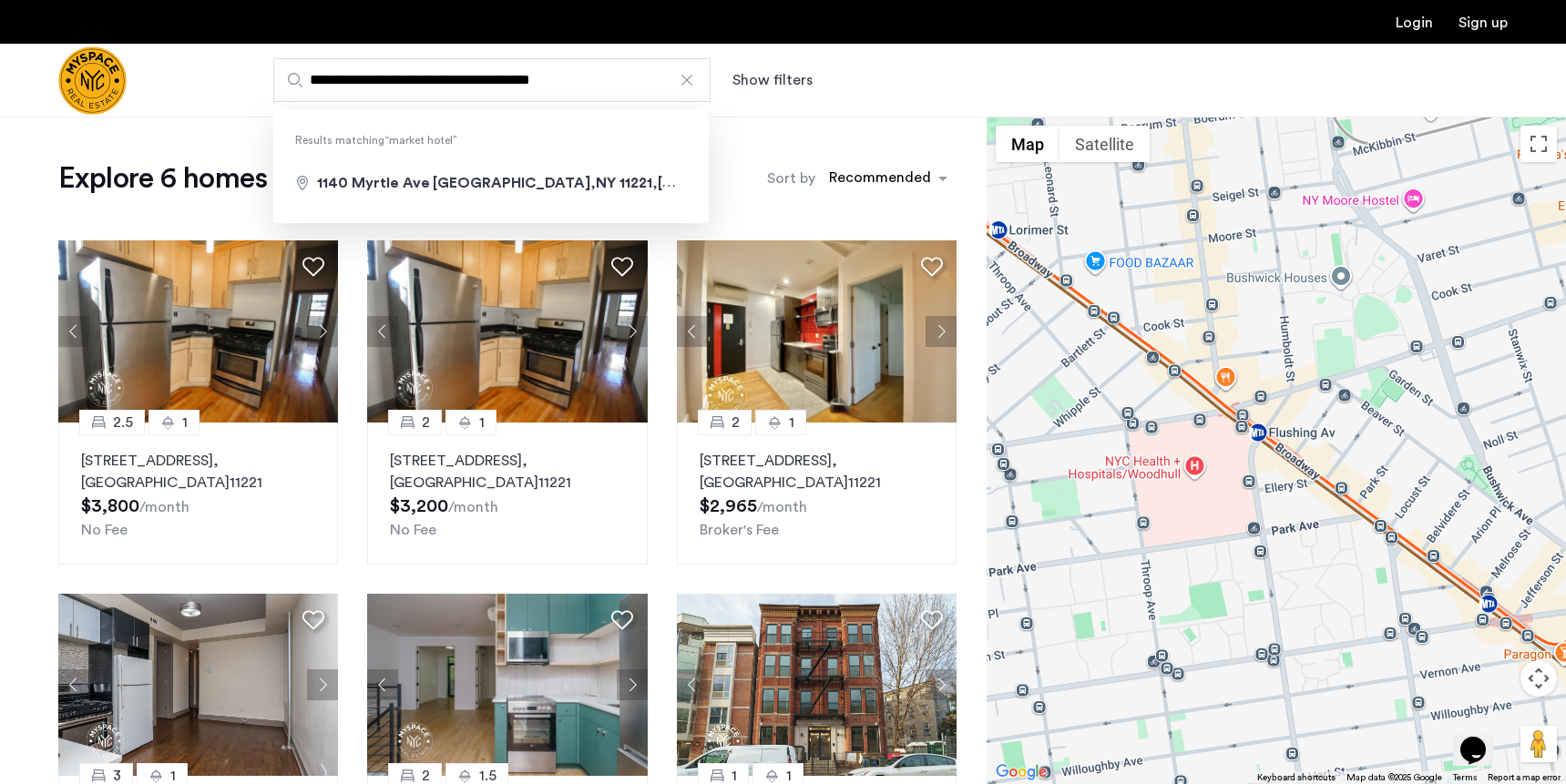
click at [519, 68] on input "**********" at bounding box center [491, 80] width 437 height 44
click at [550, 76] on input "**********" at bounding box center [491, 80] width 437 height 44
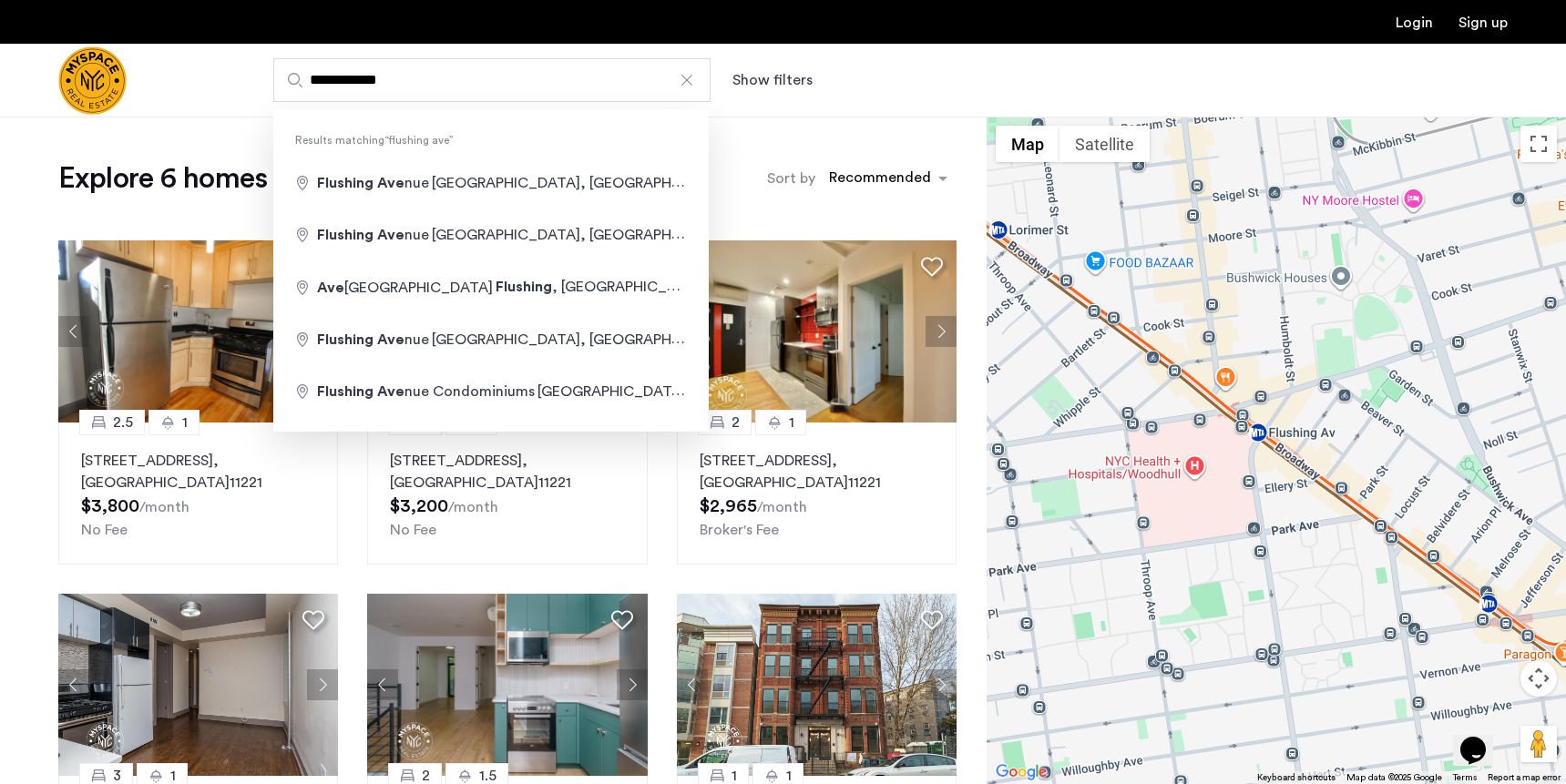
type input "**********"
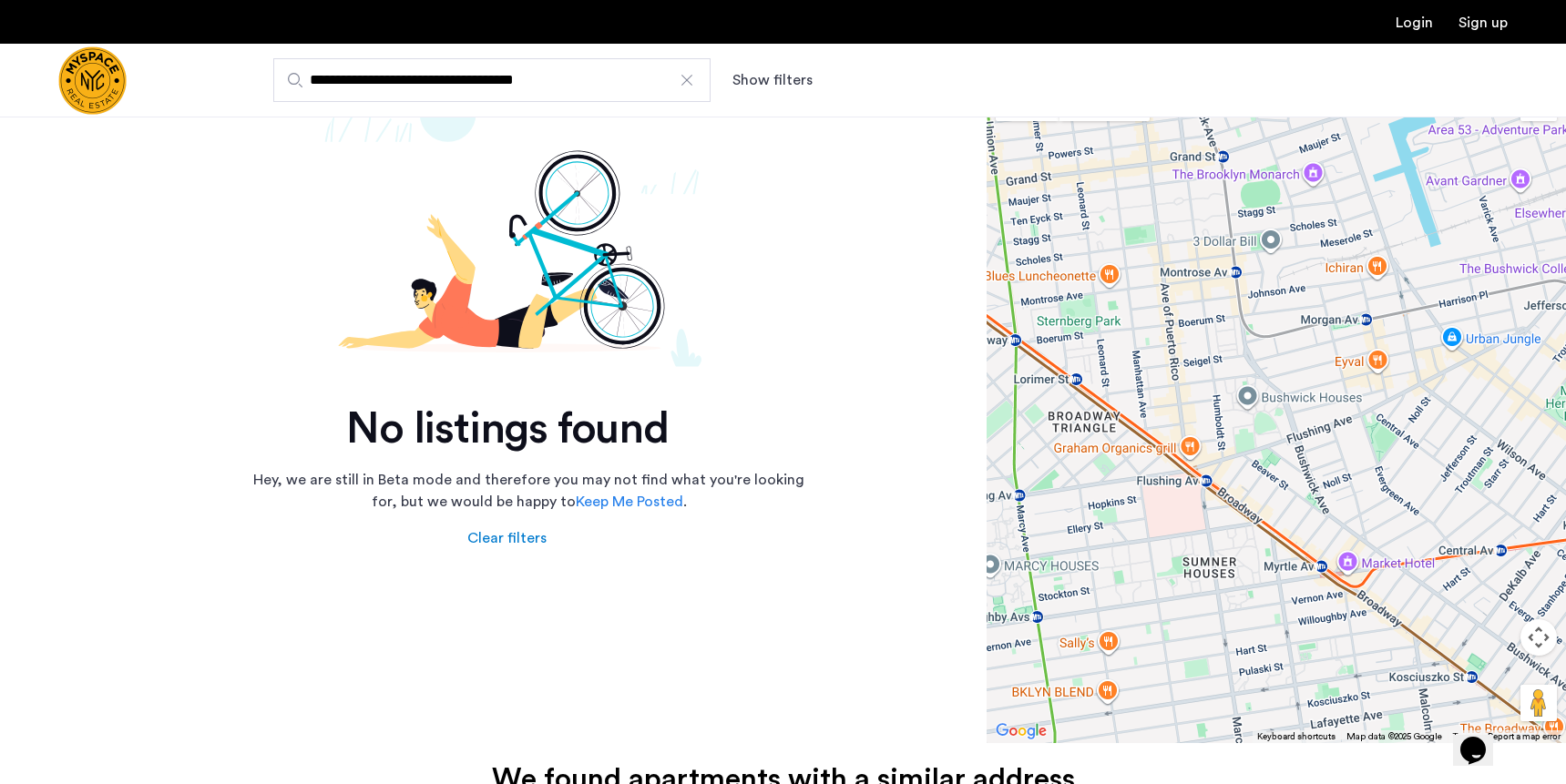
scroll to position [7, 0]
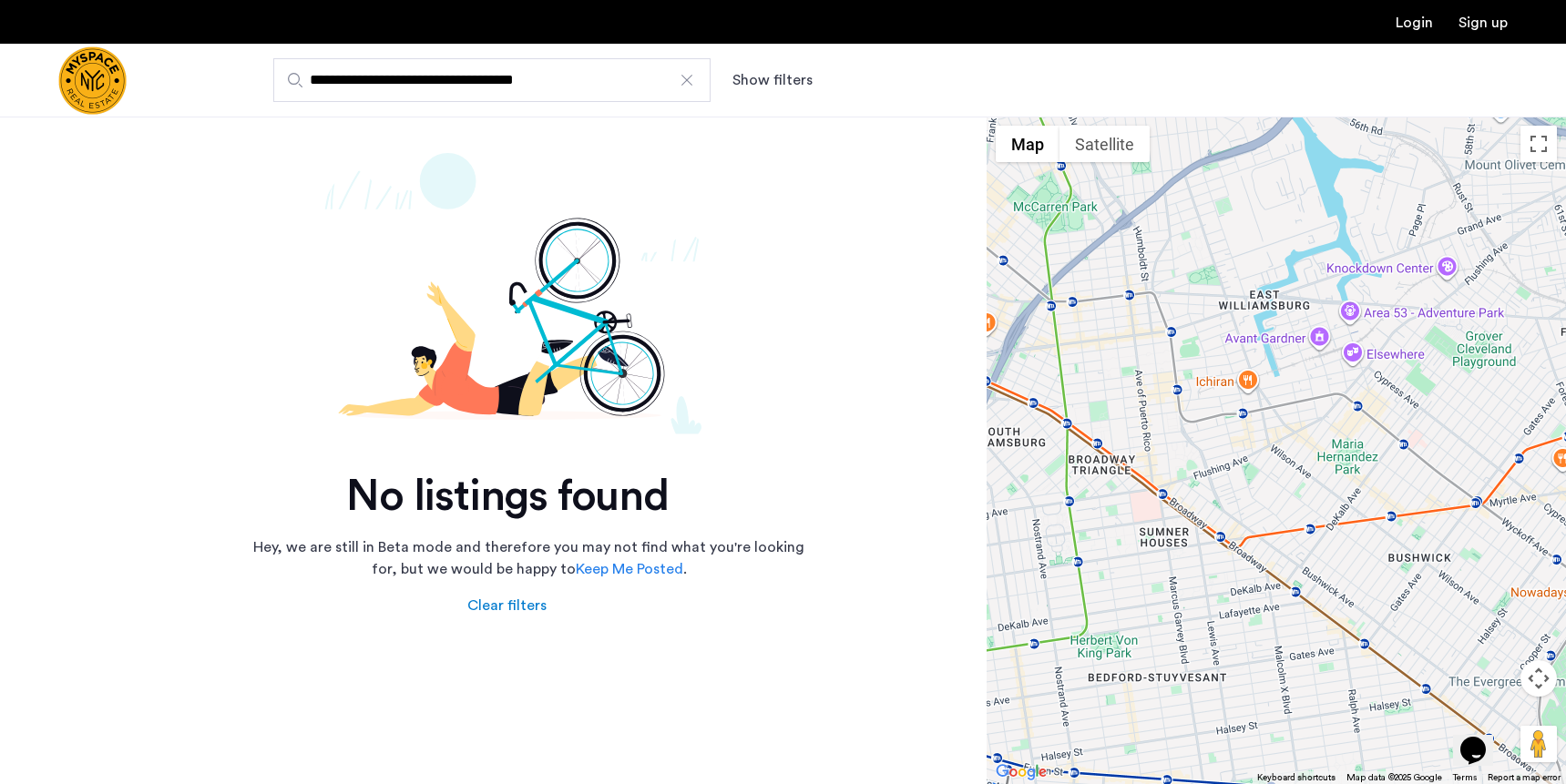
click at [472, 92] on input "**********" at bounding box center [491, 80] width 437 height 44
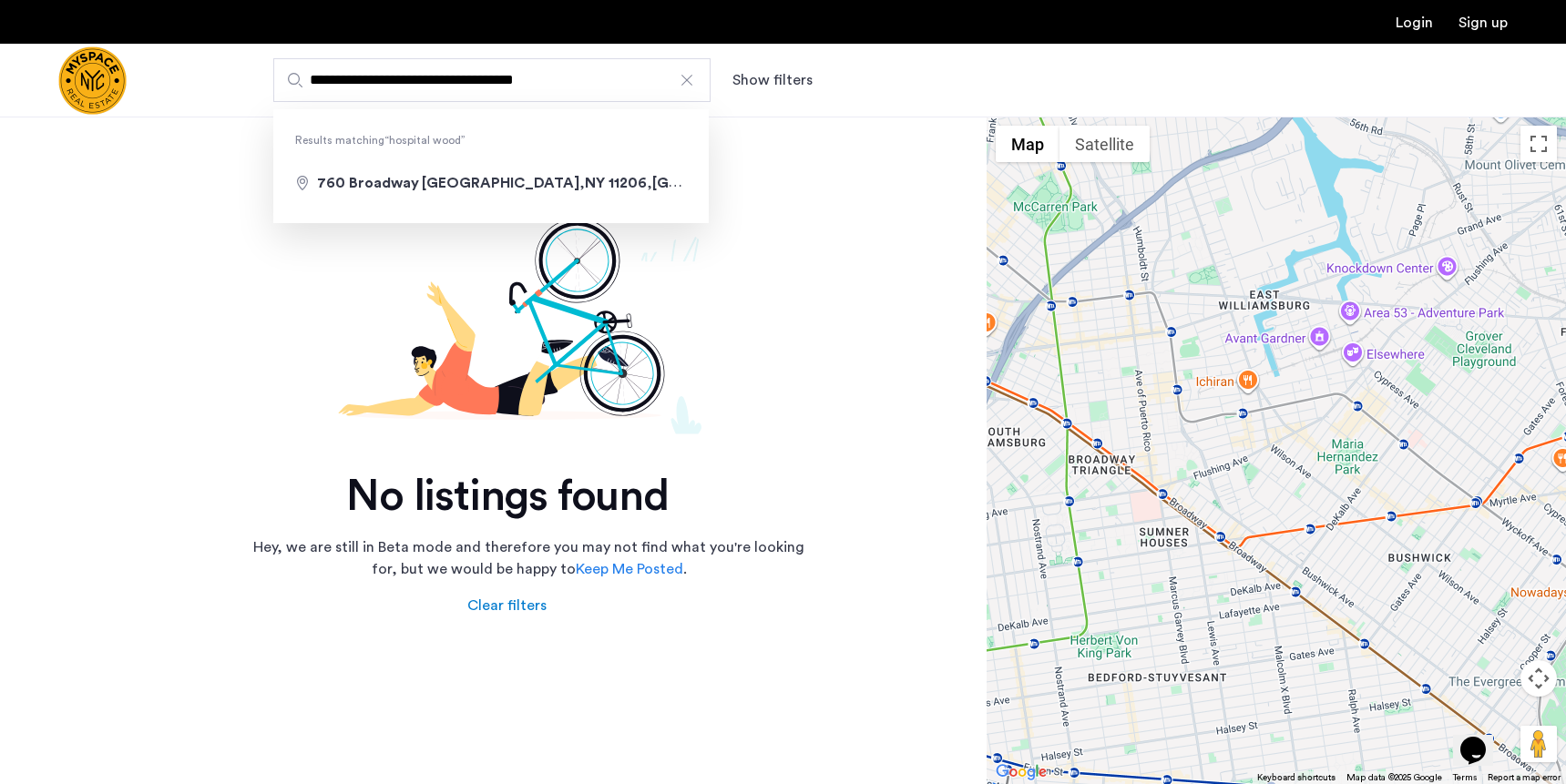
click at [472, 92] on input "**********" at bounding box center [491, 80] width 437 height 44
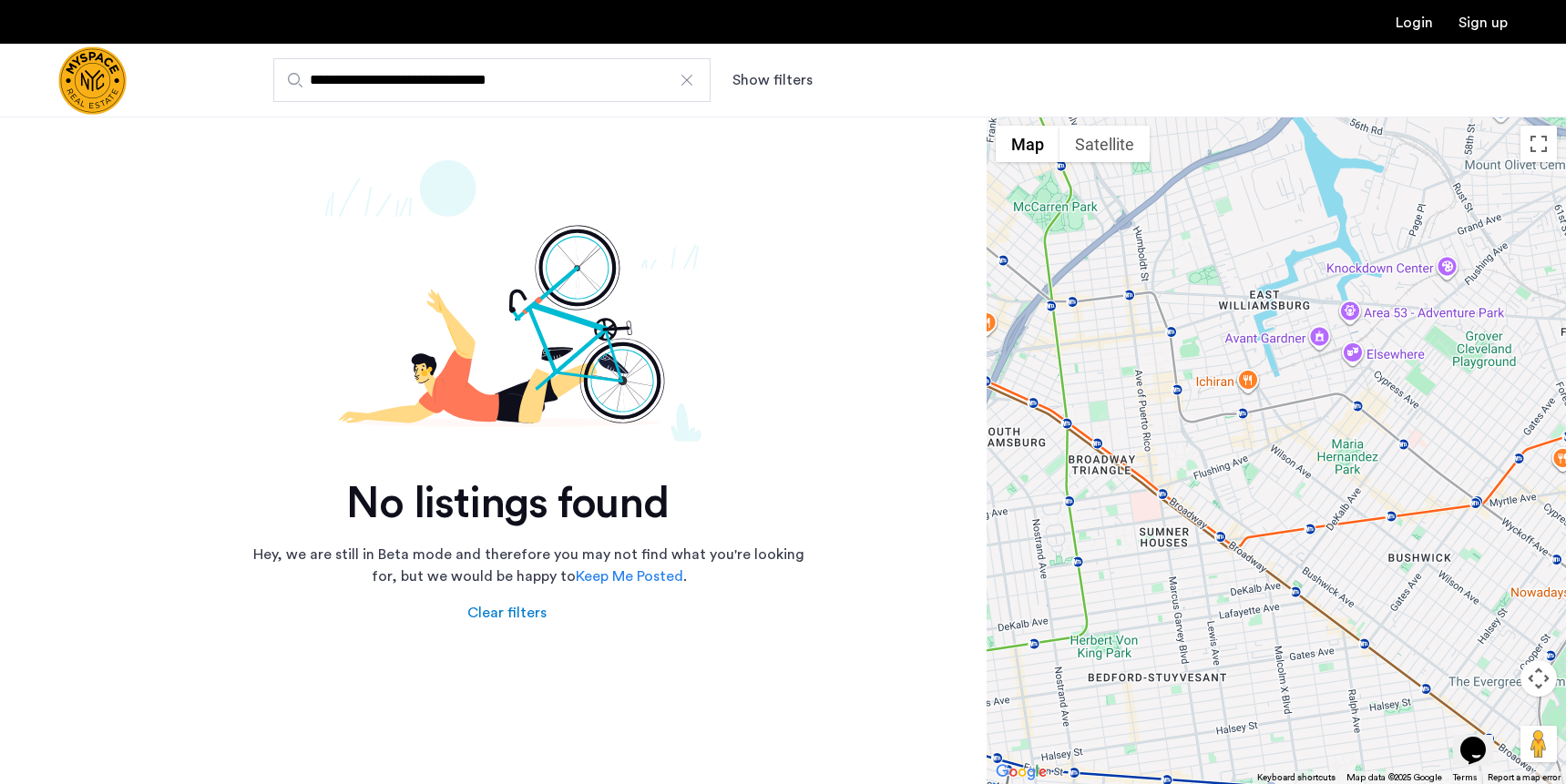
type input "**********"
click at [689, 85] on div at bounding box center [687, 81] width 19 height 19
click at [689, 85] on input "**********" at bounding box center [491, 80] width 437 height 44
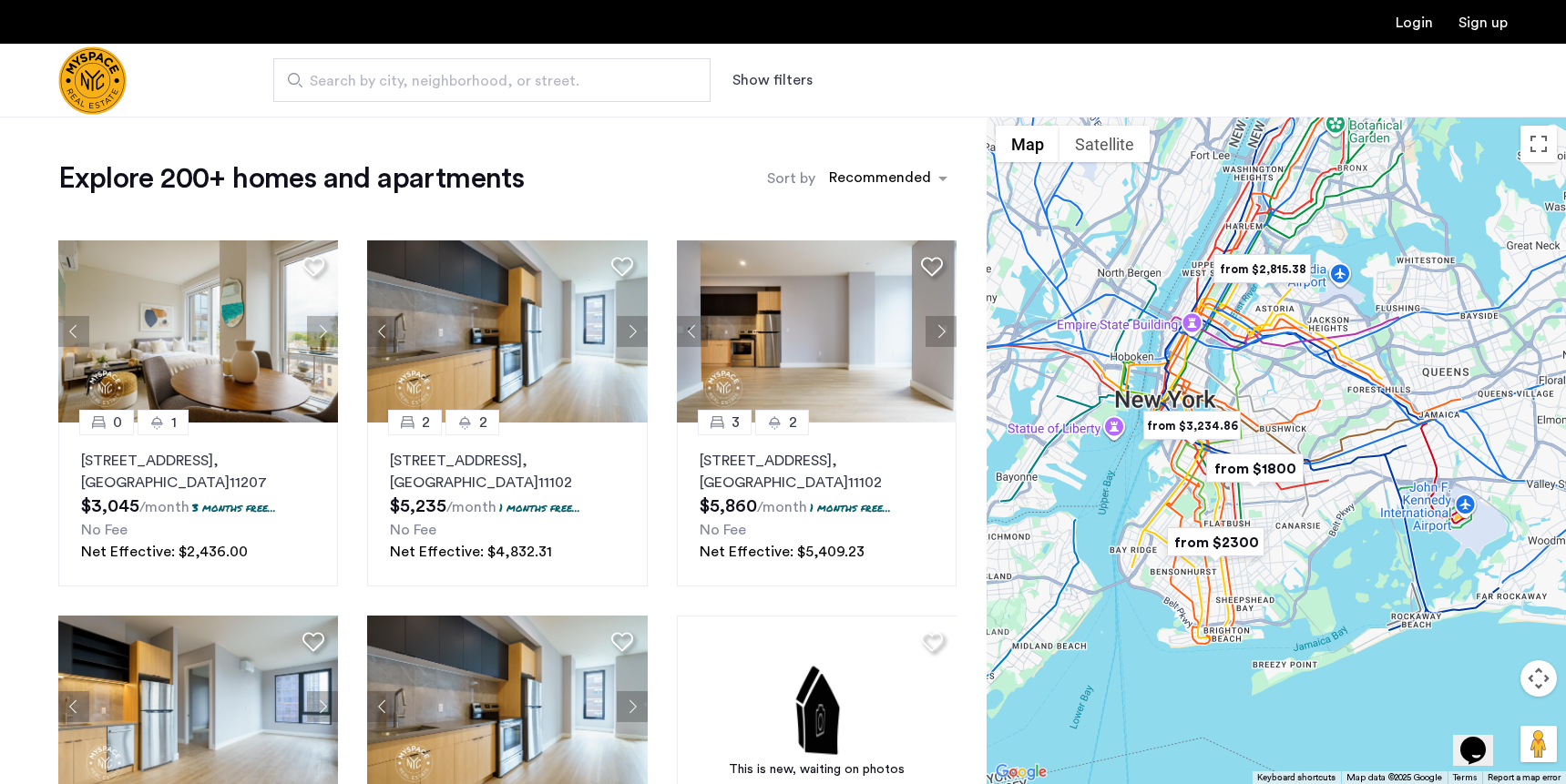
click at [608, 78] on span "Search by city, neighborhood, or street." at bounding box center [485, 82] width 350 height 22
click at [608, 78] on input "Search by city, neighborhood, or street." at bounding box center [491, 80] width 437 height 44
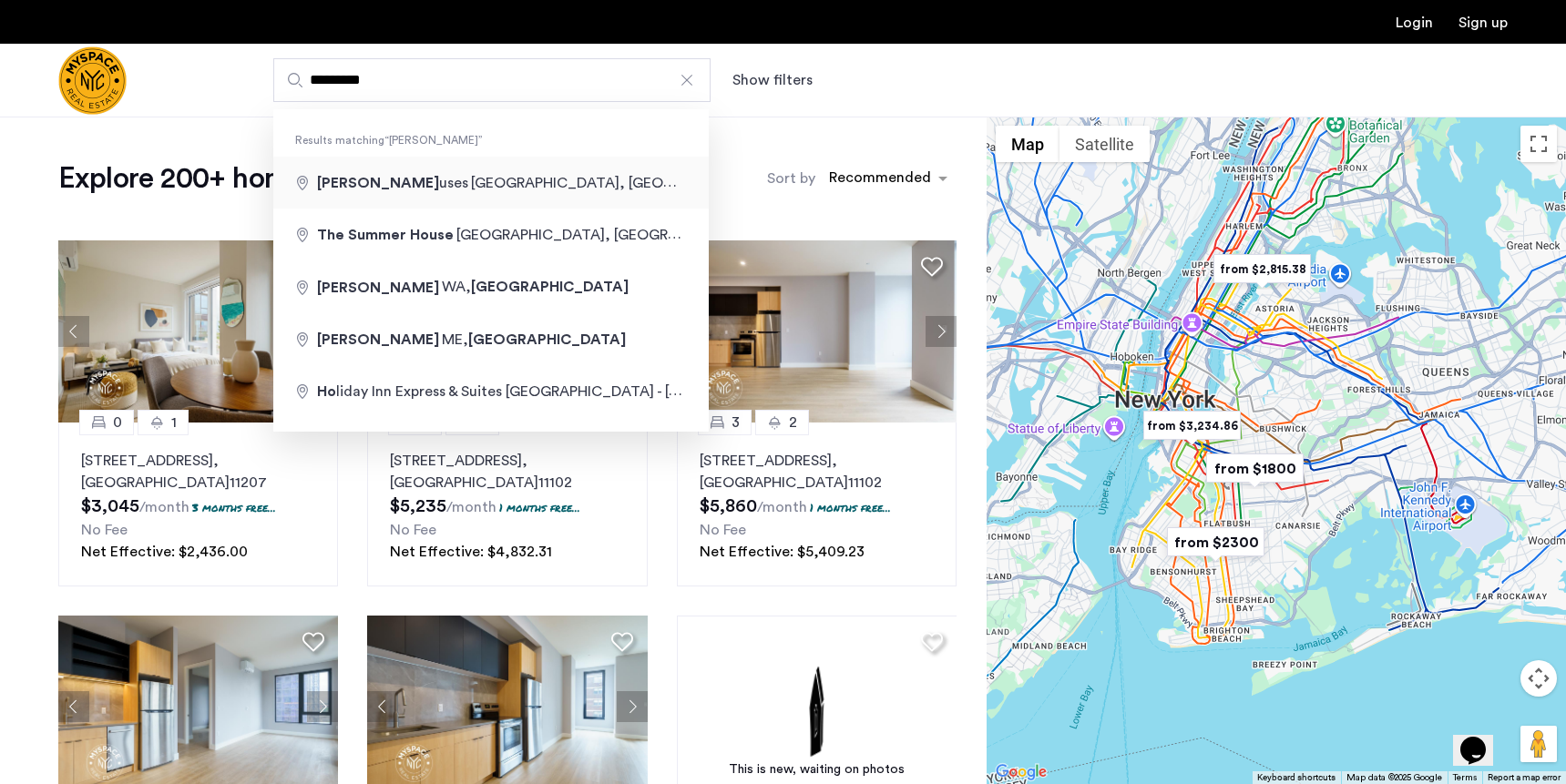
type input "**********"
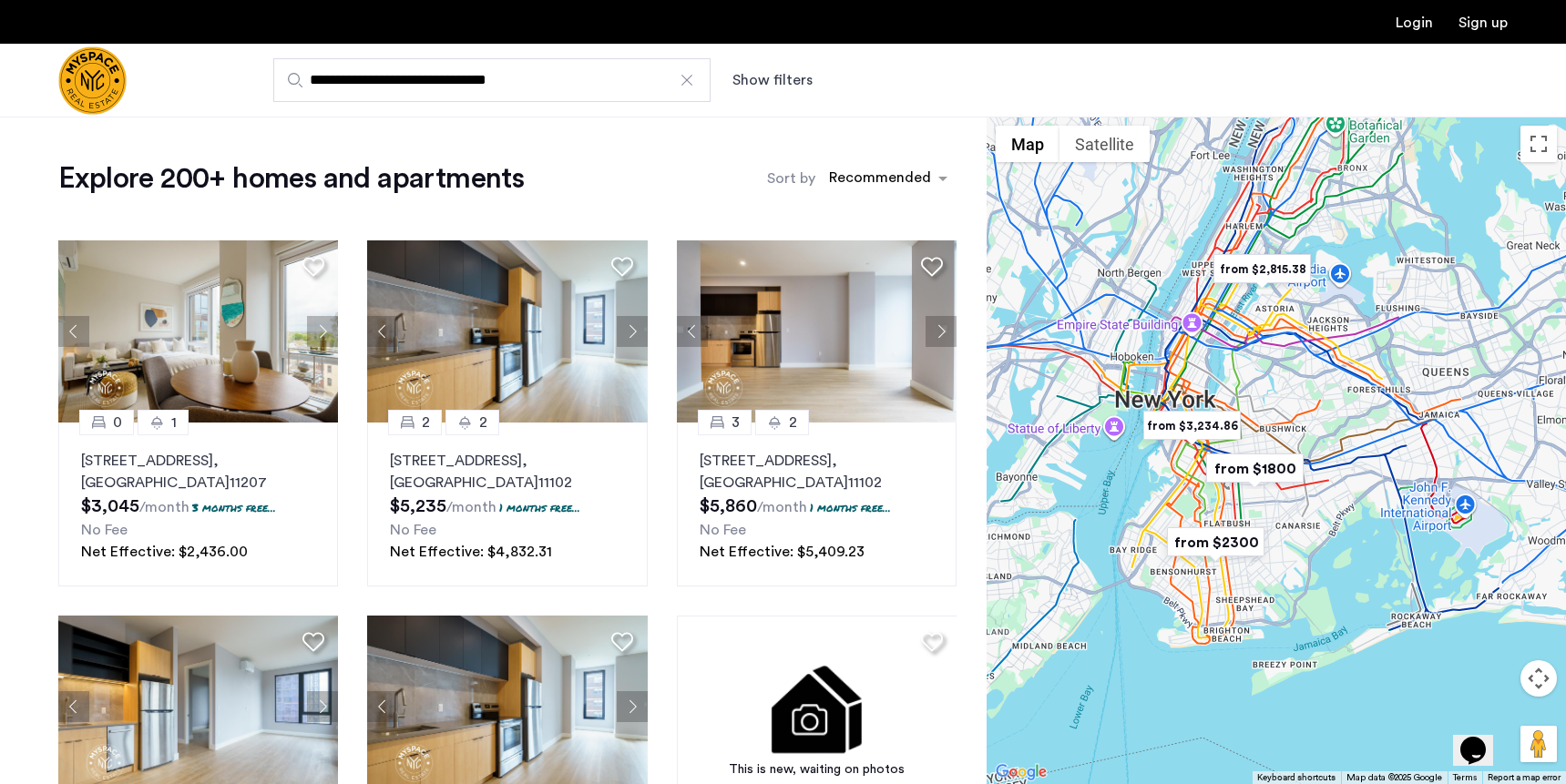
click at [574, 85] on input "**********" at bounding box center [491, 80] width 437 height 44
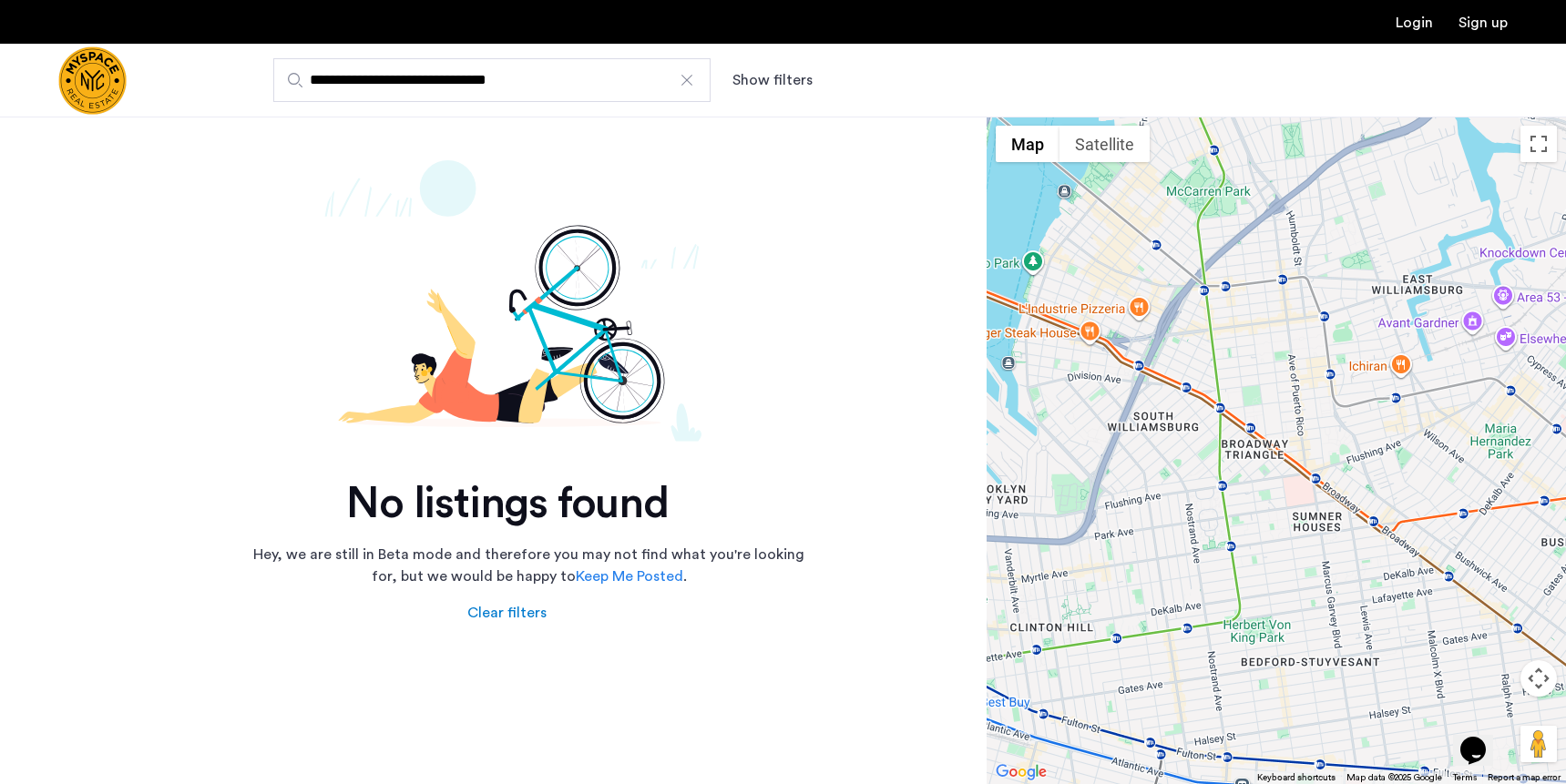
click at [534, 75] on input "**********" at bounding box center [491, 80] width 437 height 44
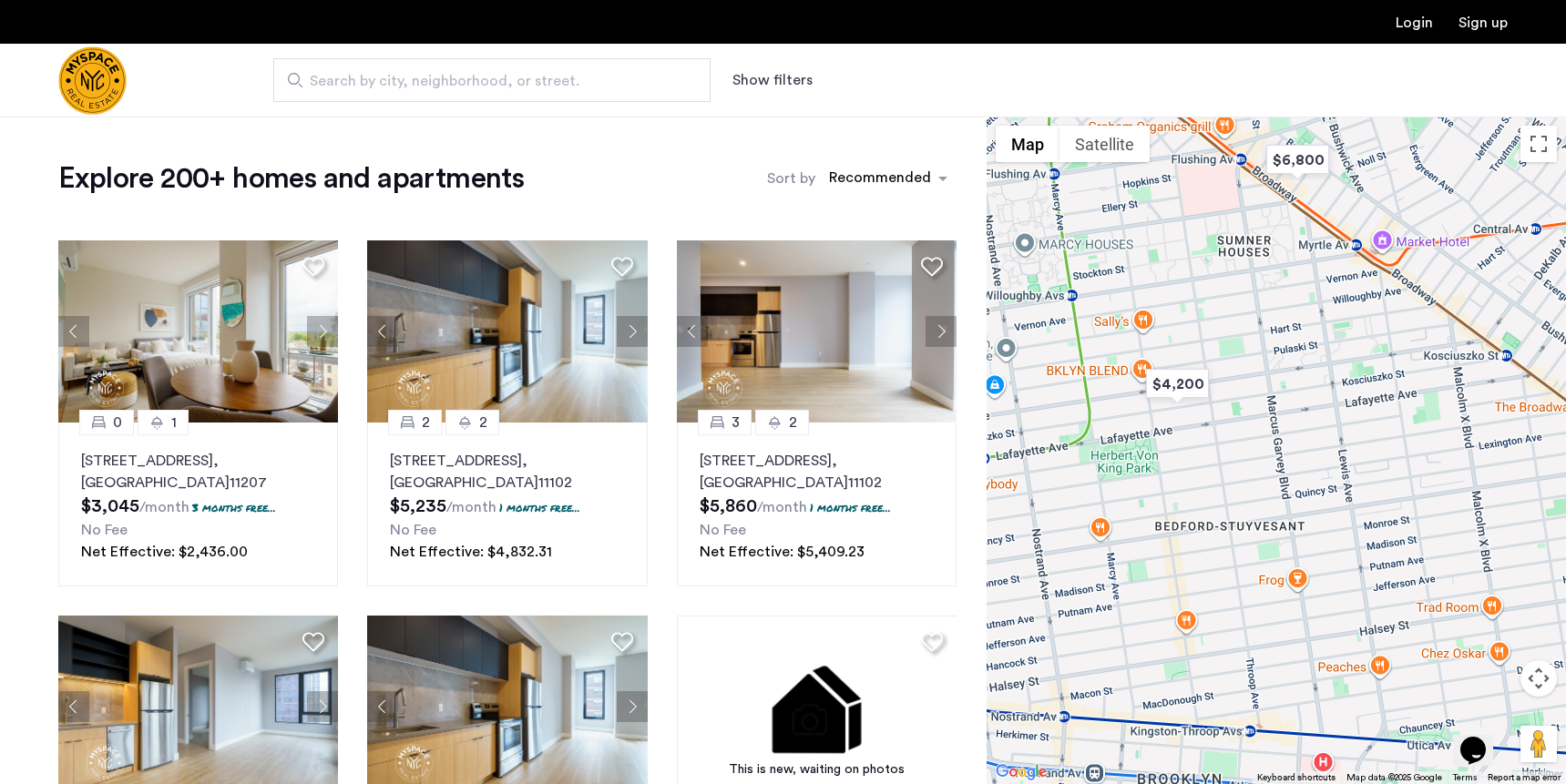
drag, startPoint x: 1323, startPoint y: 370, endPoint x: 1294, endPoint y: 671, distance: 302.4
click at [1294, 671] on div at bounding box center [1276, 450] width 579 height 667
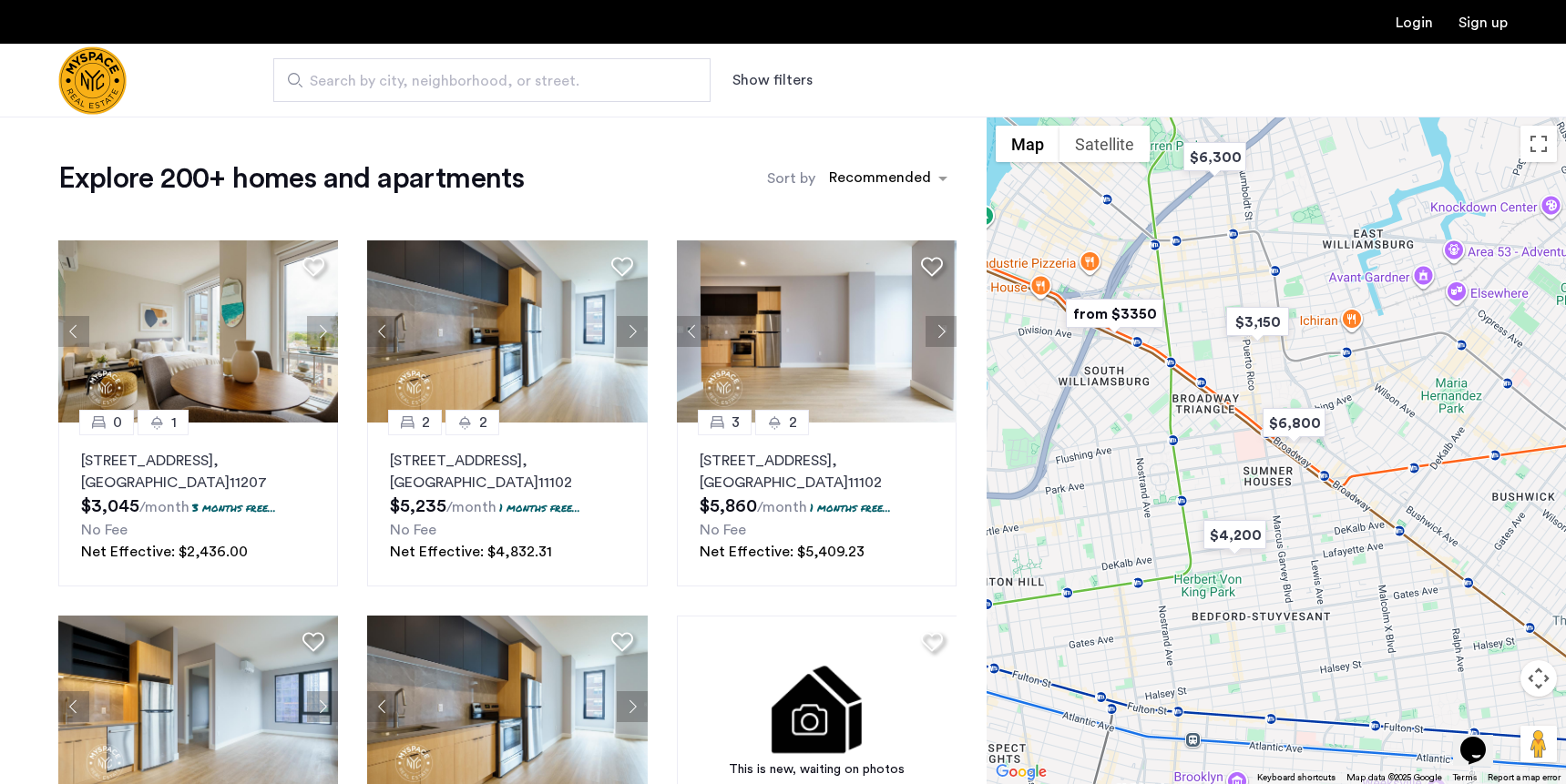
click at [462, 83] on span "Search by city, neighborhood, or street." at bounding box center [485, 82] width 350 height 22
click at [462, 83] on input "Search by city, neighborhood, or street." at bounding box center [491, 80] width 437 height 44
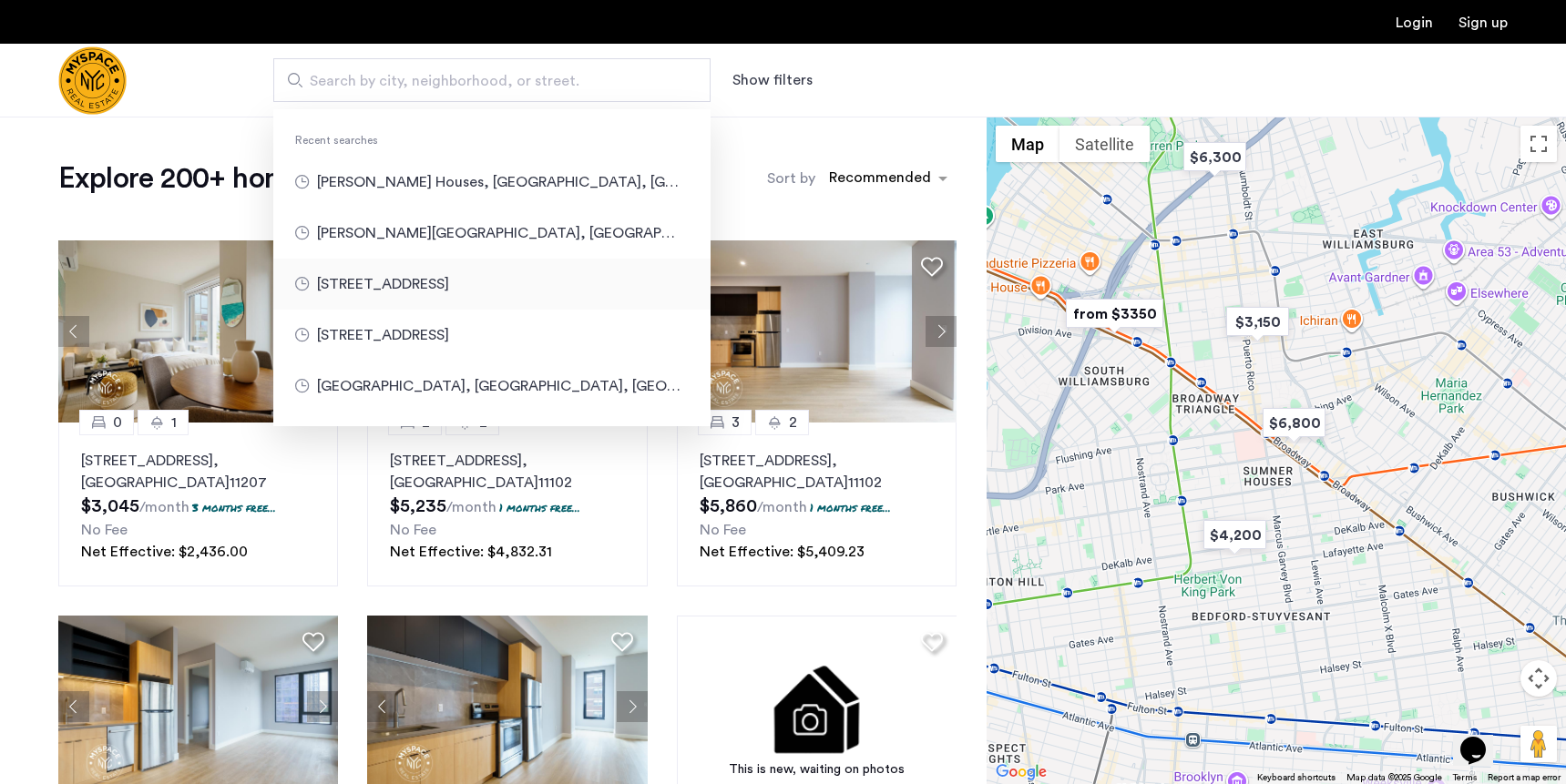
type input "**********"
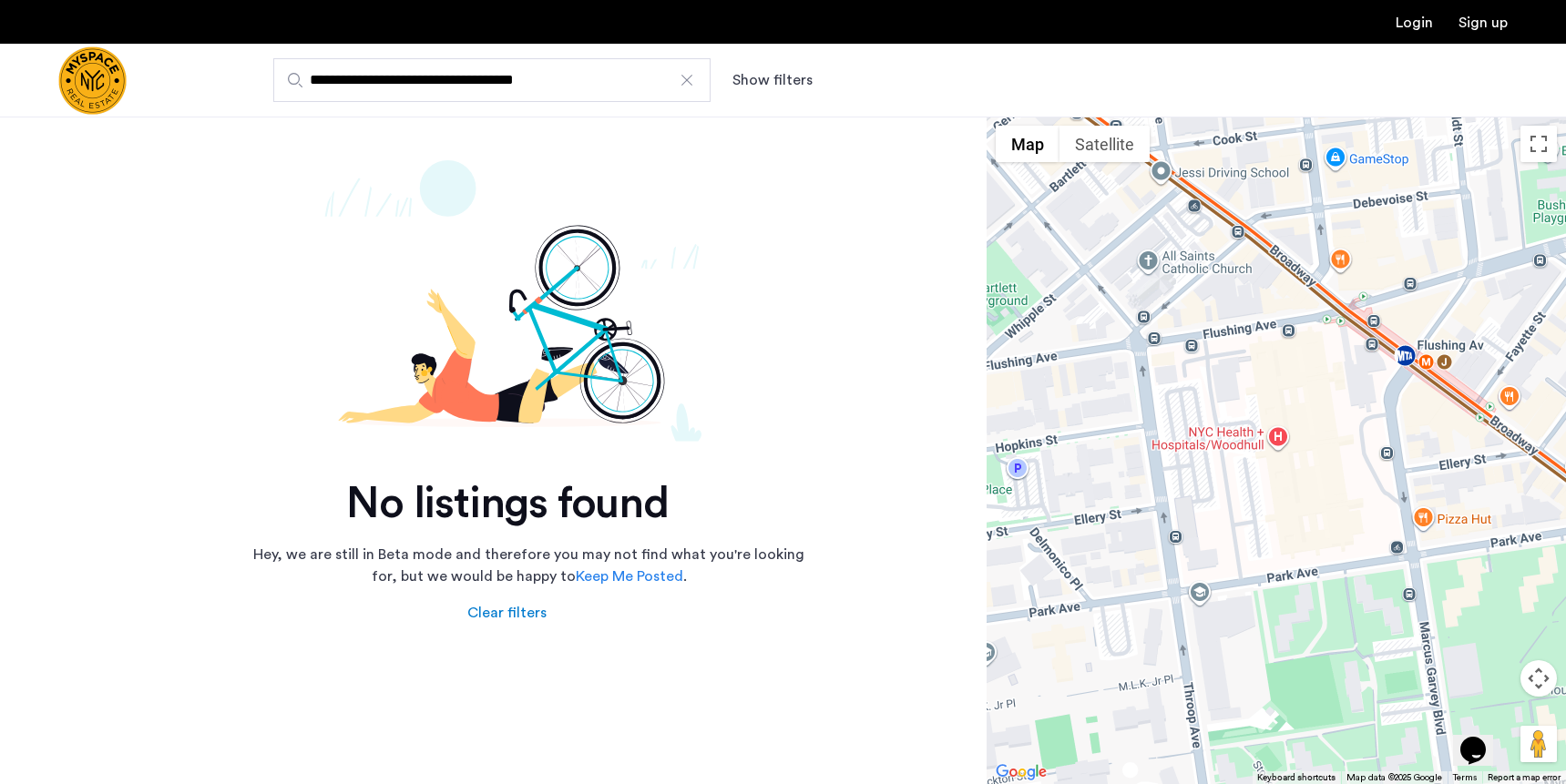
click at [696, 84] on input "**********" at bounding box center [491, 80] width 437 height 44
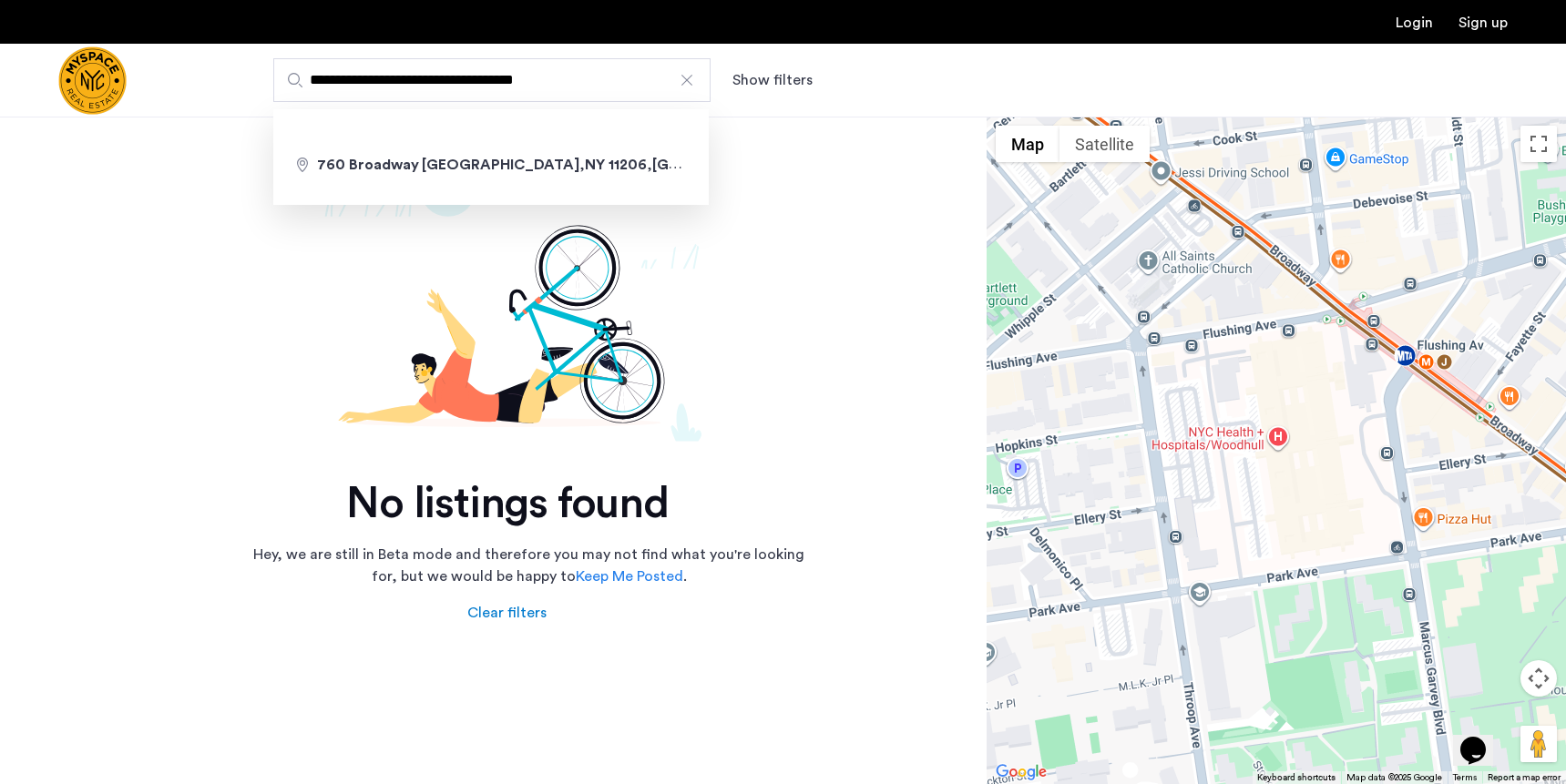
click at [687, 78] on div at bounding box center [687, 81] width 19 height 19
click at [687, 78] on input "**********" at bounding box center [491, 80] width 437 height 44
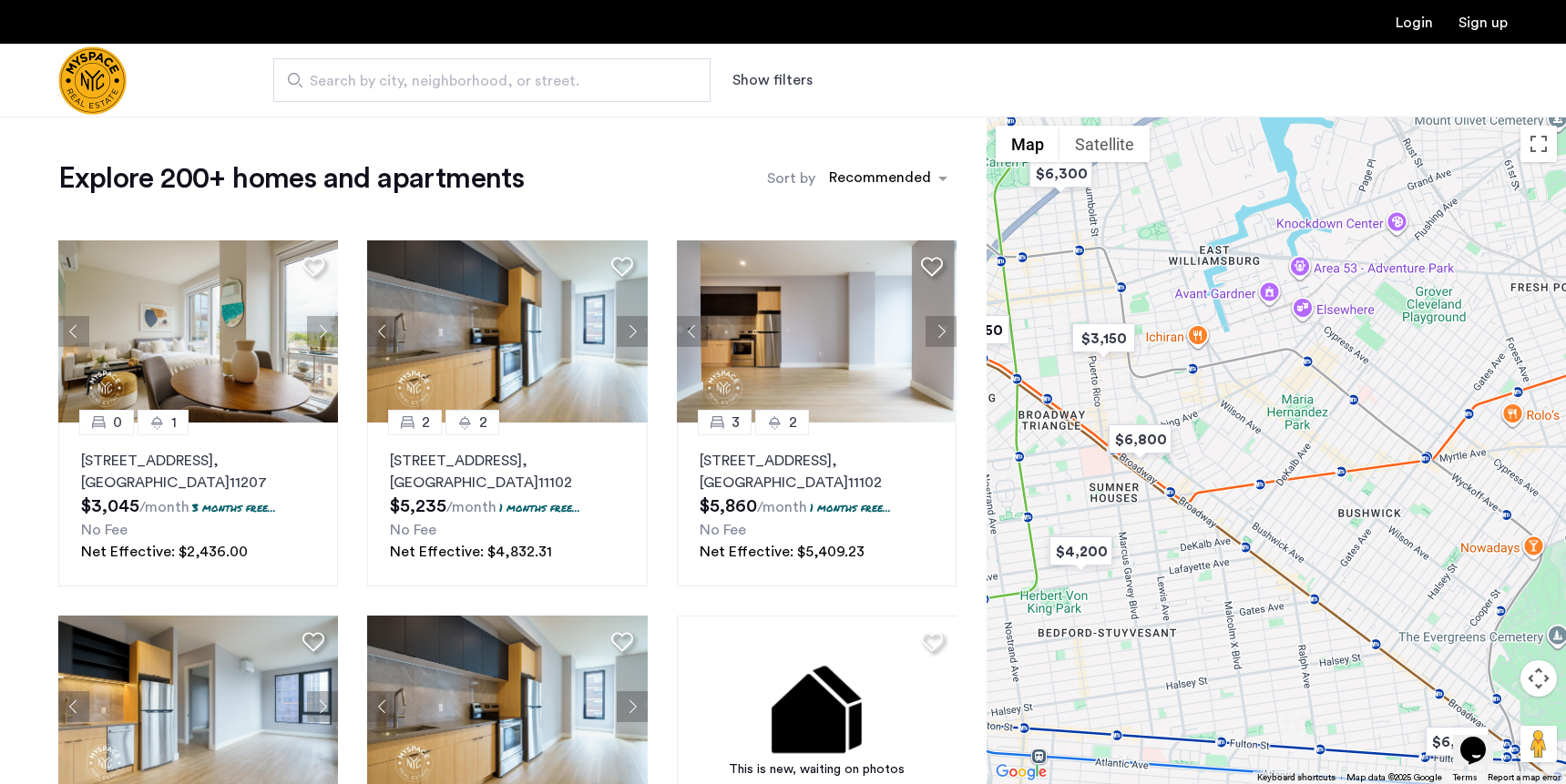
drag, startPoint x: 1327, startPoint y: 403, endPoint x: 1081, endPoint y: 855, distance: 514.6
click at [1081, 783] on html "Login Sign up Search by city, neighborhood, or street. Show filters Price Fee A…" at bounding box center [783, 392] width 1566 height 784
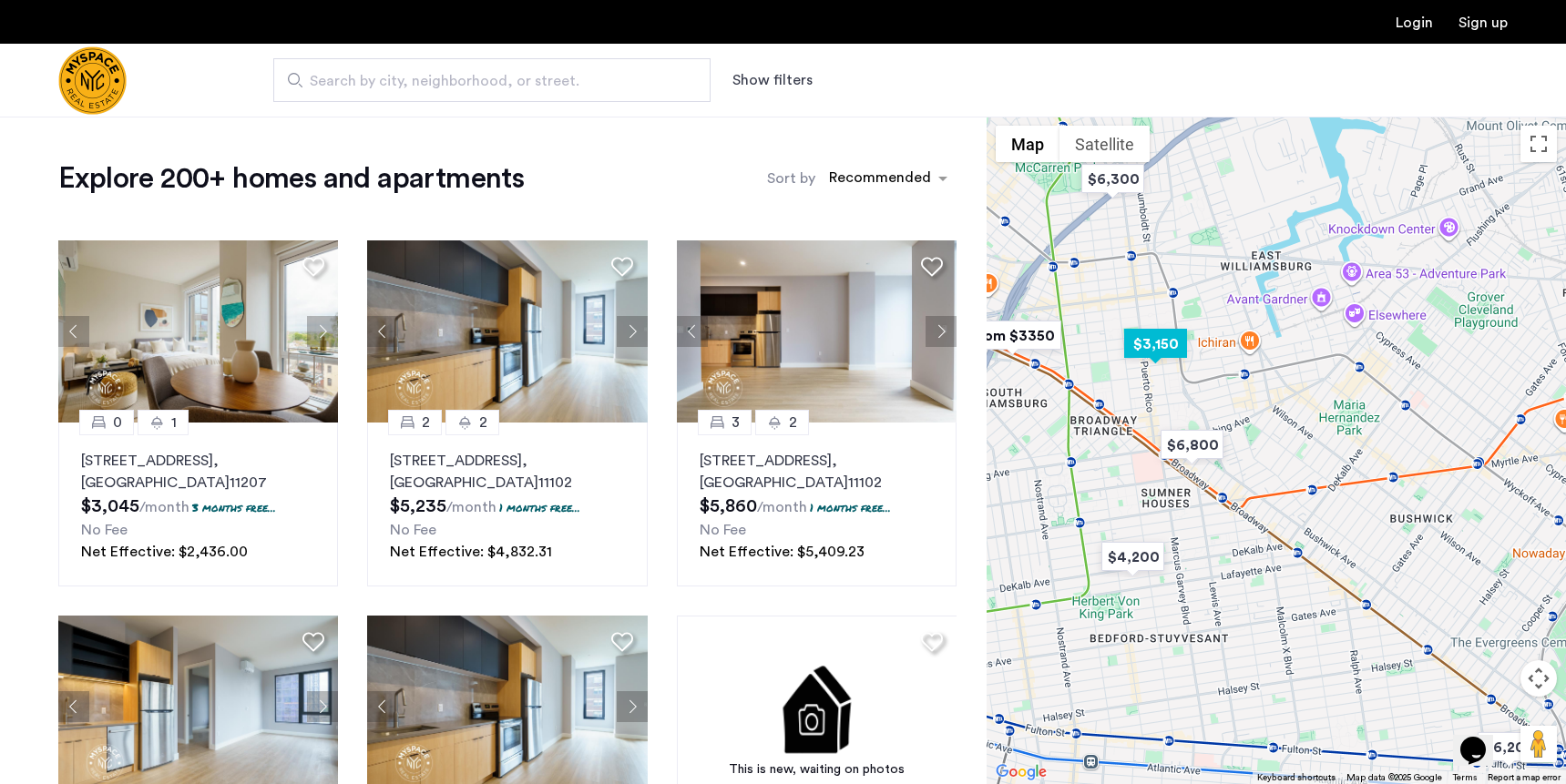
click at [1160, 355] on img "$3,150" at bounding box center [1155, 343] width 77 height 41
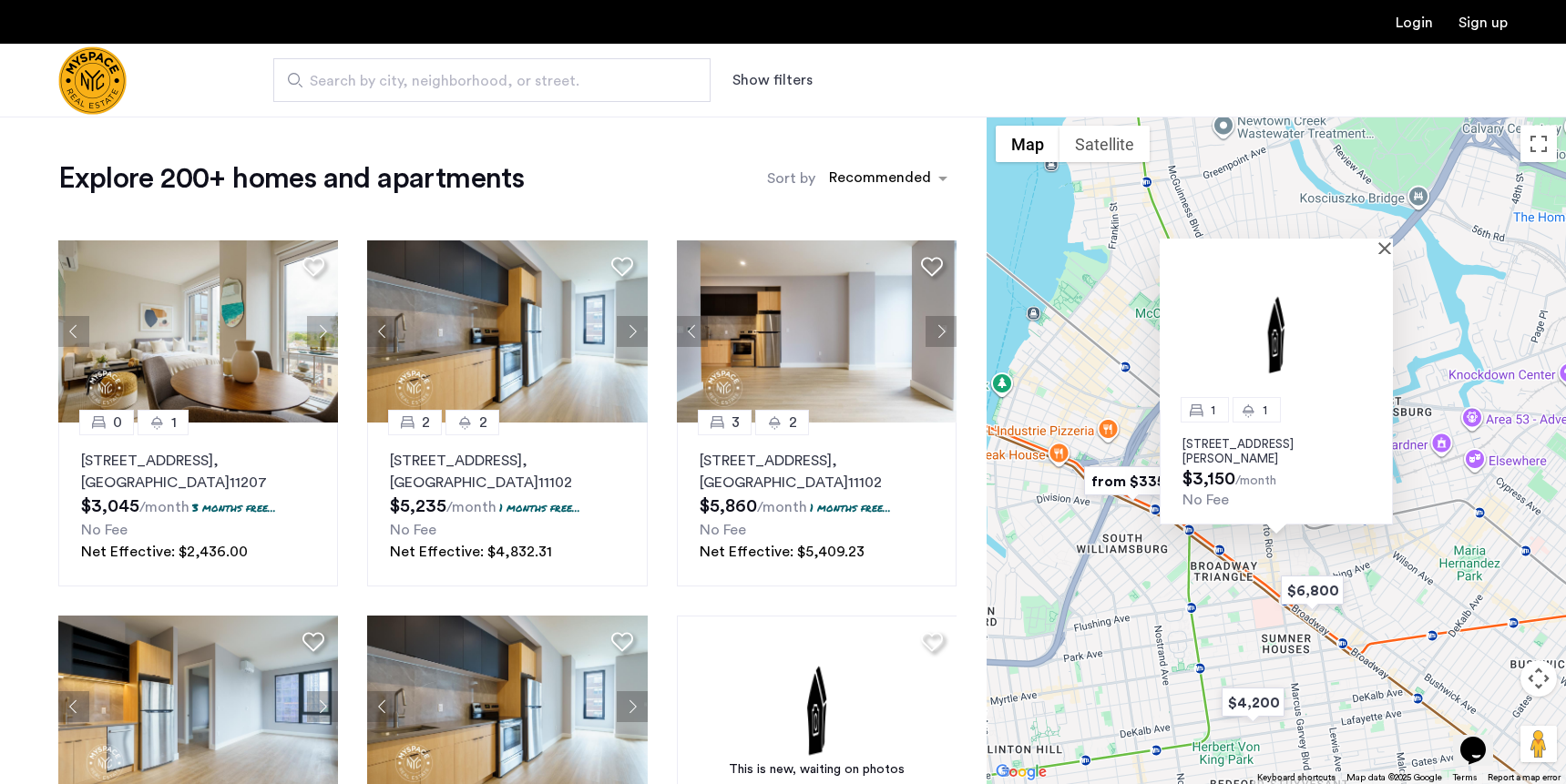
click at [1137, 481] on img "from $3350" at bounding box center [1132, 482] width 112 height 41
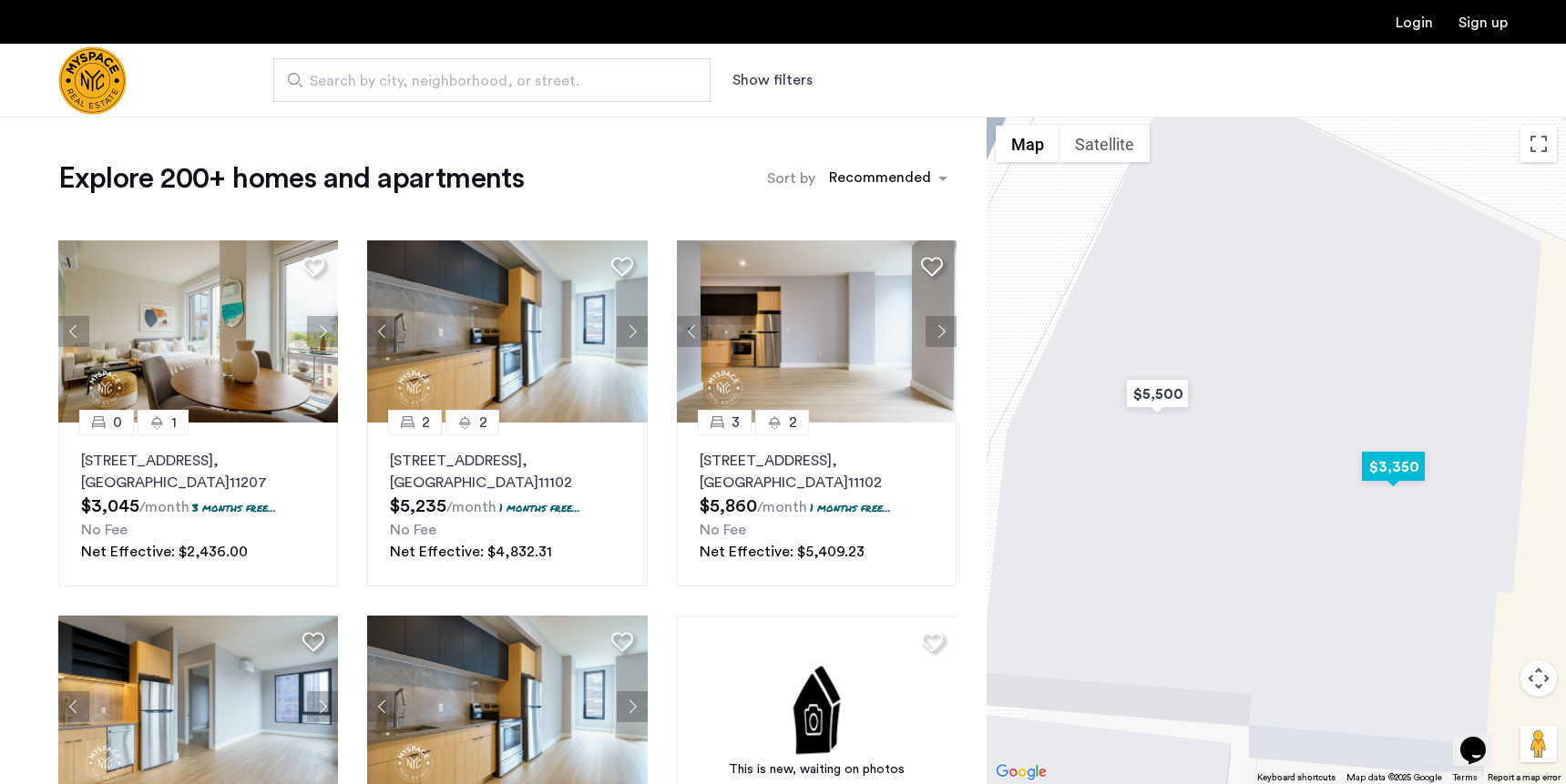
click at [1392, 469] on img "$3,350" at bounding box center [1392, 467] width 77 height 41
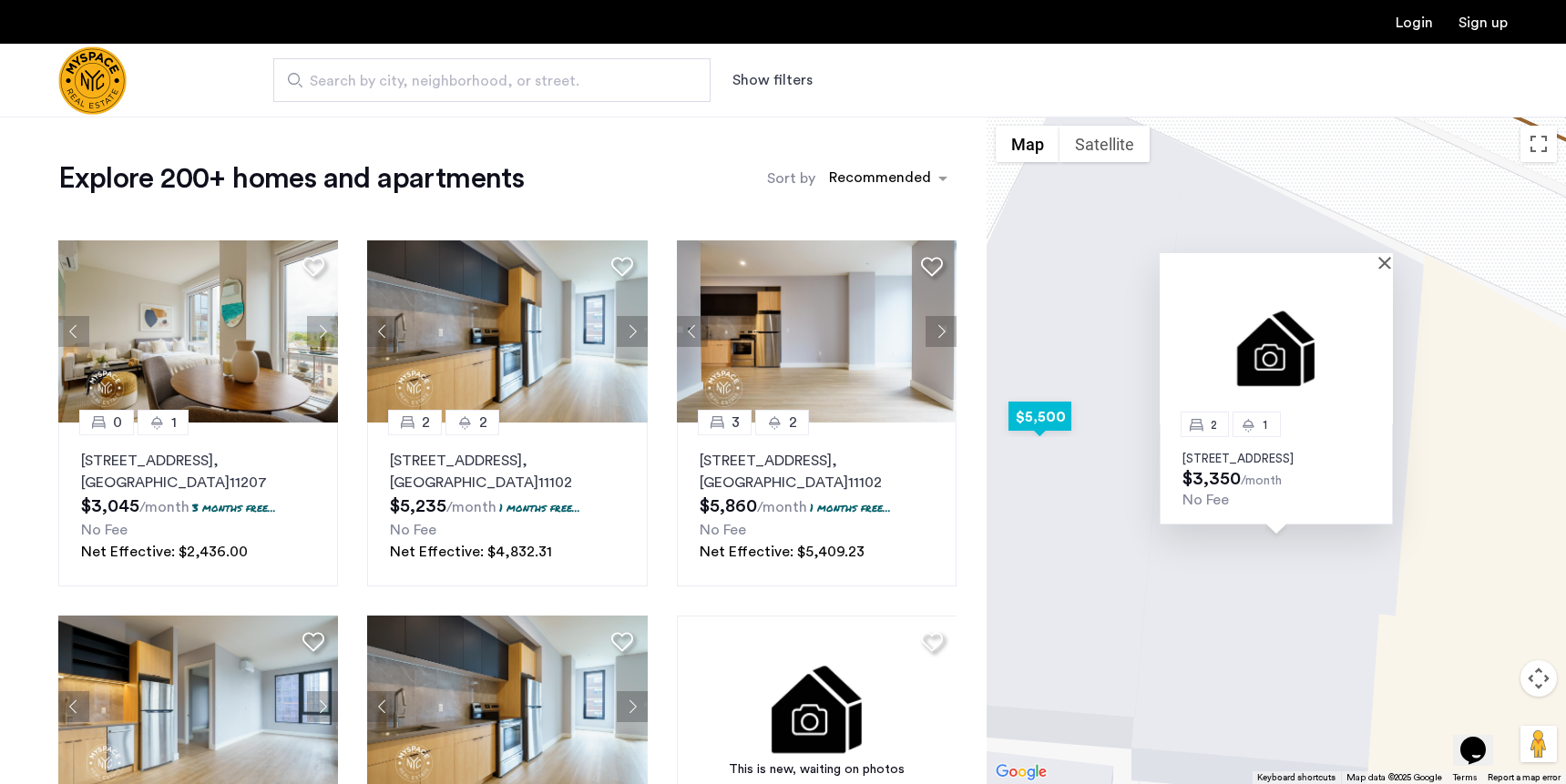
click at [1032, 420] on img "$5,500" at bounding box center [1040, 417] width 77 height 41
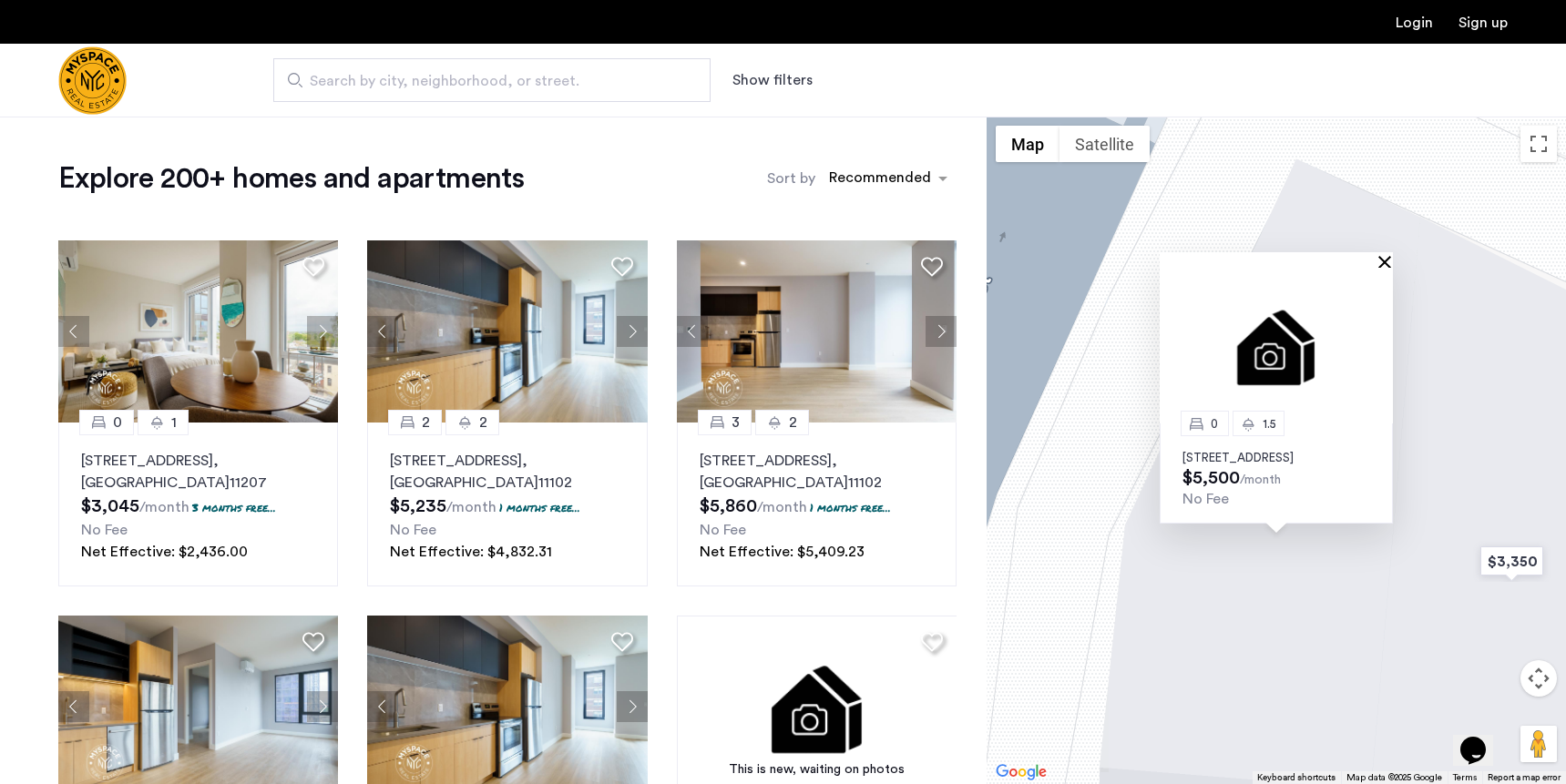
click at [1390, 255] on button "Close" at bounding box center [1389, 262] width 13 height 13
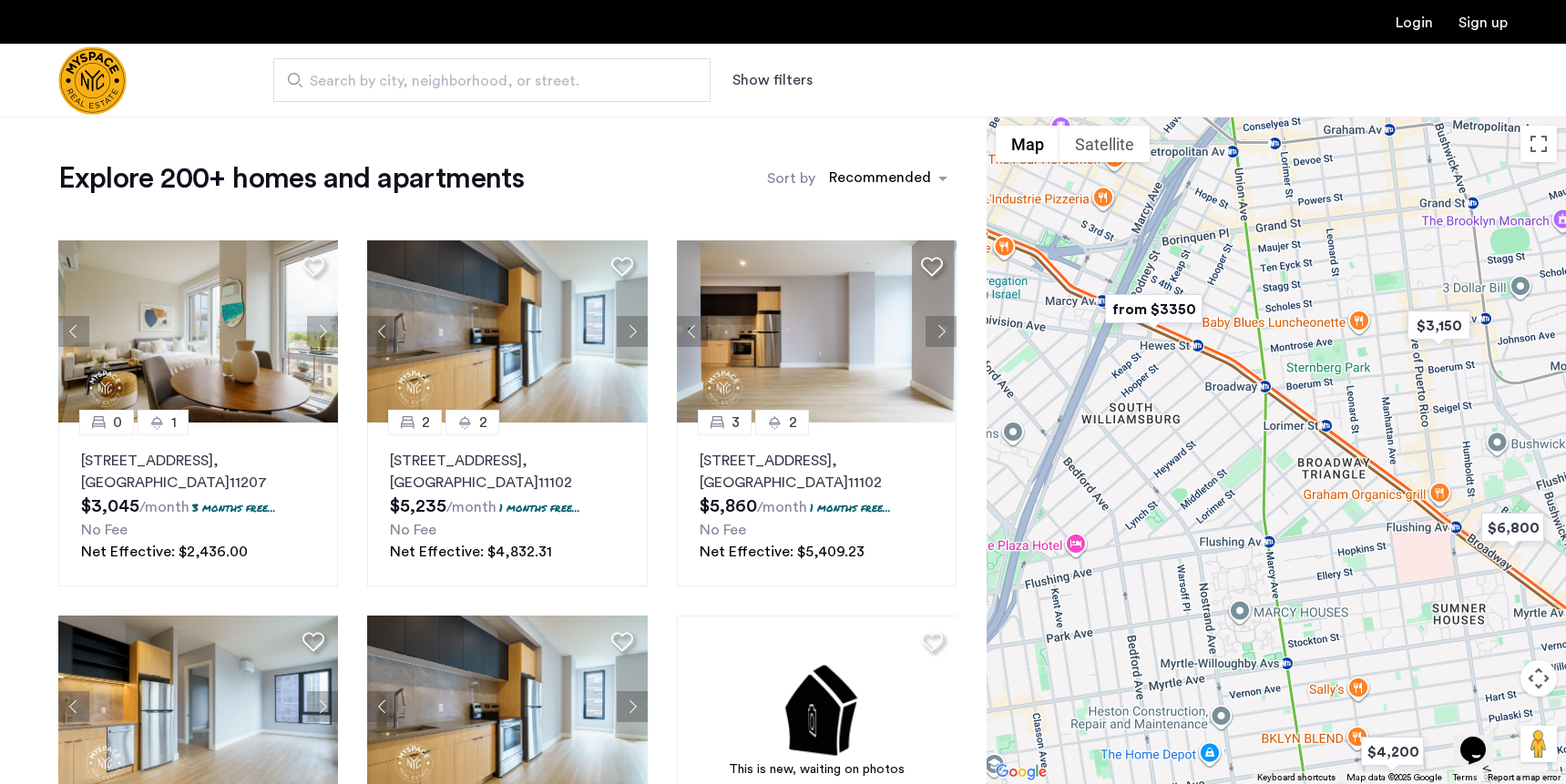
drag, startPoint x: 1388, startPoint y: 508, endPoint x: 1224, endPoint y: 346, distance: 230.5
click at [1224, 346] on div "To navigate, press the arrow keys." at bounding box center [1276, 450] width 579 height 667
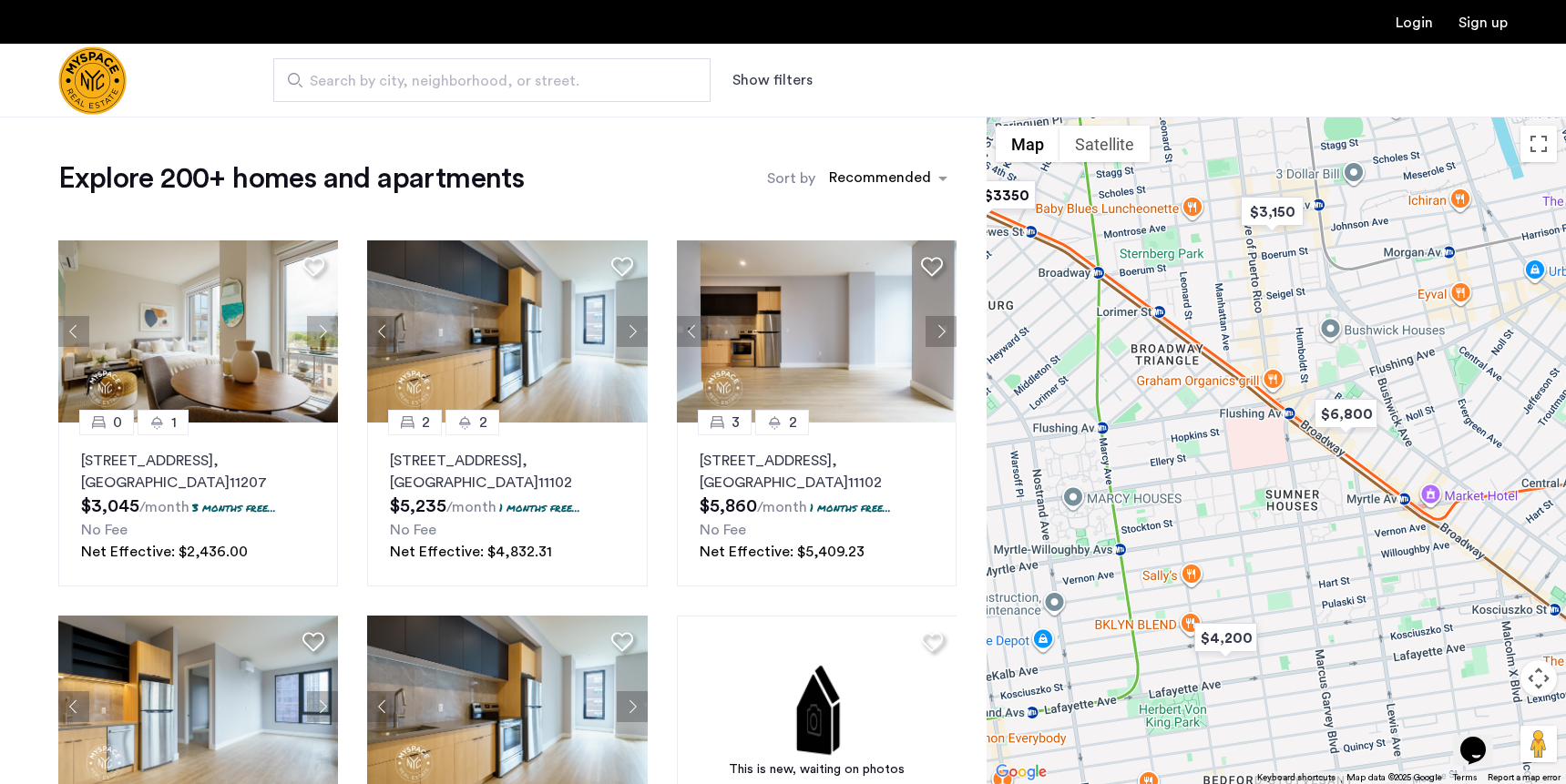
drag, startPoint x: 1377, startPoint y: 431, endPoint x: 1215, endPoint y: 324, distance: 194.1
click at [1215, 324] on div "To navigate, press the arrow keys." at bounding box center [1276, 450] width 579 height 667
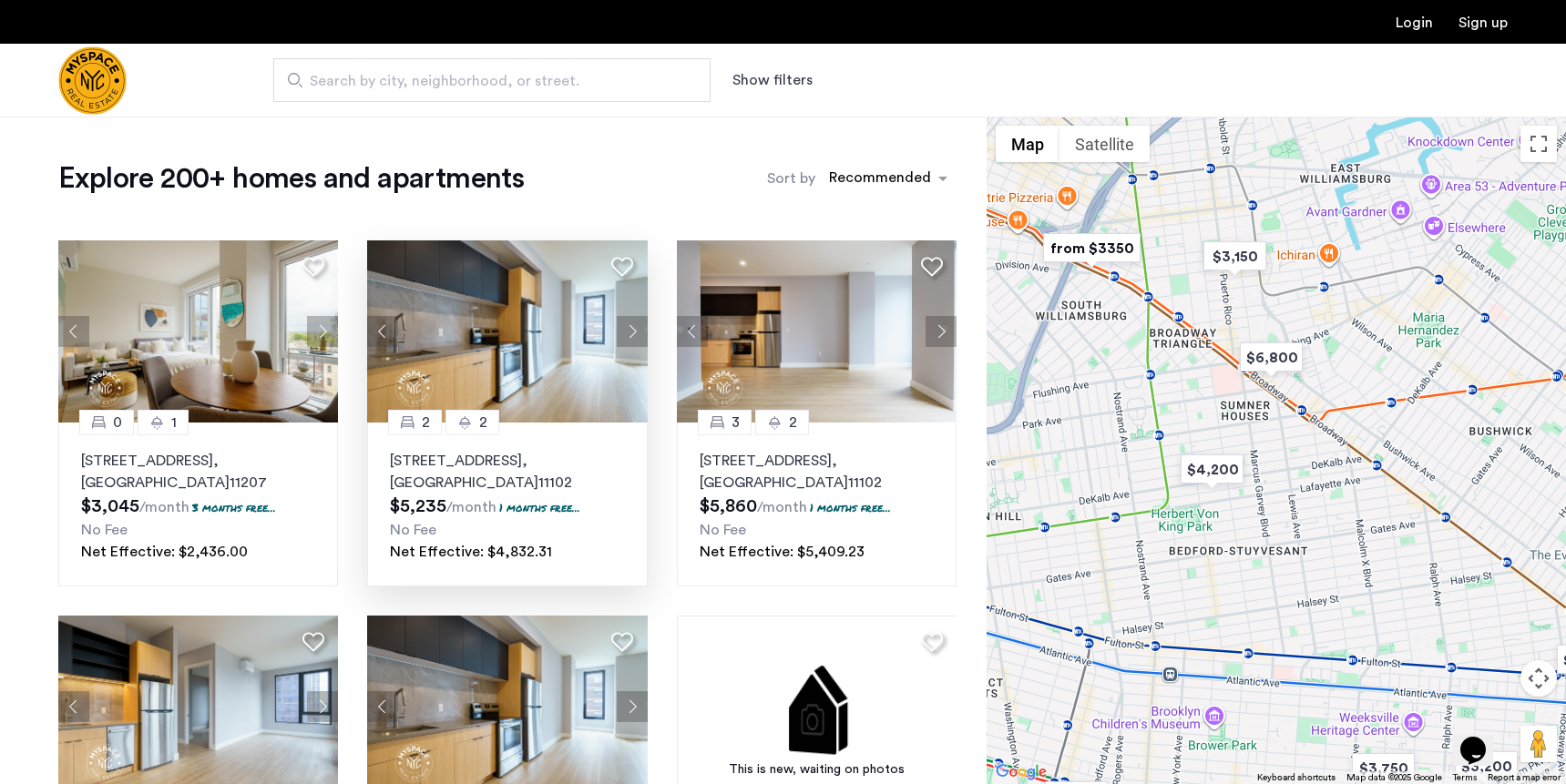
click at [468, 486] on p "26-25 4th Street, Unit 1802, Queens , NY 11102" at bounding box center [507, 471] width 234 height 44
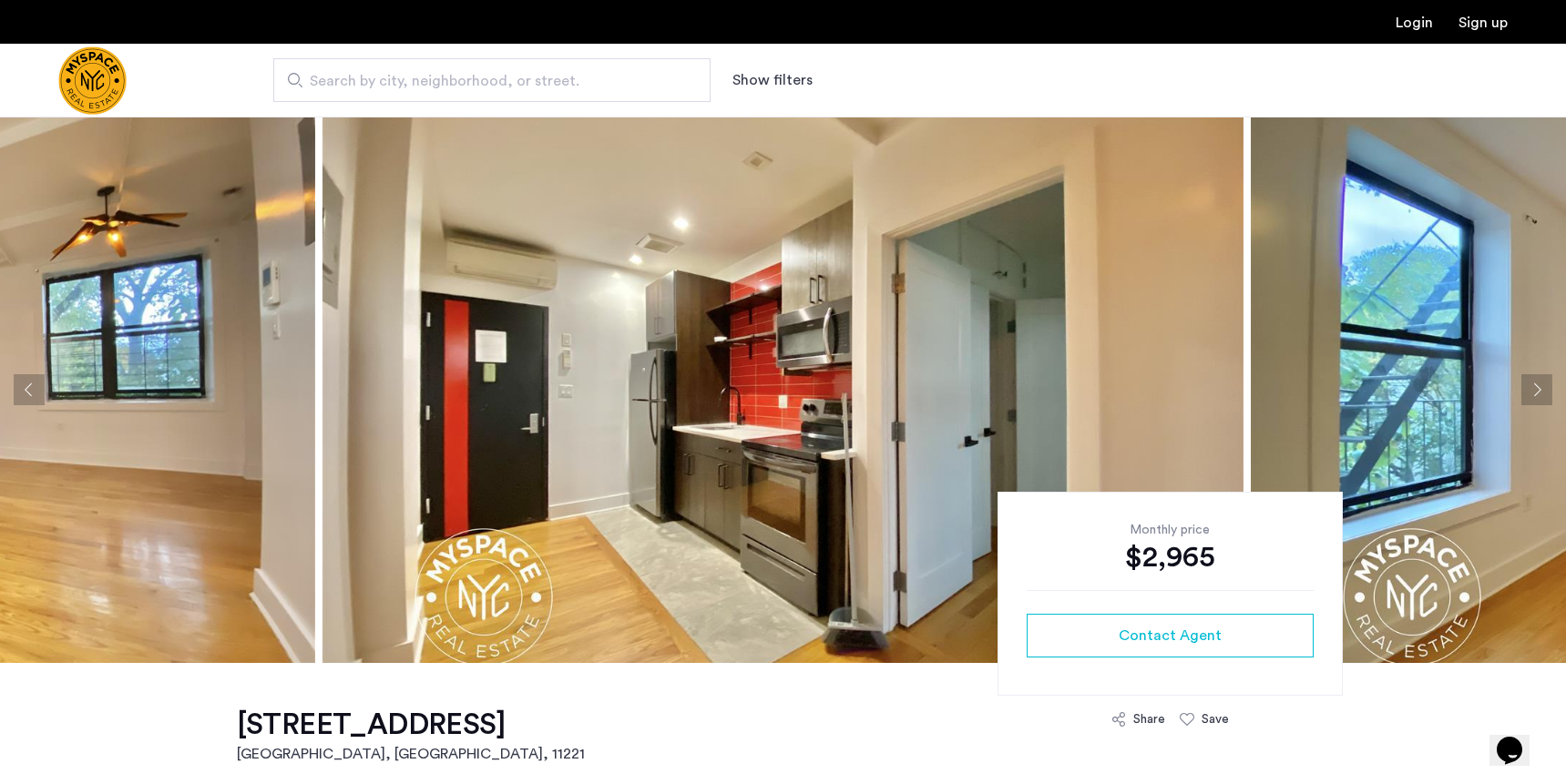
click at [560, 83] on span "Search by city, neighborhood, or street." at bounding box center [485, 82] width 350 height 22
click at [560, 83] on input "Search by city, neighborhood, or street." at bounding box center [491, 80] width 437 height 44
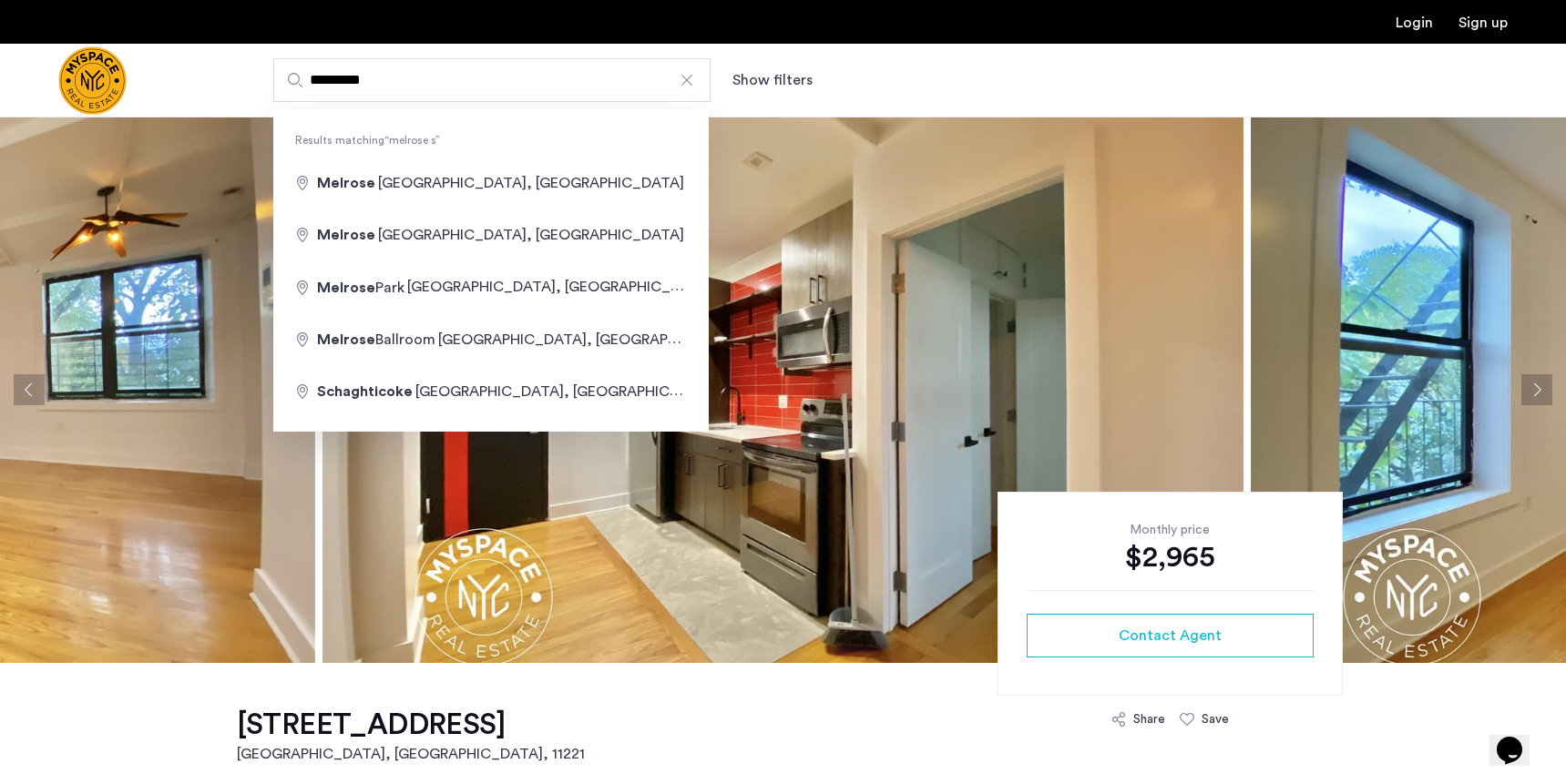
type input "**********"
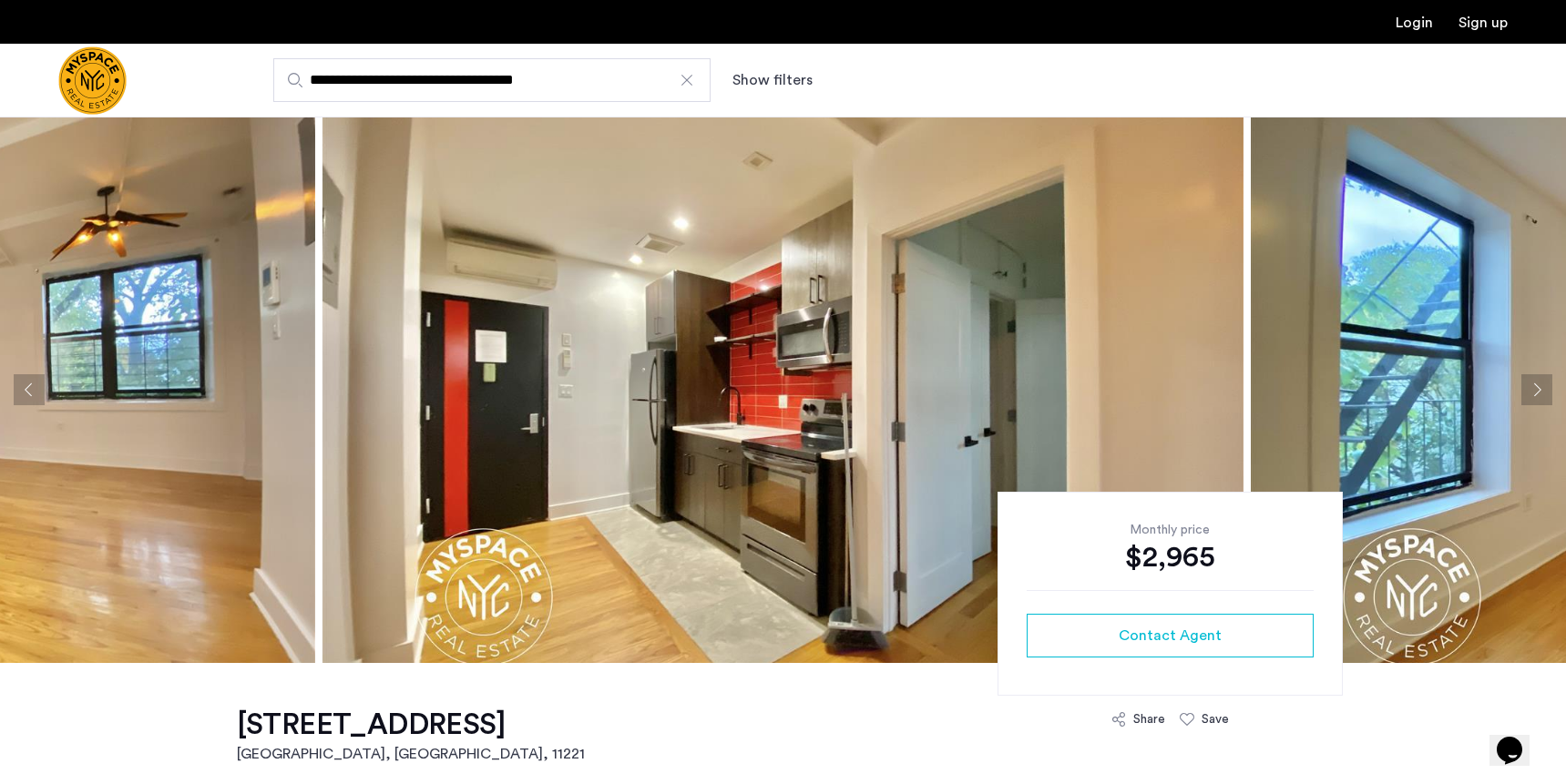
type input "**********"
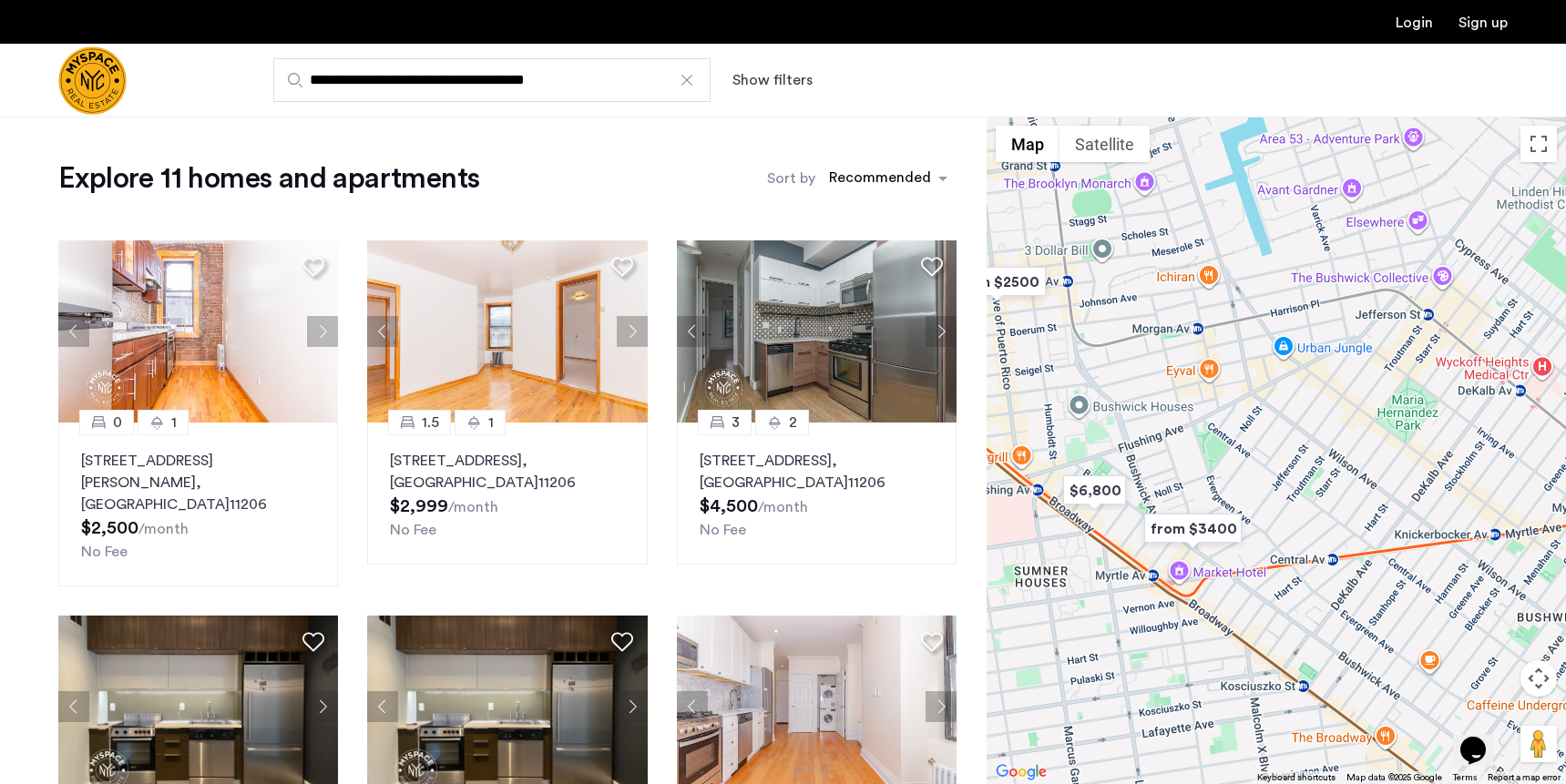
drag, startPoint x: 1343, startPoint y: 544, endPoint x: 1094, endPoint y: 451, distance: 265.8
click at [1094, 451] on div at bounding box center [1276, 450] width 579 height 667
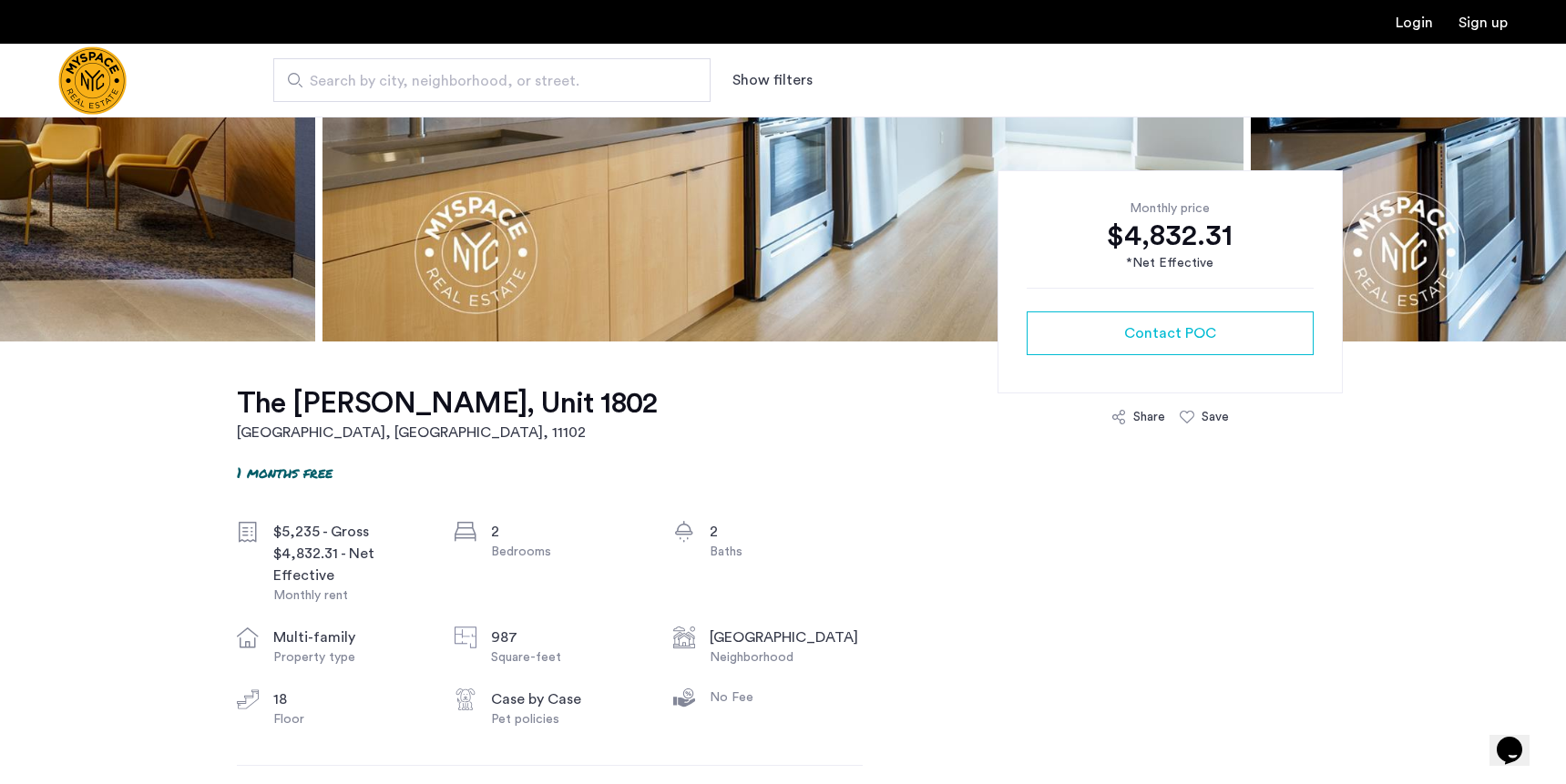
scroll to position [224, 0]
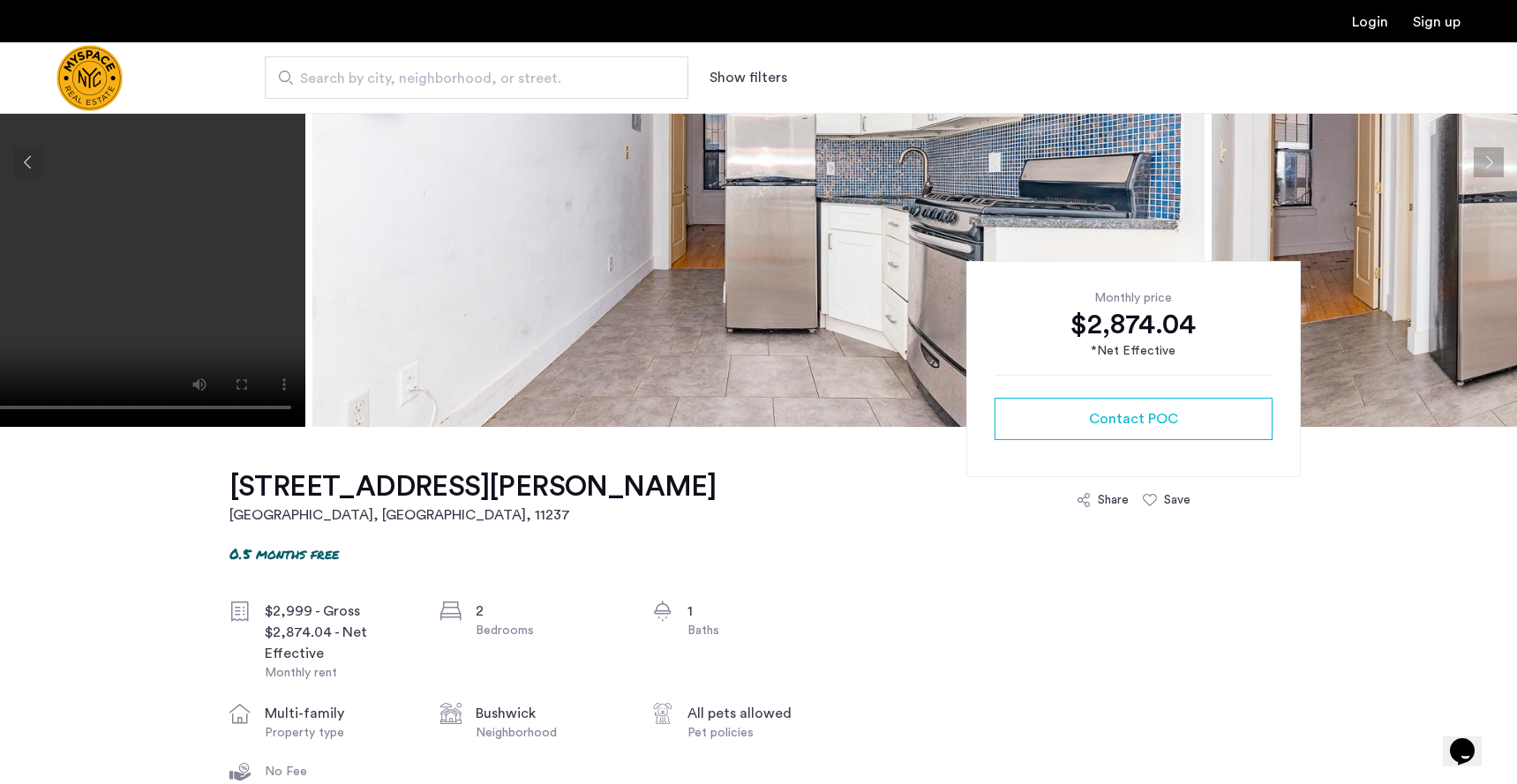
scroll to position [223, 0]
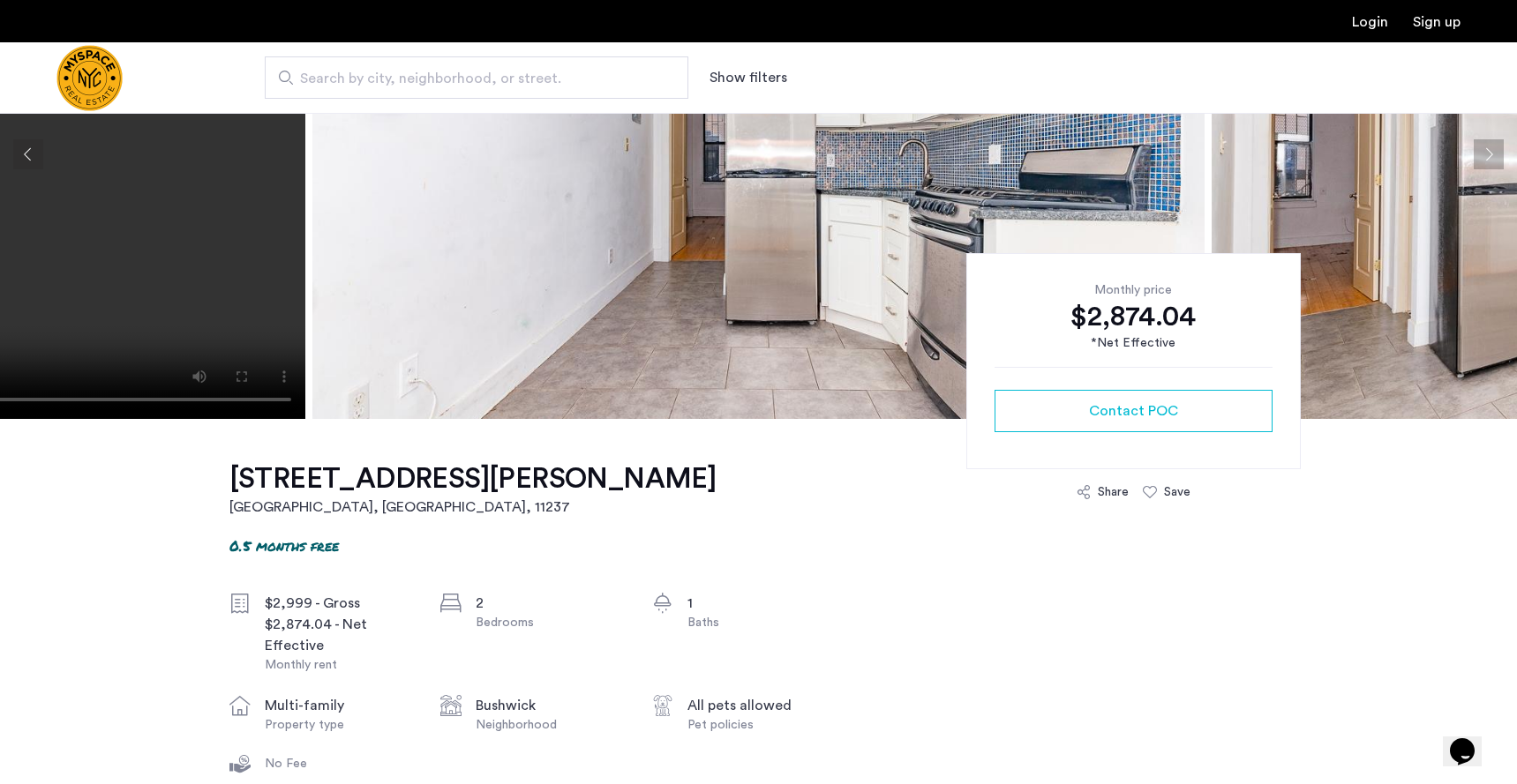
click at [466, 482] on h1 "[STREET_ADDRESS][PERSON_NAME]" at bounding box center [473, 478] width 487 height 35
click at [634, 495] on div "[STREET_ADDRESS][PERSON_NAME] 0.5 months free $2,999 - Gross $2,874.04 - Net Ef…" at bounding box center [532, 753] width 606 height 670
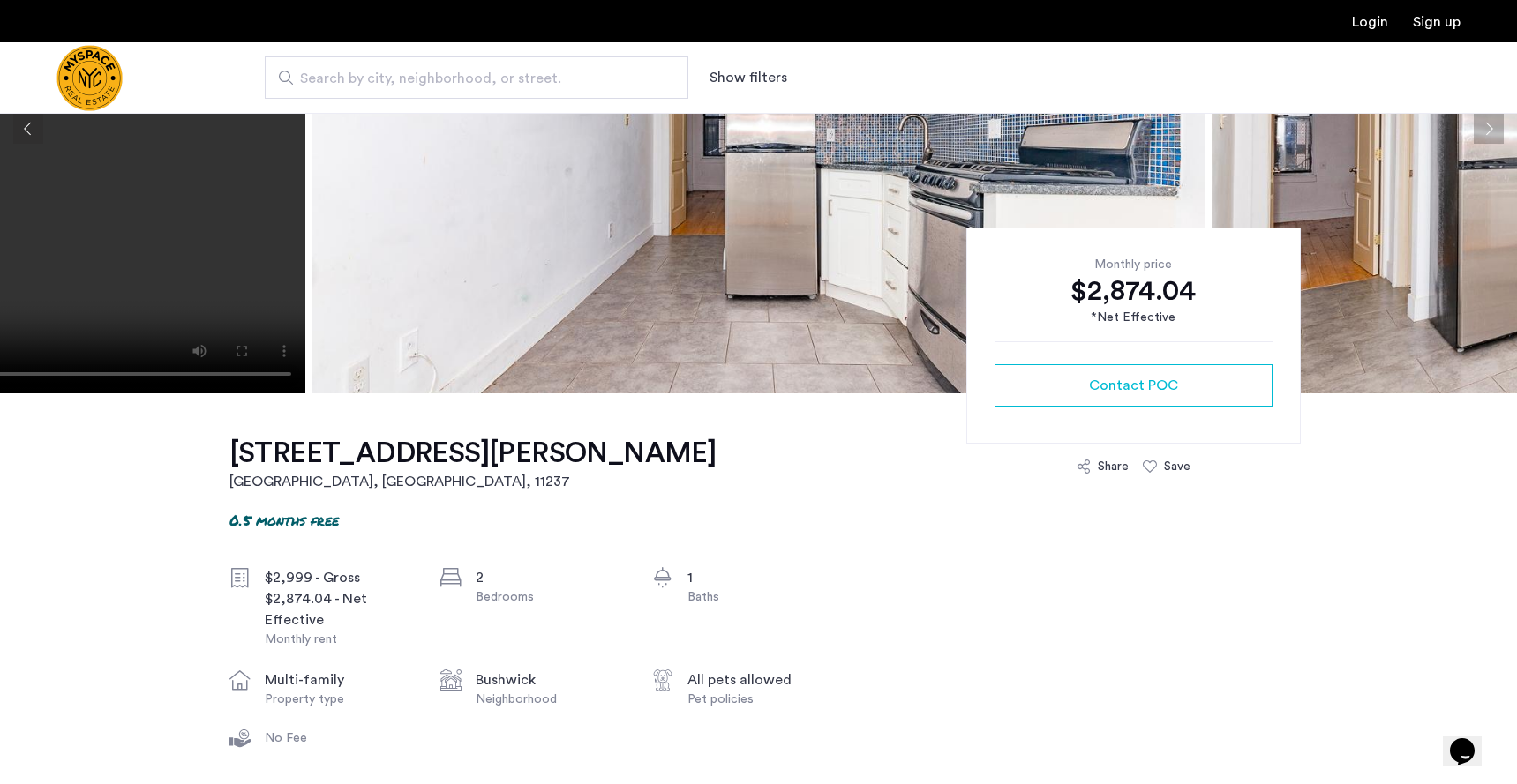
scroll to position [245, 0]
